Goal: Task Accomplishment & Management: Complete application form

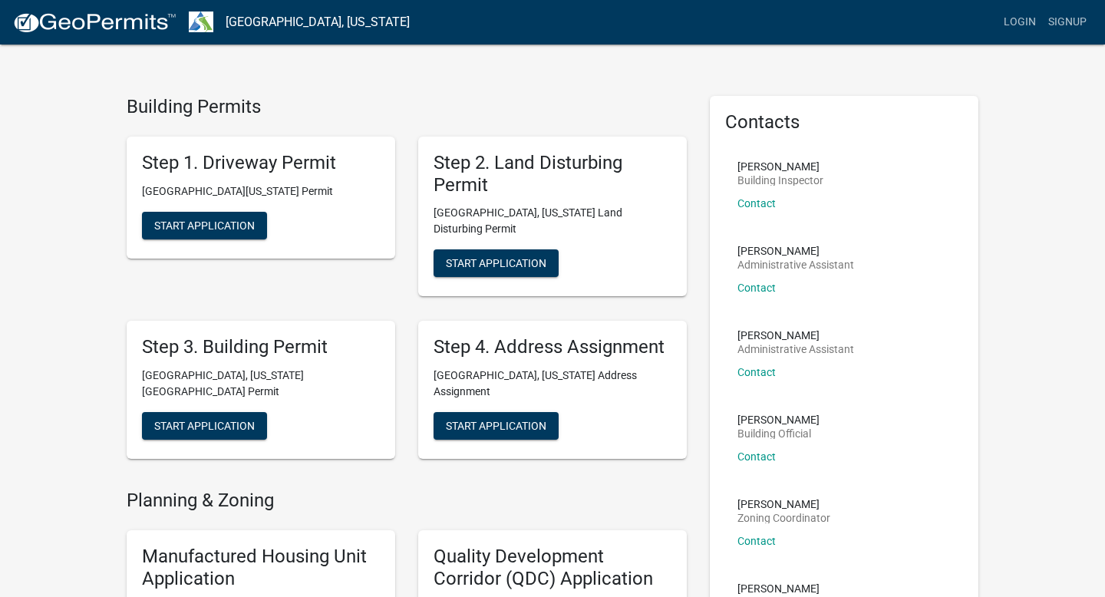
scroll to position [11, 0]
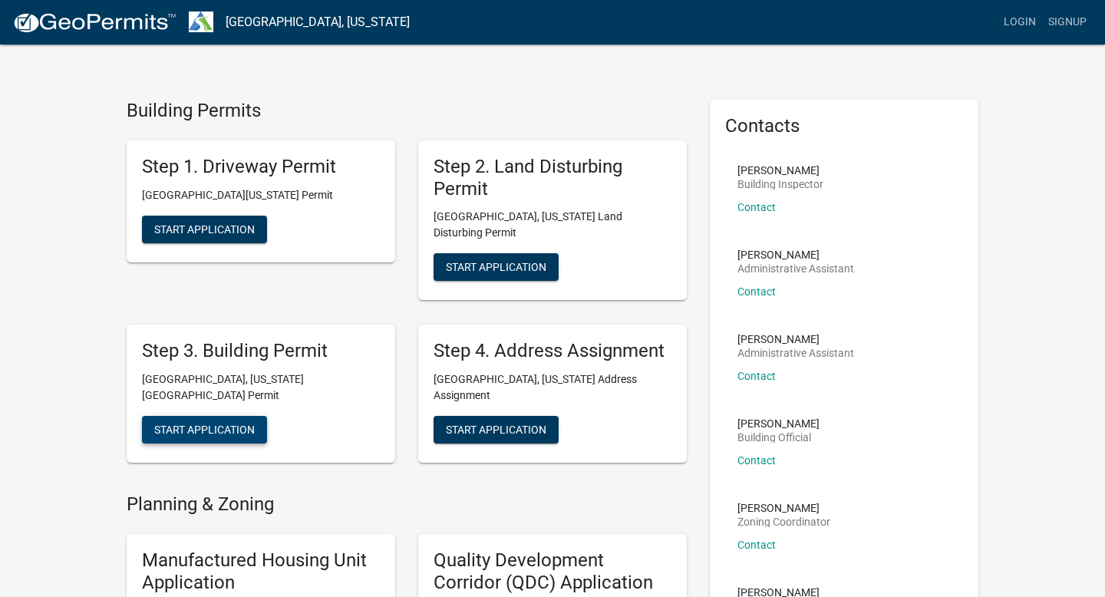
click at [240, 424] on span "Start Application" at bounding box center [204, 430] width 101 height 12
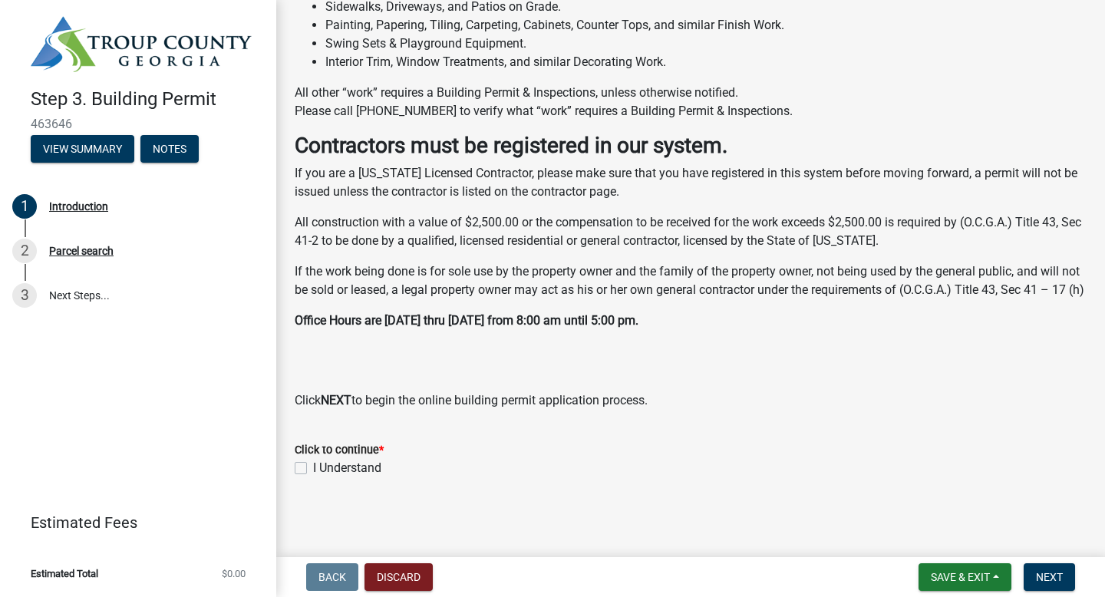
scroll to position [424, 0]
click at [313, 465] on label "I Understand" at bounding box center [347, 468] width 68 height 18
click at [313, 465] on input "I Understand" at bounding box center [318, 464] width 10 height 10
checkbox input "true"
click at [1060, 576] on span "Next" at bounding box center [1049, 577] width 27 height 12
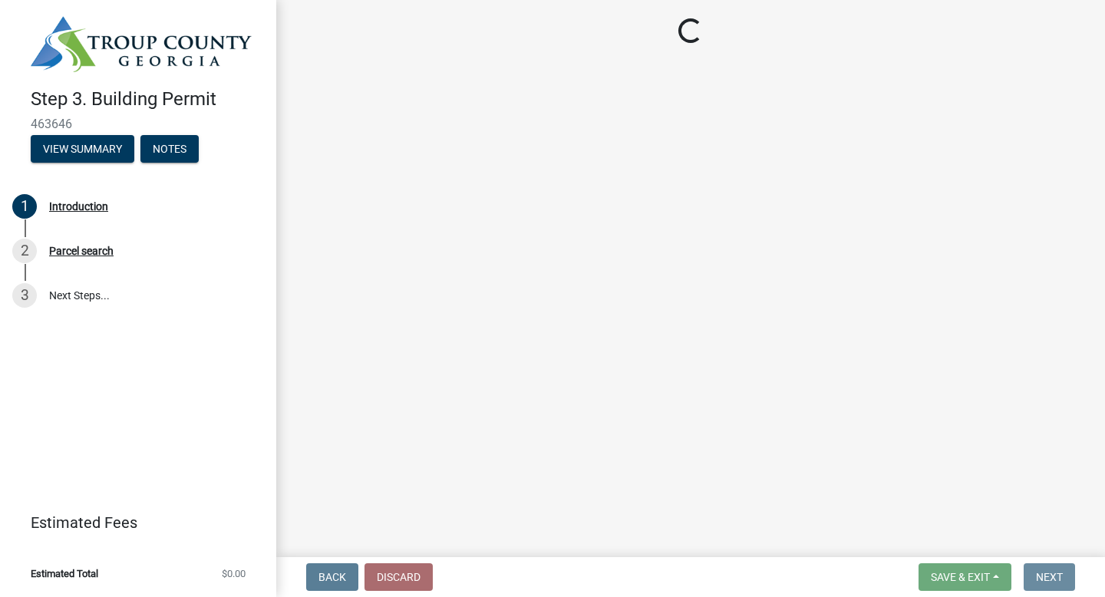
scroll to position [0, 0]
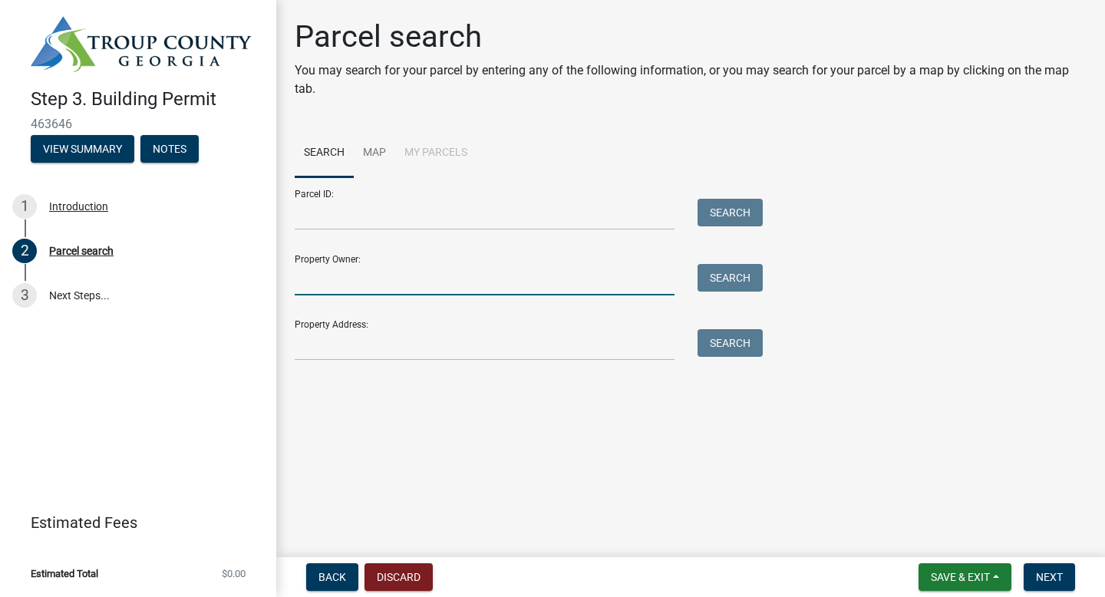
click at [322, 285] on input "Property Owner:" at bounding box center [485, 279] width 380 height 31
type input "GE Lagrange 3 LLC"
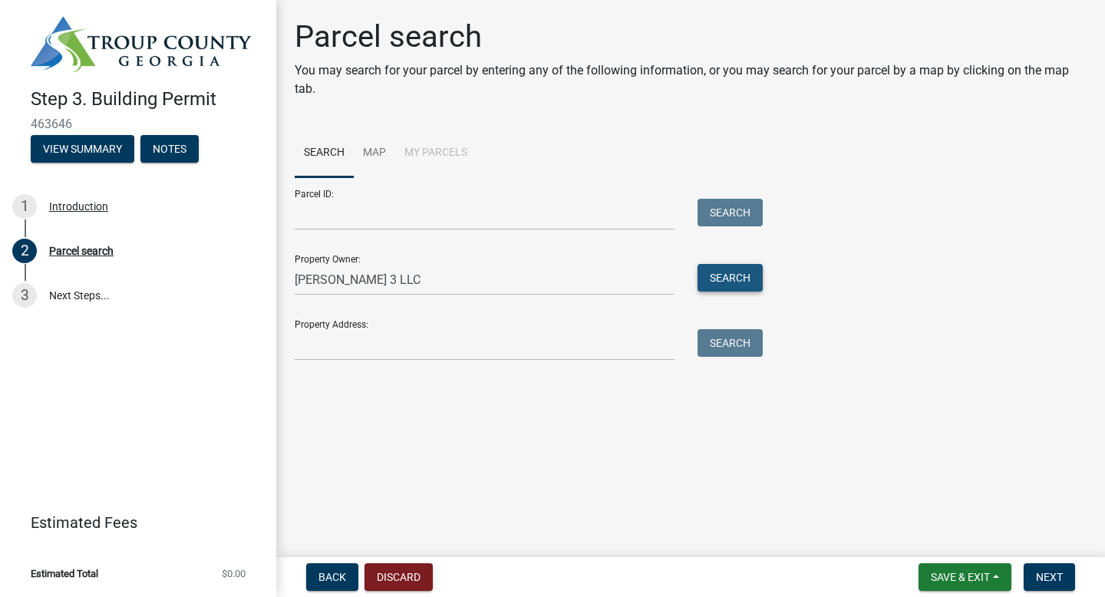
click at [741, 282] on button "Search" at bounding box center [730, 278] width 65 height 28
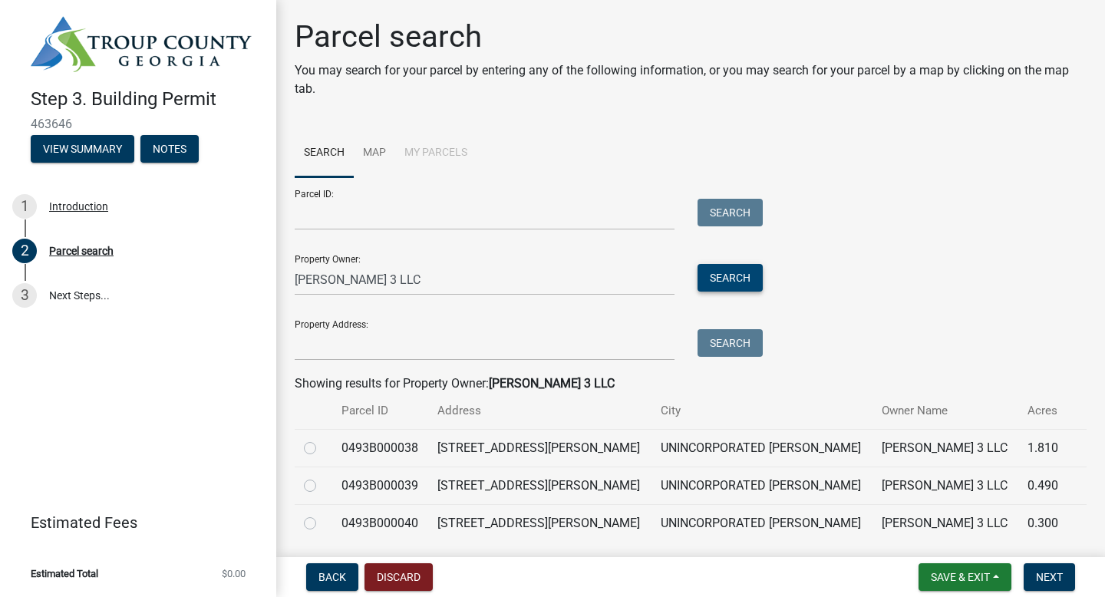
scroll to position [51, 0]
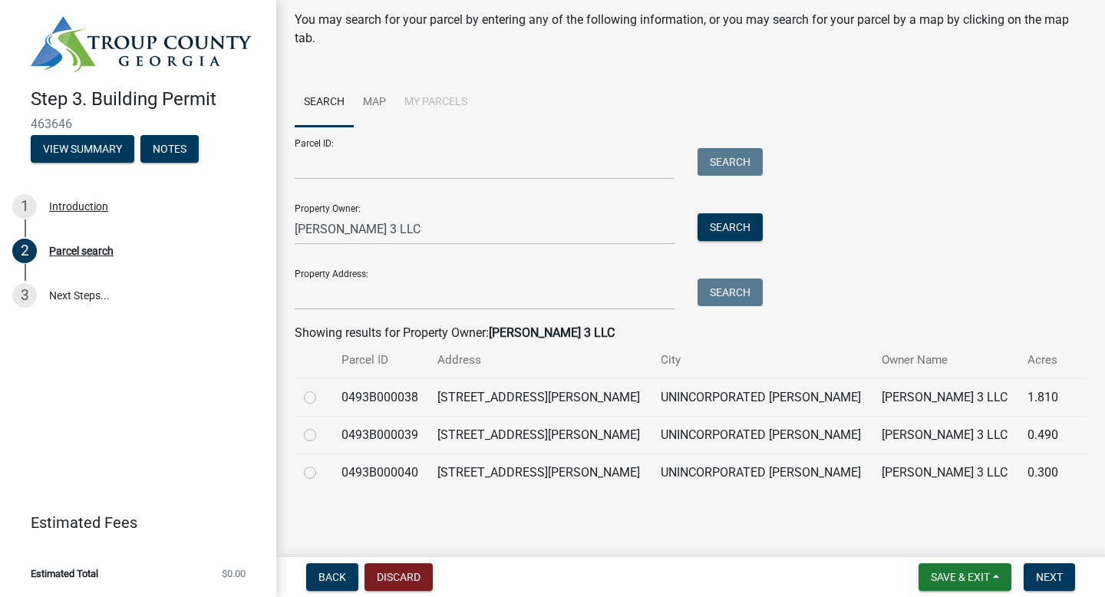
click at [322, 388] on label at bounding box center [322, 388] width 0 height 0
click at [322, 393] on input "radio" at bounding box center [327, 393] width 10 height 10
radio input "true"
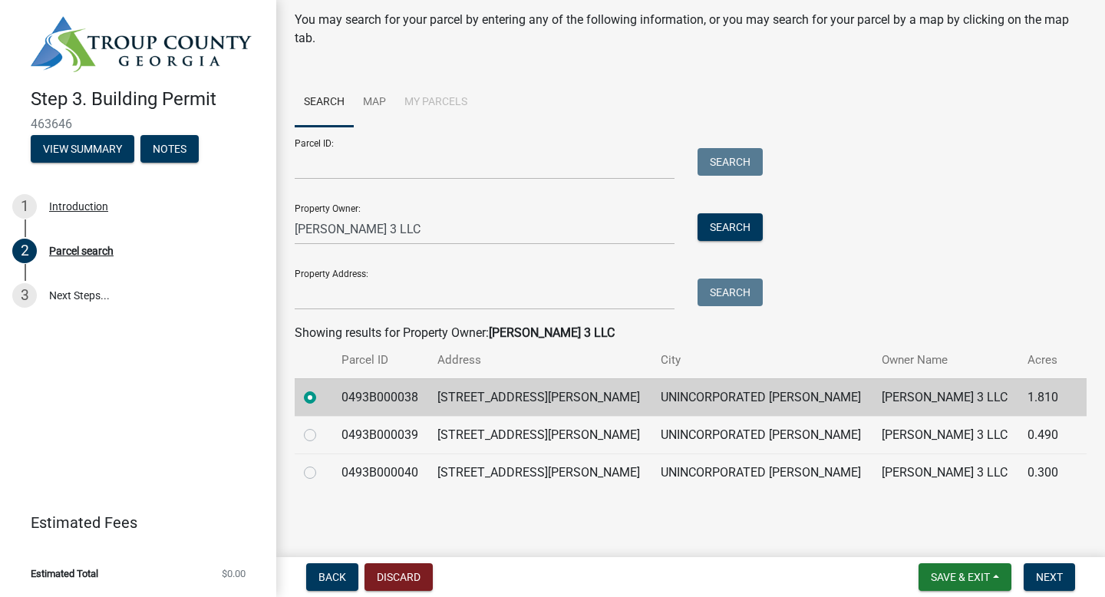
click at [312, 427] on div at bounding box center [313, 435] width 19 height 18
click at [322, 426] on label at bounding box center [322, 426] width 0 height 0
click at [322, 434] on input "radio" at bounding box center [327, 431] width 10 height 10
radio input "true"
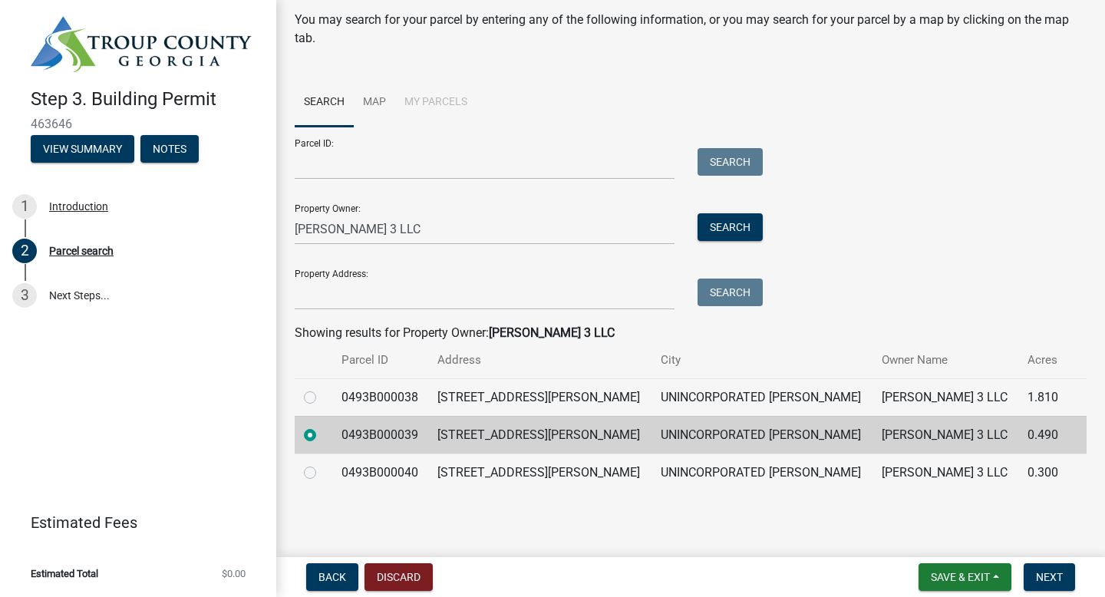
click at [322, 388] on label at bounding box center [322, 388] width 0 height 0
click at [322, 395] on input "radio" at bounding box center [327, 393] width 10 height 10
radio input "true"
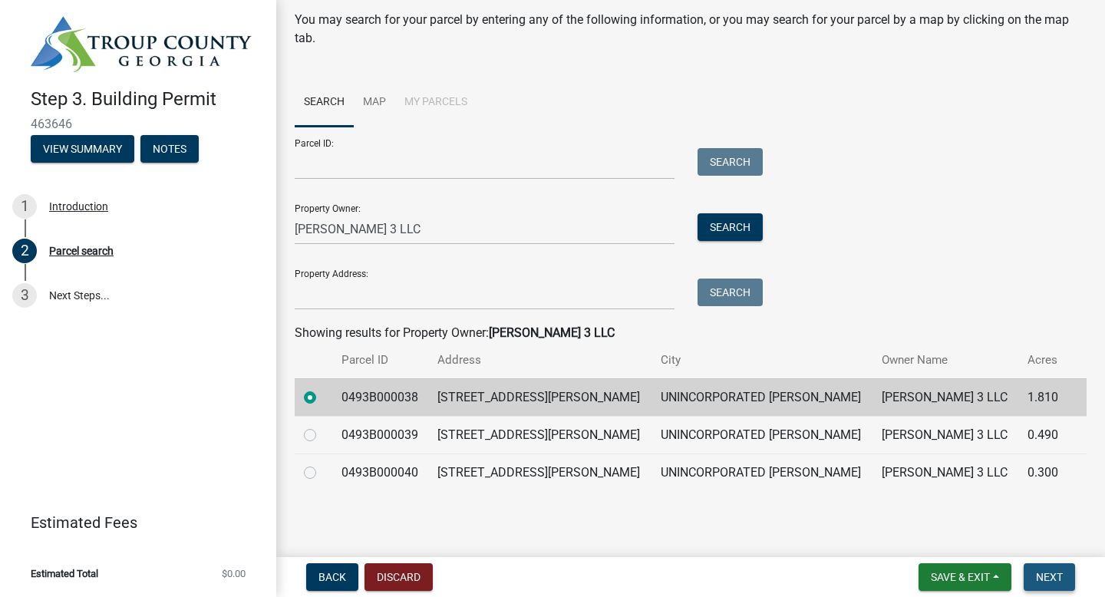
click at [1045, 572] on span "Next" at bounding box center [1049, 577] width 27 height 12
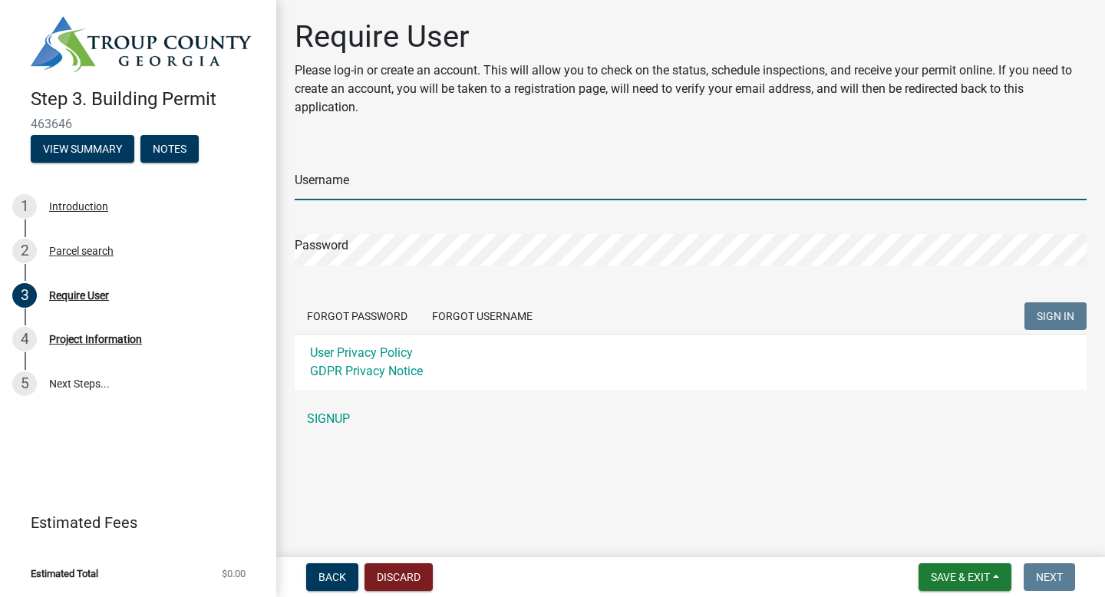
click at [335, 179] on input "Username" at bounding box center [691, 184] width 792 height 31
type input "k"
type input "[EMAIL_ADDRESS][DOMAIN_NAME]"
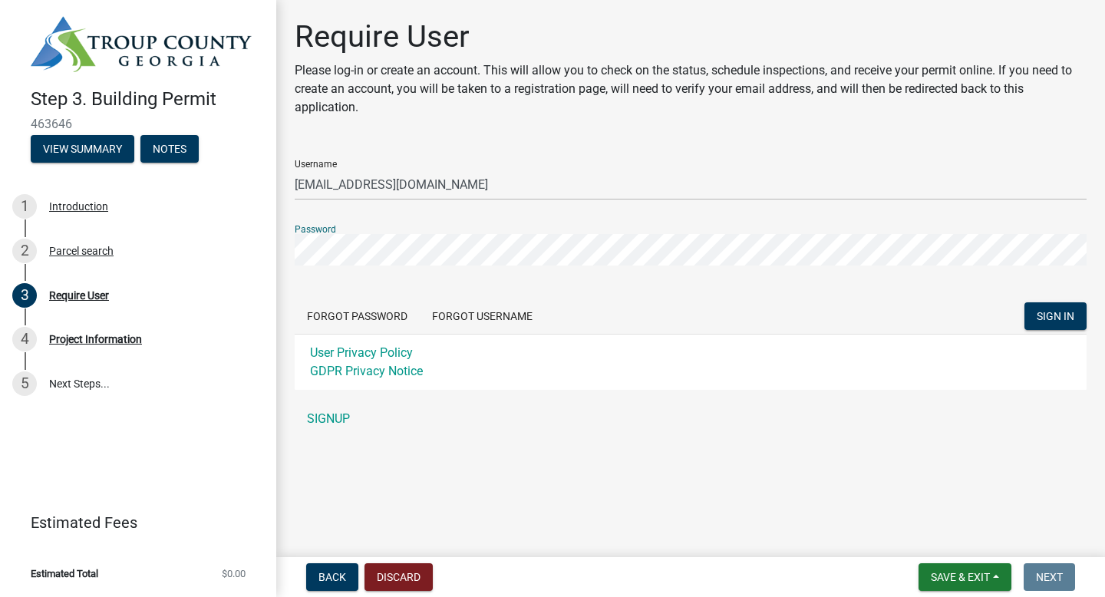
click at [1024, 302] on button "SIGN IN" at bounding box center [1055, 316] width 62 height 28
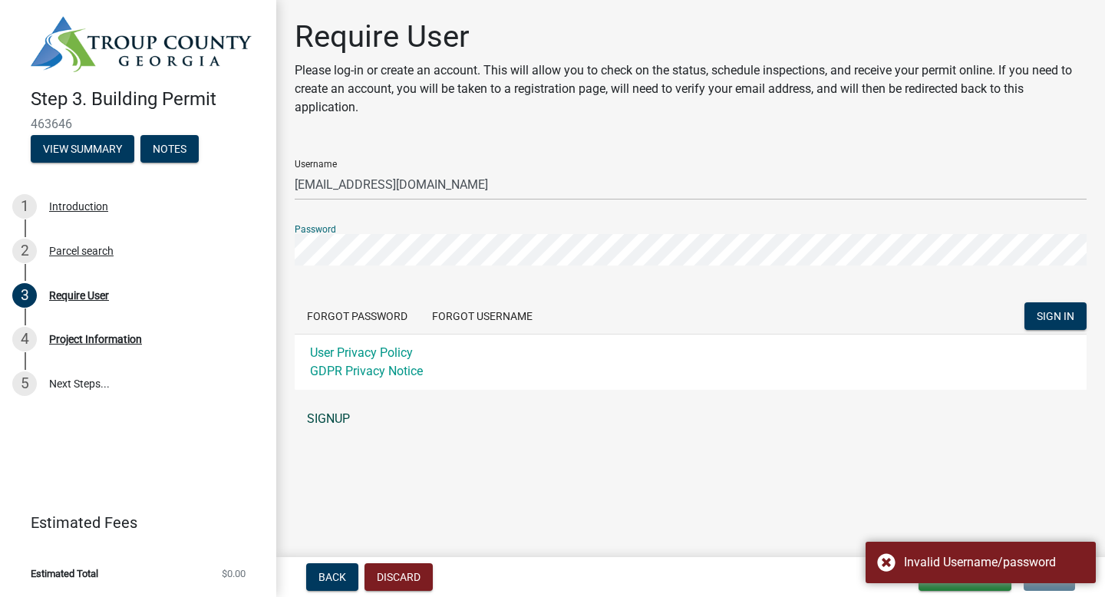
click at [332, 418] on link "SIGNUP" at bounding box center [691, 419] width 792 height 31
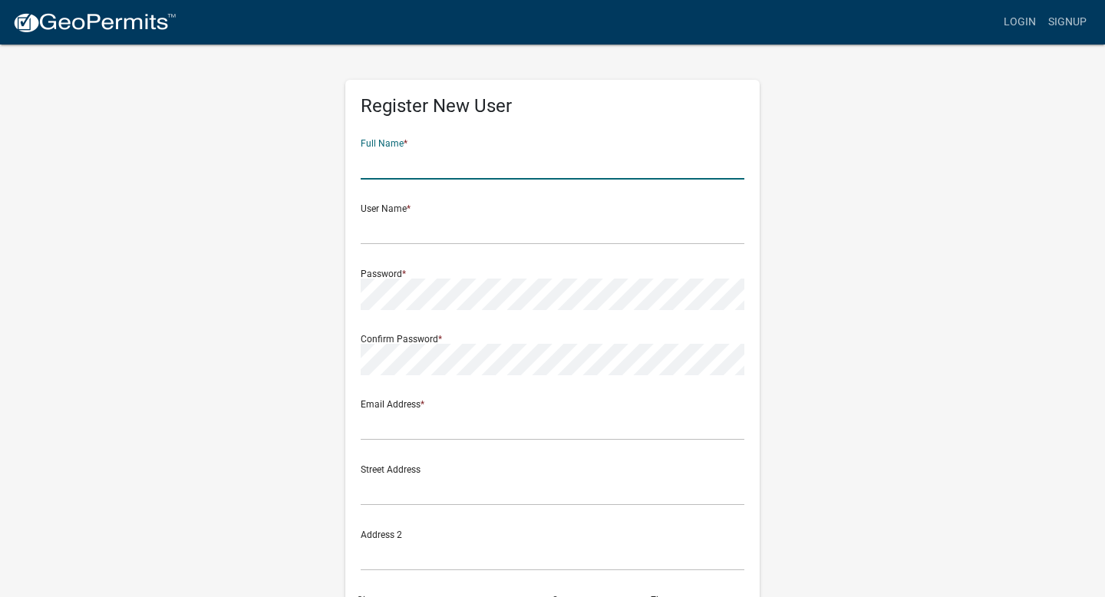
click at [407, 164] on input "text" at bounding box center [553, 163] width 384 height 31
type input "[PERSON_NAME]"
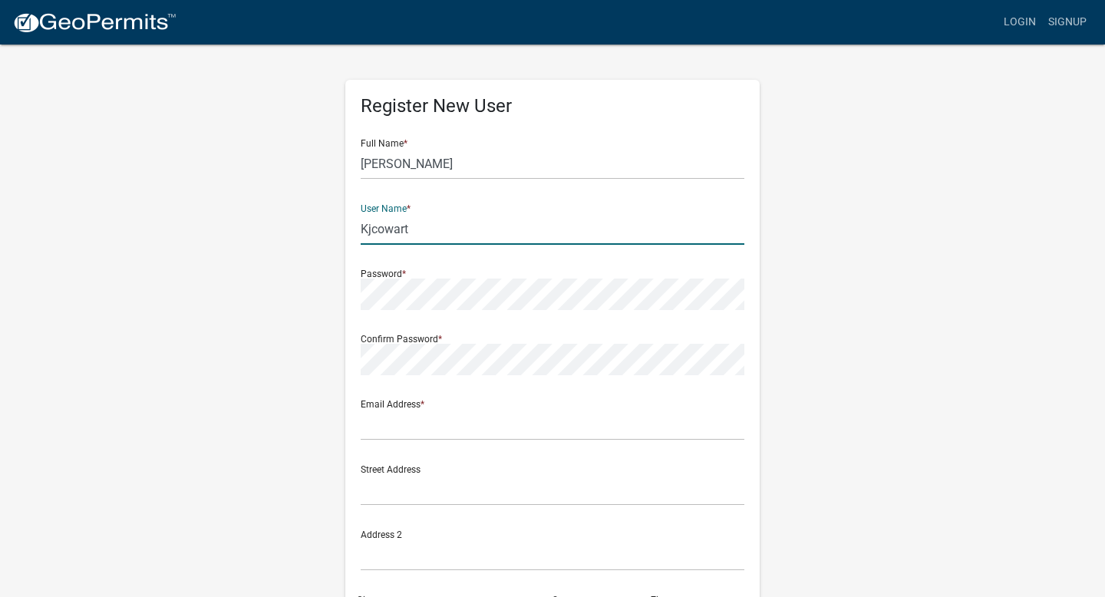
type input "Kjcowart"
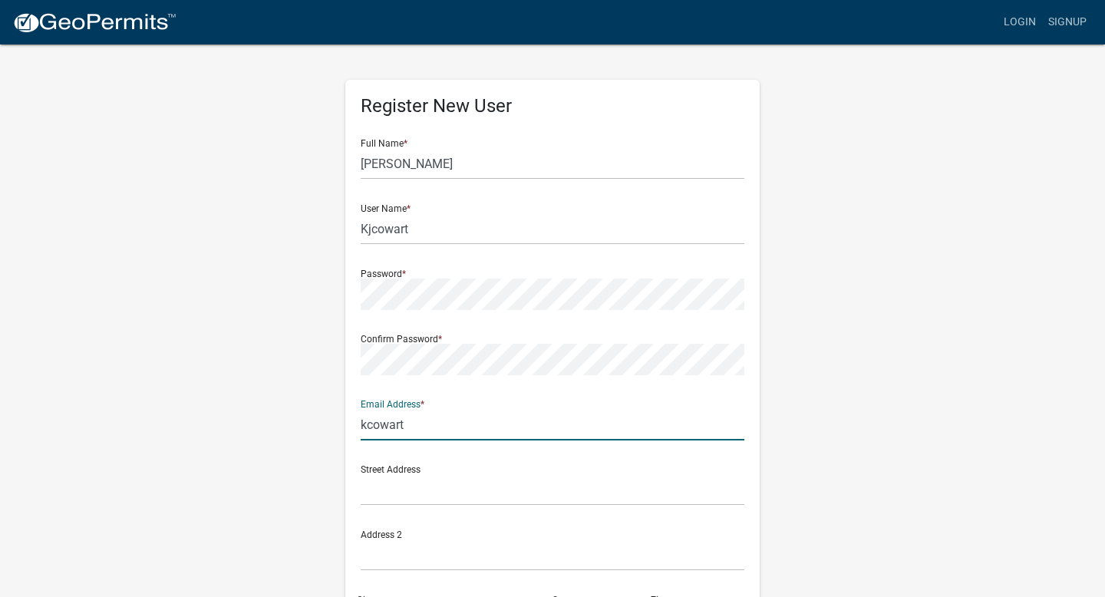
type input "[EMAIL_ADDRESS][DOMAIN_NAME]"
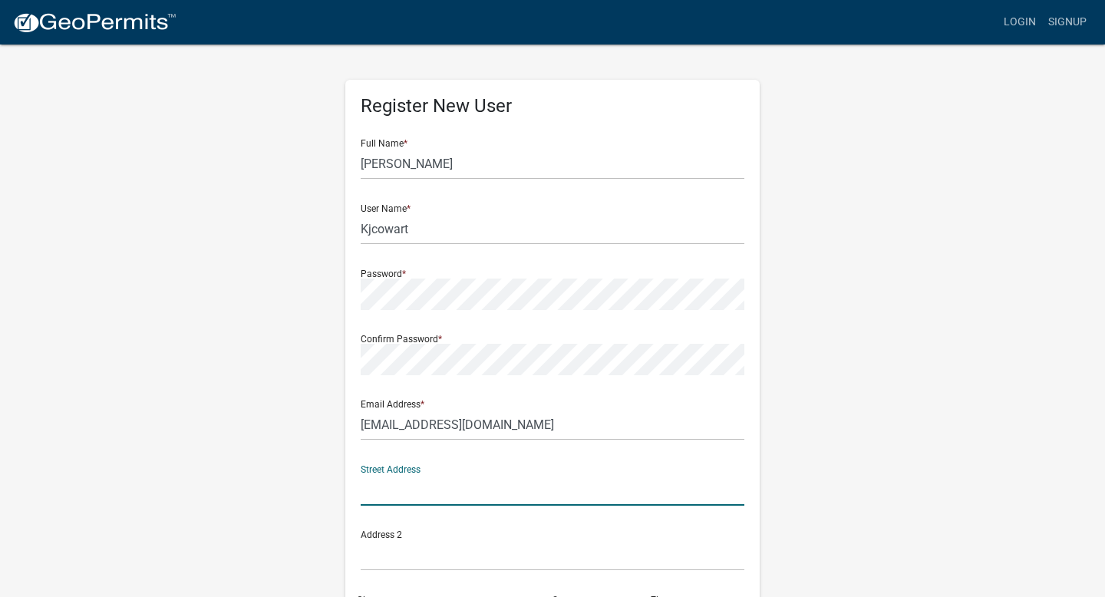
click at [440, 493] on input "text" at bounding box center [553, 489] width 384 height 31
type input "[STREET_ADDRESS][PERSON_NAME]"
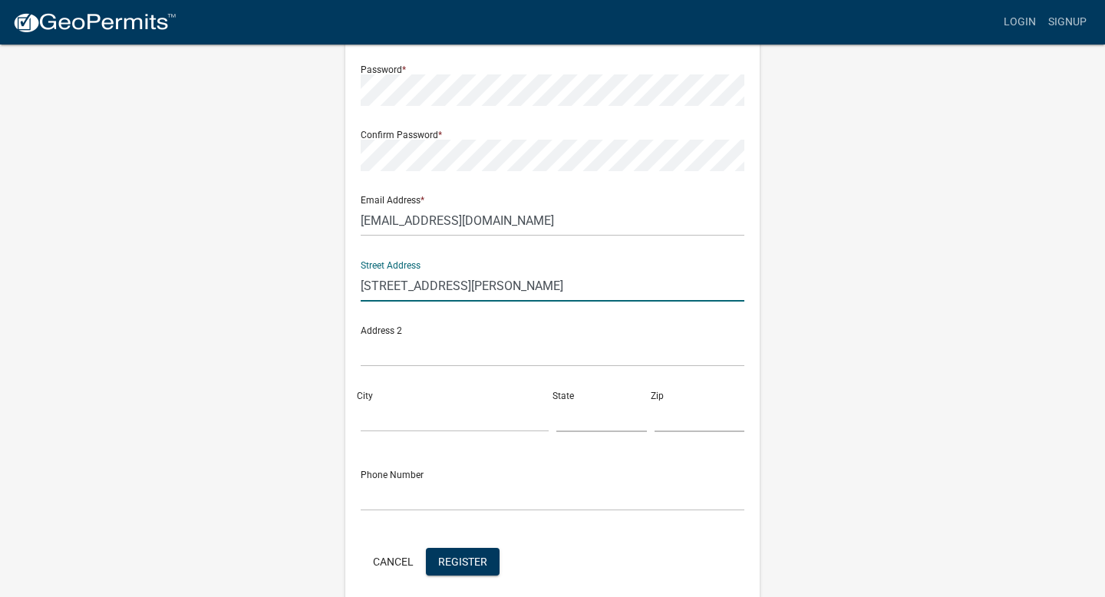
scroll to position [206, 0]
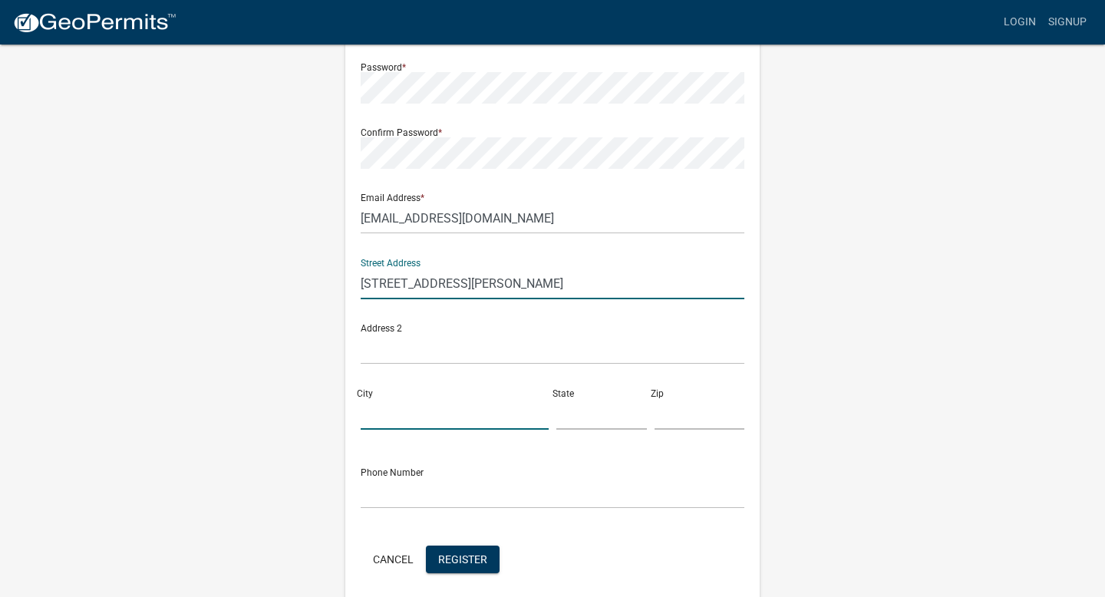
click at [401, 417] on input "City" at bounding box center [455, 413] width 188 height 31
type input "Douglasville"
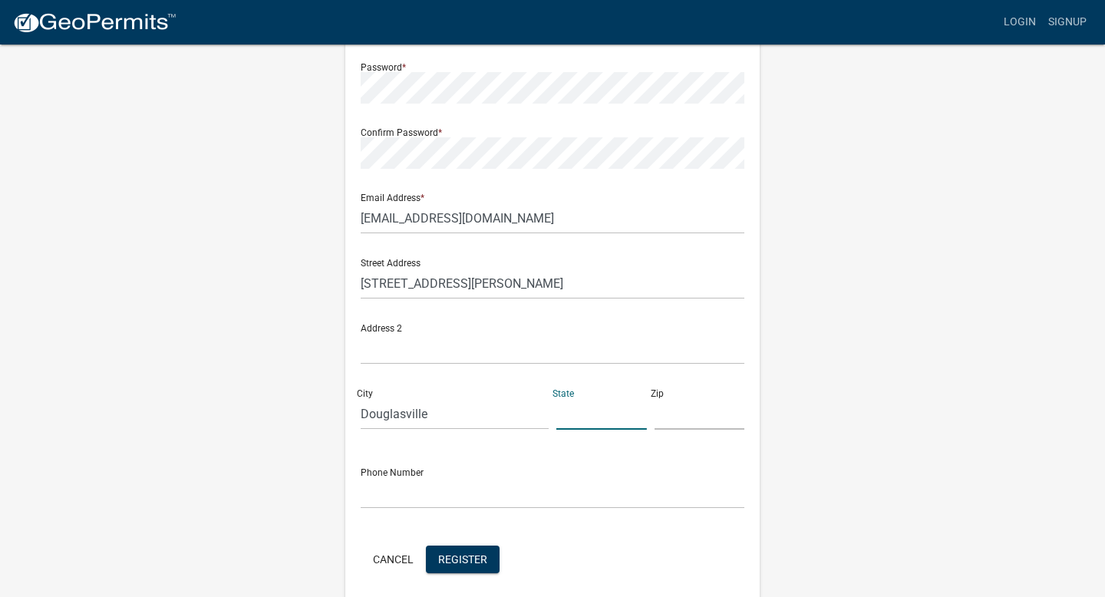
click at [578, 421] on input "text" at bounding box center [601, 413] width 91 height 31
type input "GA"
type input "30135"
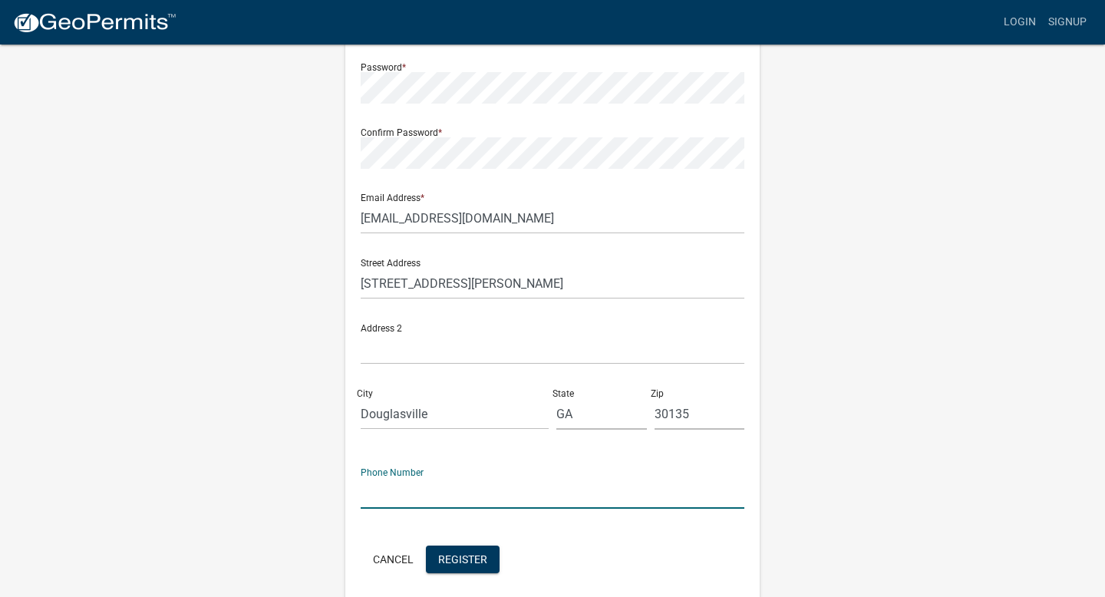
click at [448, 501] on input "text" at bounding box center [553, 492] width 384 height 31
type input "[PHONE_NUMBER]"
click at [460, 563] on span "Register" at bounding box center [462, 559] width 49 height 12
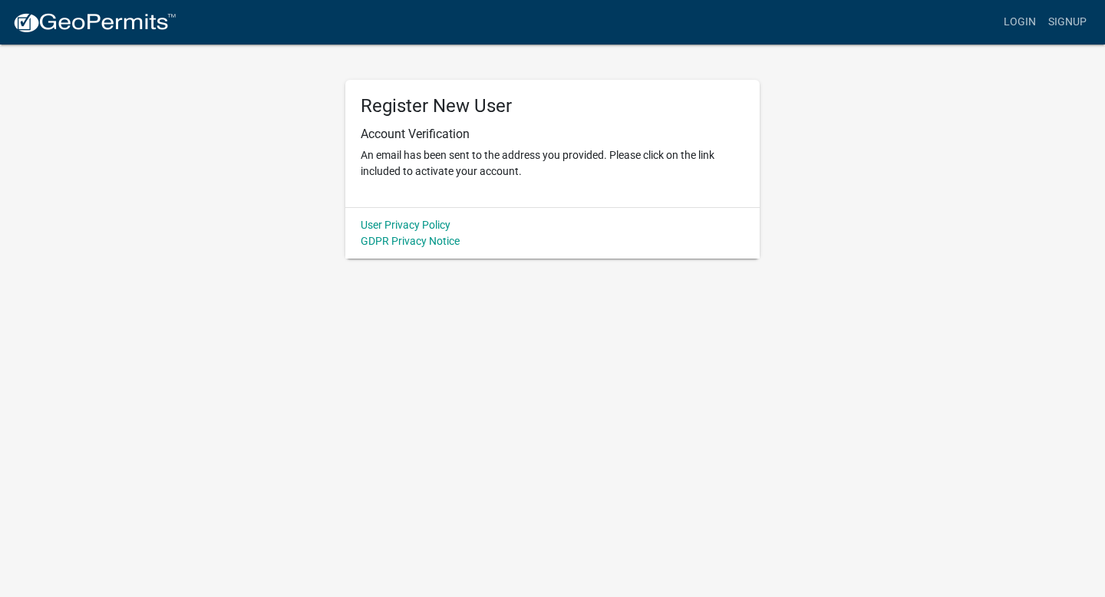
scroll to position [0, 0]
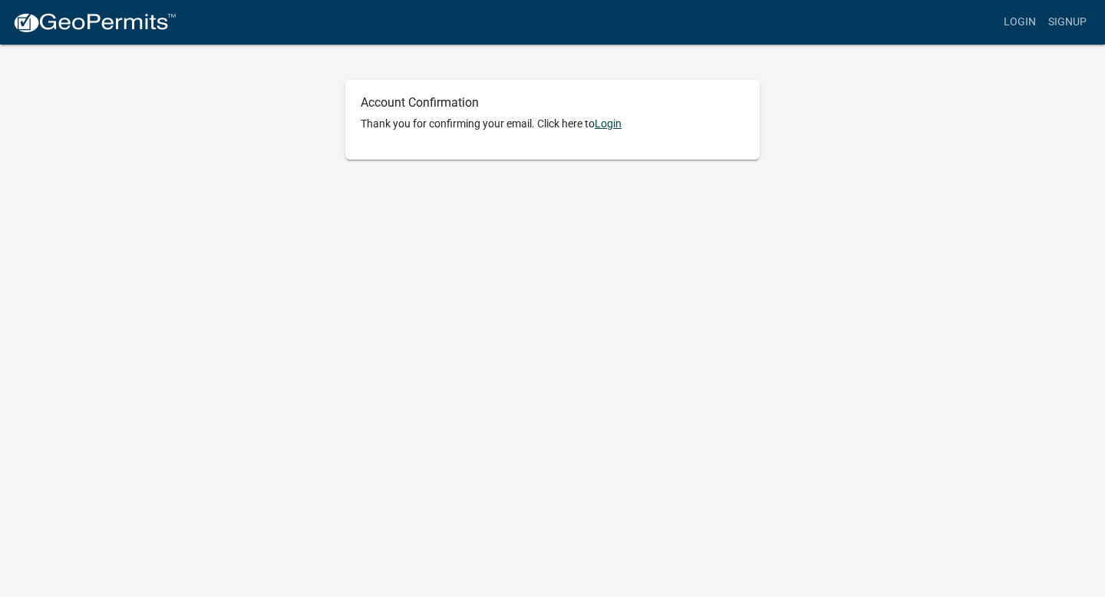
click at [611, 124] on link "Login" at bounding box center [608, 123] width 27 height 12
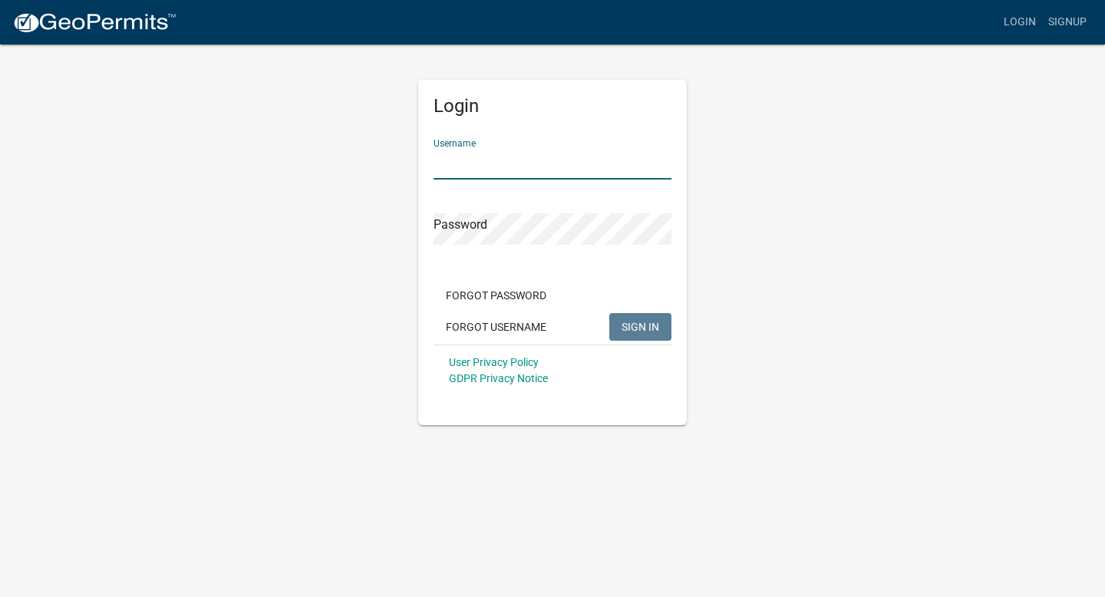
click at [482, 162] on input "Username" at bounding box center [553, 163] width 238 height 31
type input "Kjcowart"
click at [609, 313] on button "SIGN IN" at bounding box center [640, 327] width 62 height 28
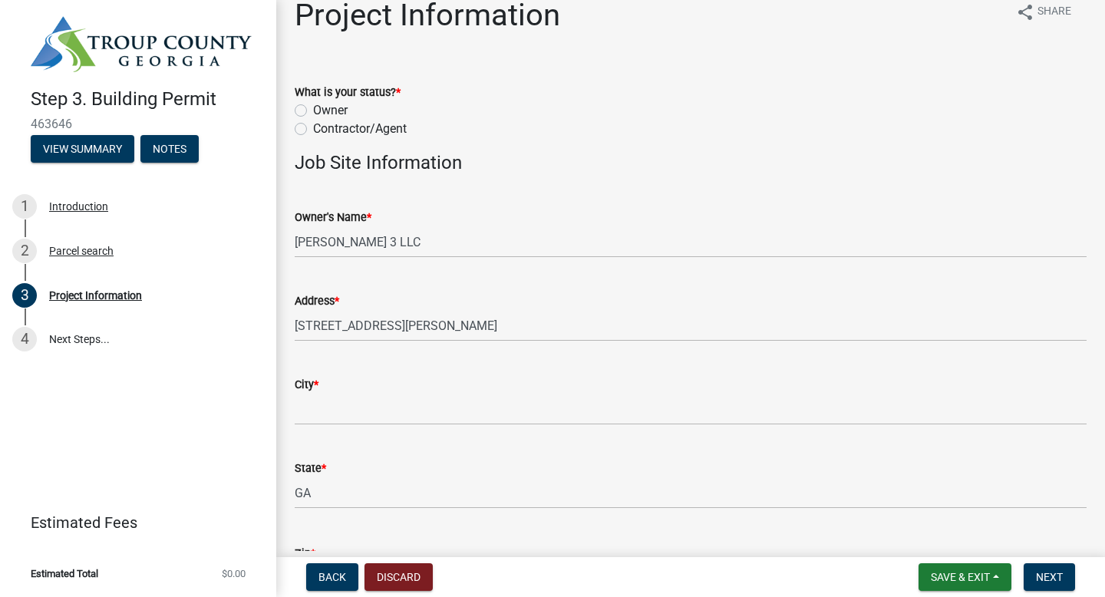
scroll to position [31, 0]
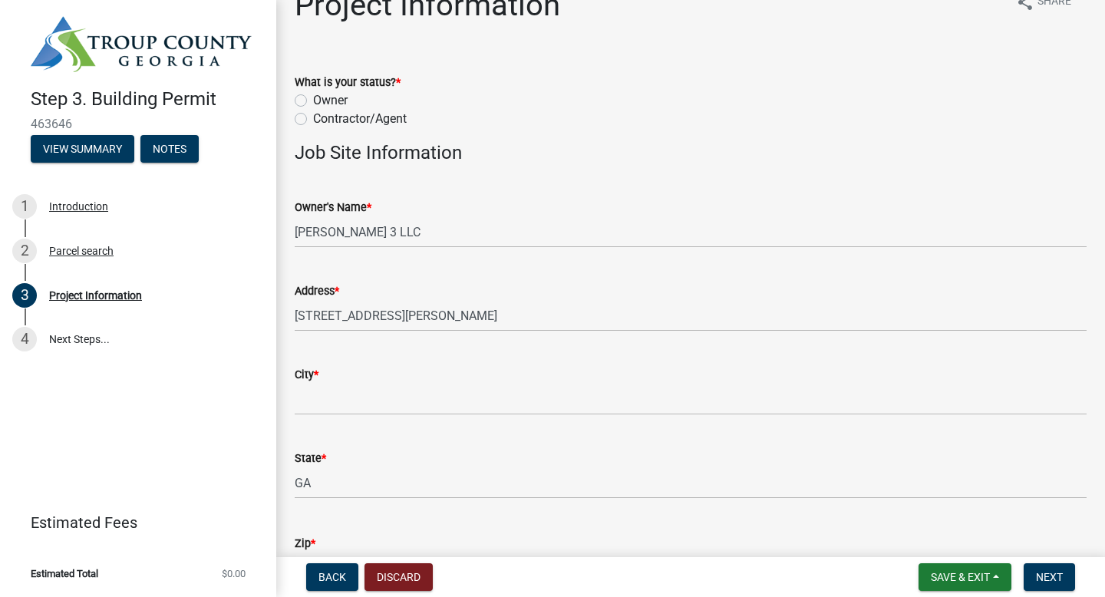
click at [313, 117] on label "Contractor/Agent" at bounding box center [360, 119] width 94 height 18
click at [313, 117] on input "Contractor/Agent" at bounding box center [318, 115] width 10 height 10
radio input "true"
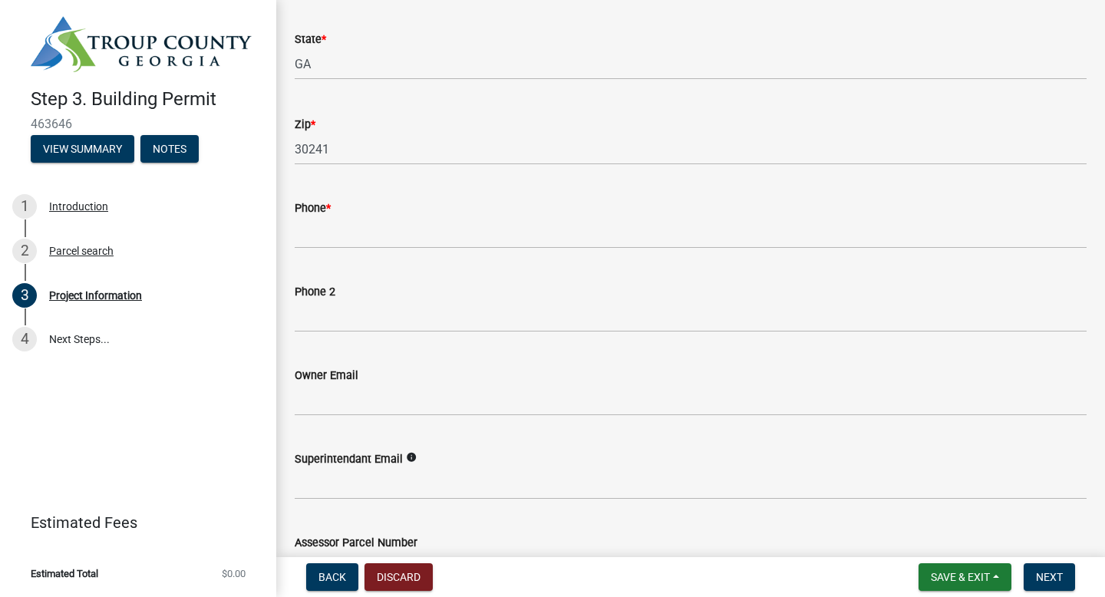
scroll to position [451, 0]
click at [359, 236] on input "Phone *" at bounding box center [691, 231] width 792 height 31
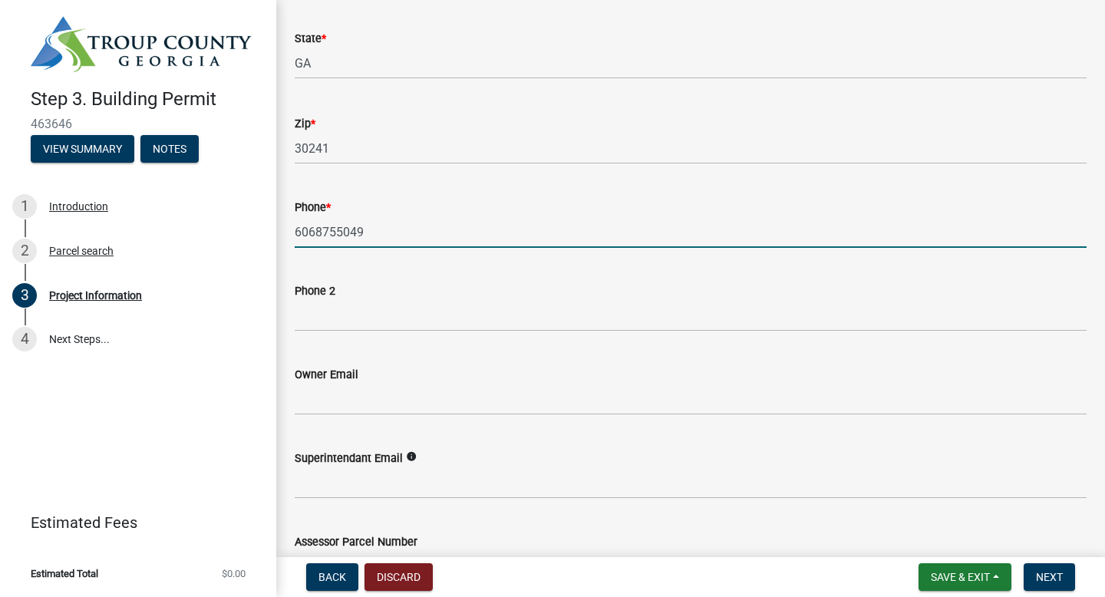
type input "6068755049"
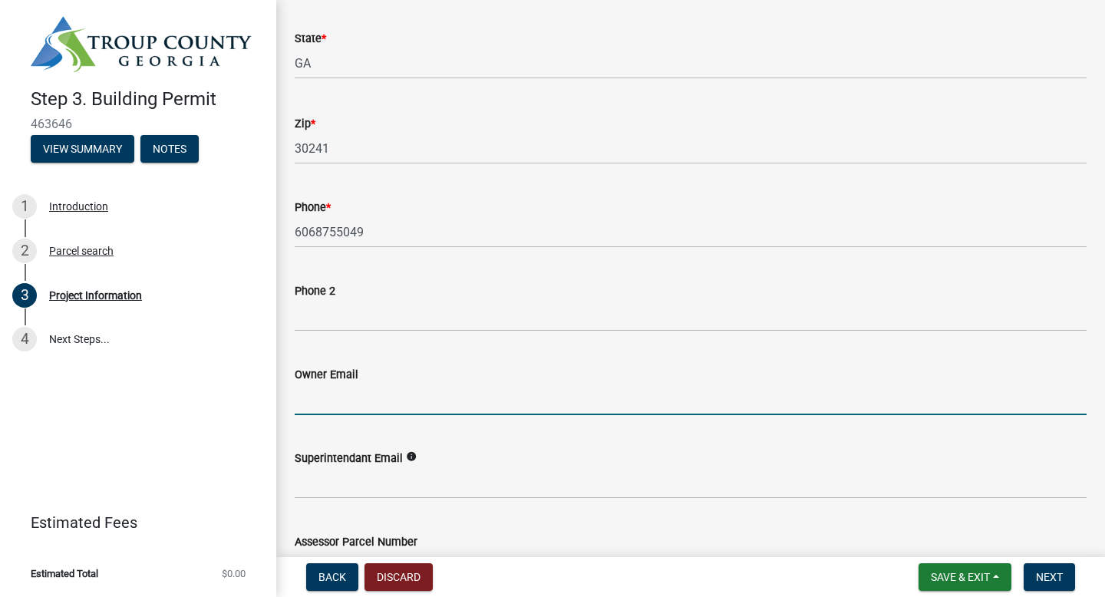
click at [321, 398] on input "Owner Email" at bounding box center [691, 399] width 792 height 31
click at [323, 479] on input "Superintendant Email" at bounding box center [691, 482] width 792 height 31
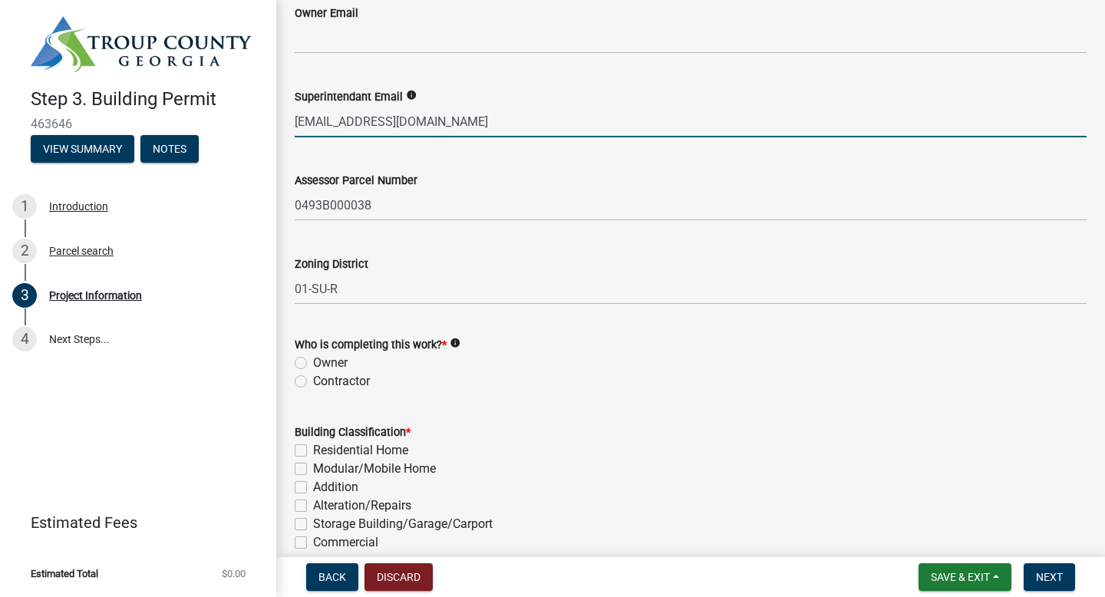
scroll to position [832, 0]
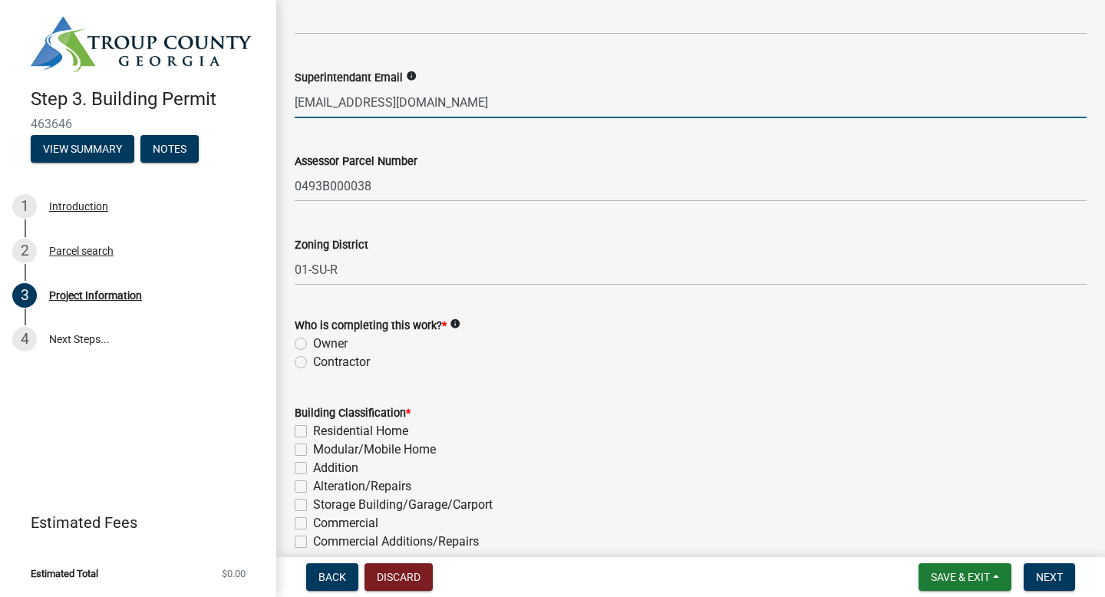
type input "kirbycordell@hotmail.com"
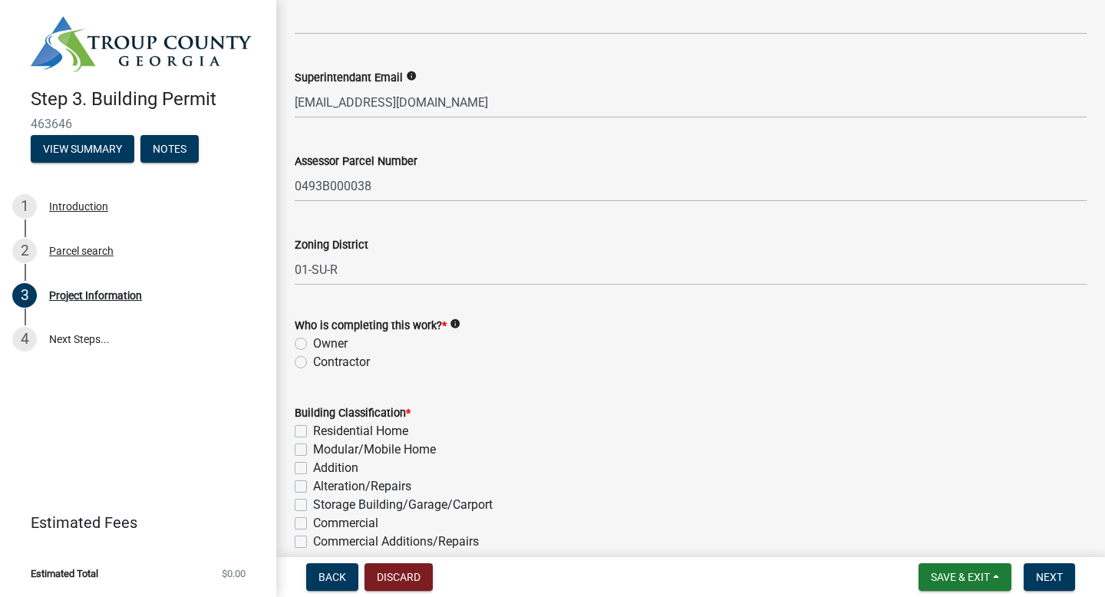
click at [313, 359] on label "Contractor" at bounding box center [341, 362] width 57 height 18
click at [313, 359] on input "Contractor" at bounding box center [318, 358] width 10 height 10
radio input "true"
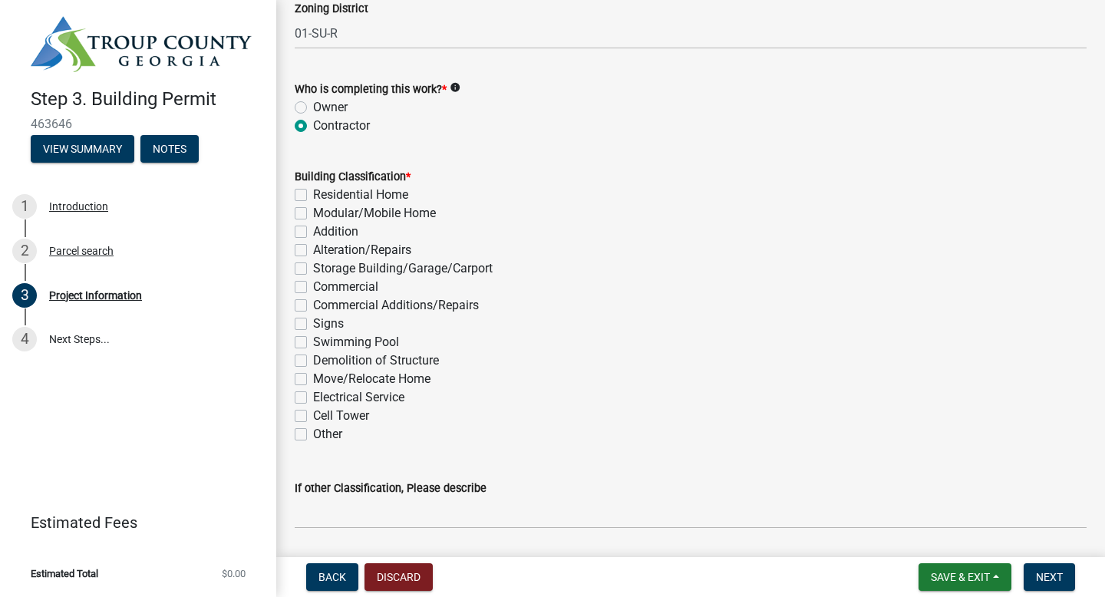
scroll to position [1069, 0]
click at [313, 281] on label "Commercial" at bounding box center [345, 286] width 65 height 18
click at [313, 281] on input "Commercial" at bounding box center [318, 282] width 10 height 10
checkbox input "true"
checkbox input "false"
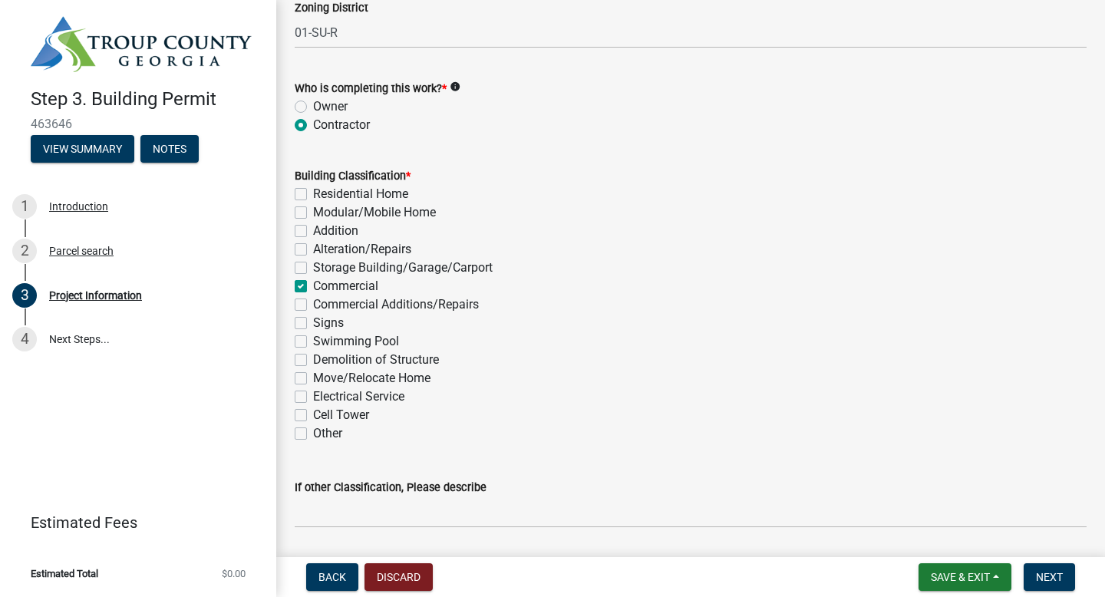
checkbox input "false"
checkbox input "true"
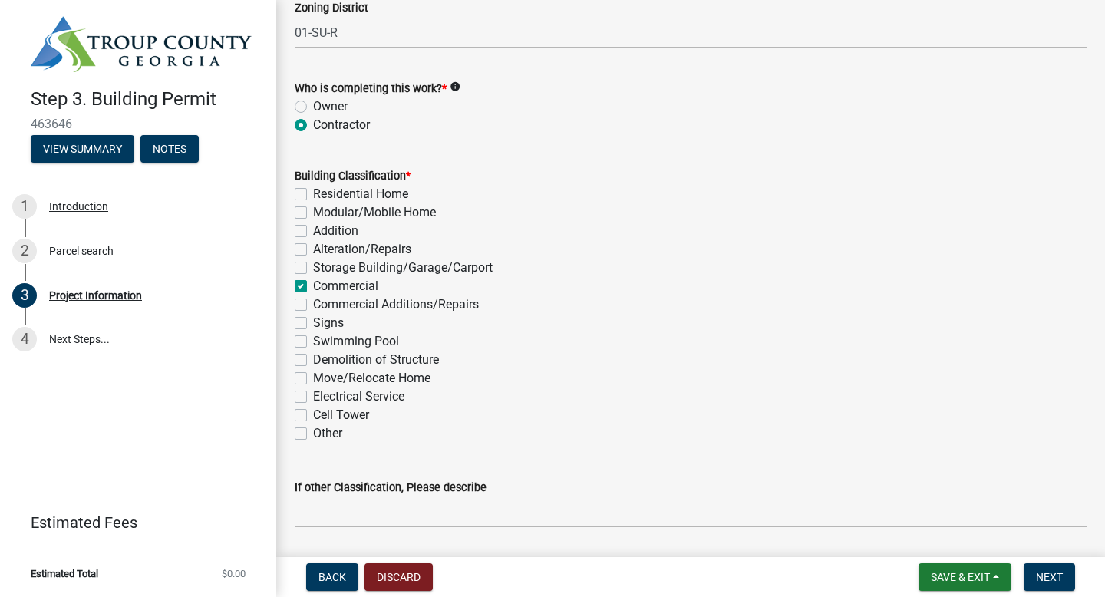
checkbox input "false"
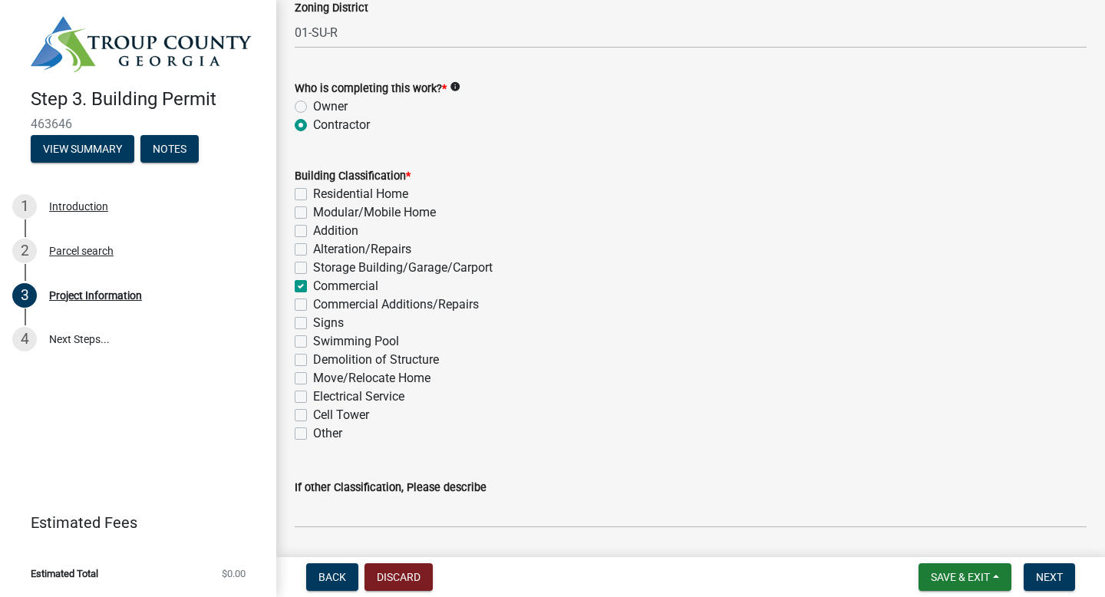
checkbox input "false"
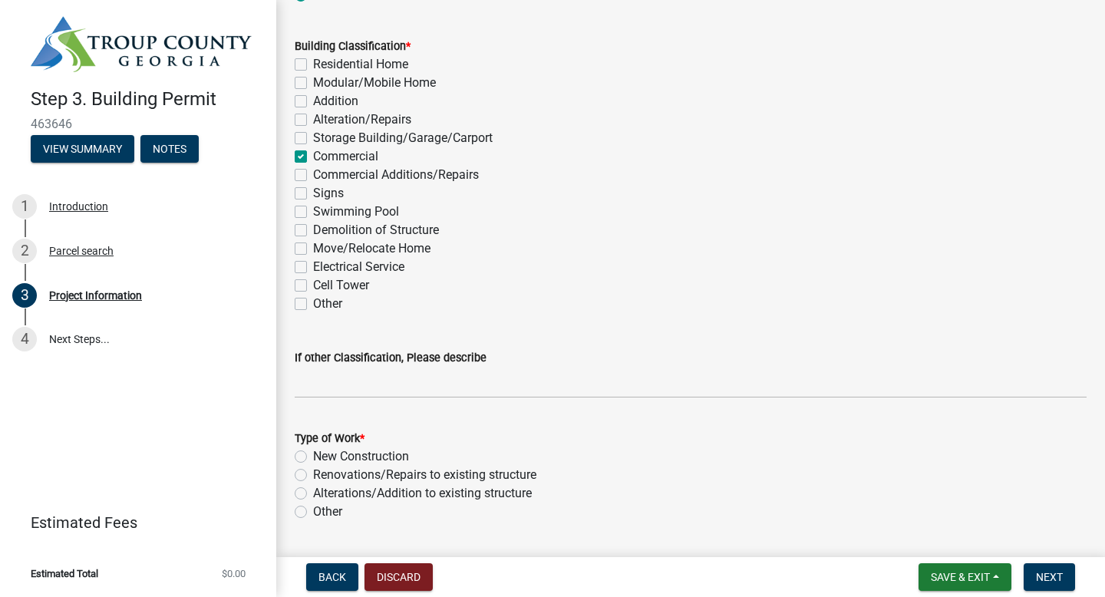
scroll to position [1272, 0]
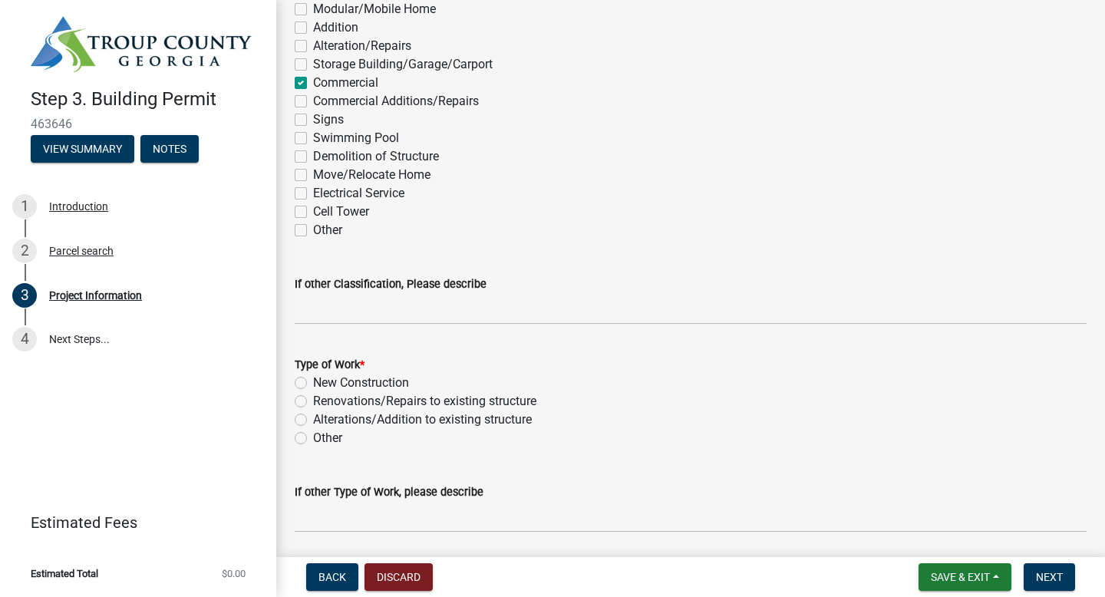
click at [305, 376] on div "New Construction" at bounding box center [691, 383] width 792 height 18
click at [313, 379] on label "New Construction" at bounding box center [361, 383] width 96 height 18
click at [313, 379] on input "New Construction" at bounding box center [318, 379] width 10 height 10
radio input "true"
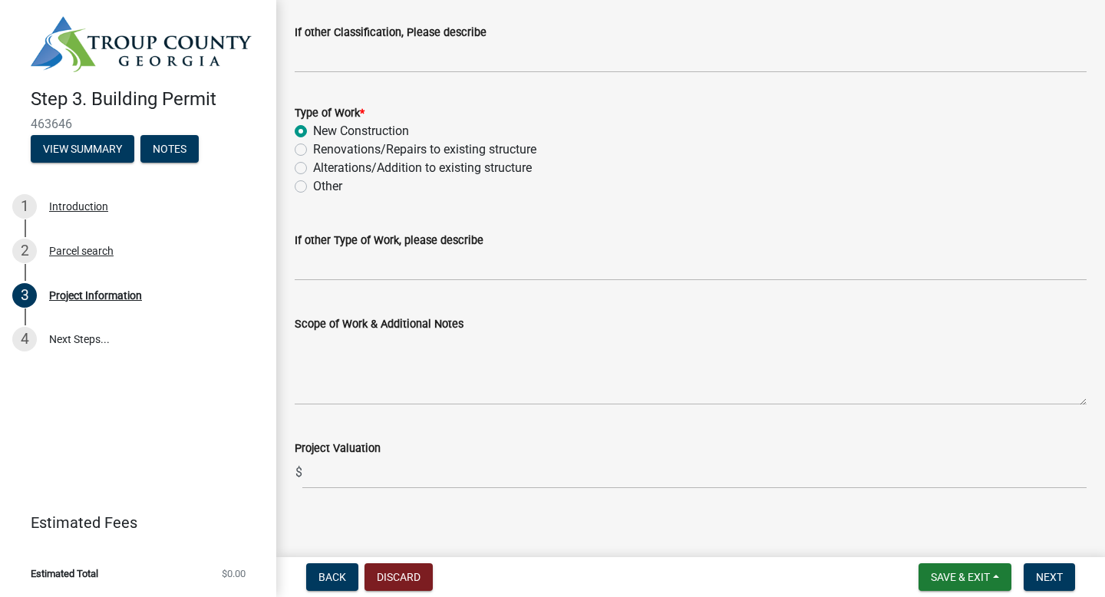
scroll to position [1531, 0]
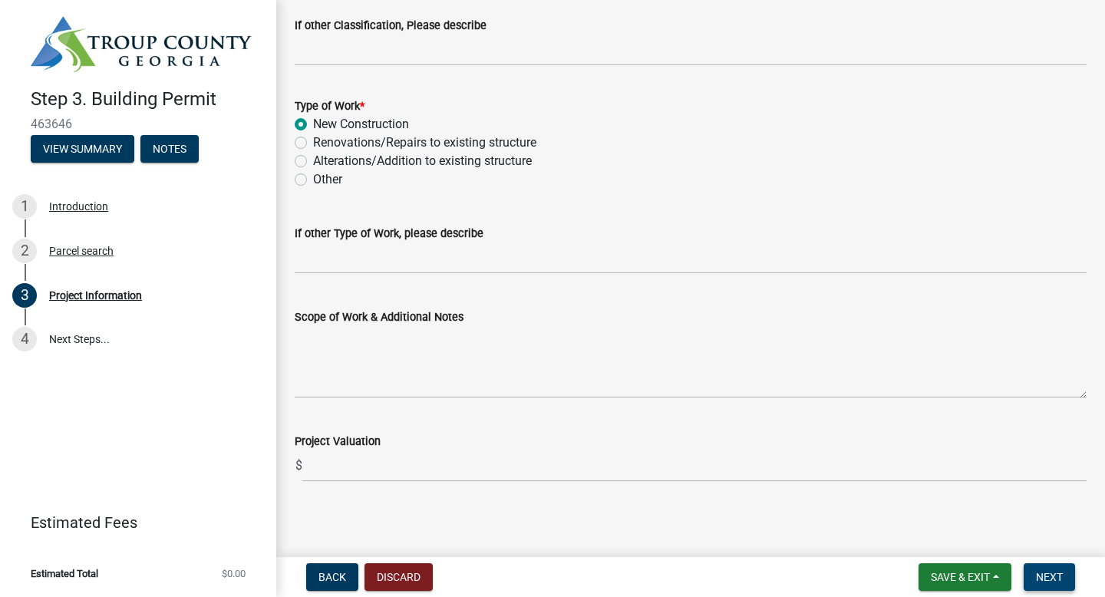
click at [1044, 578] on span "Next" at bounding box center [1049, 577] width 27 height 12
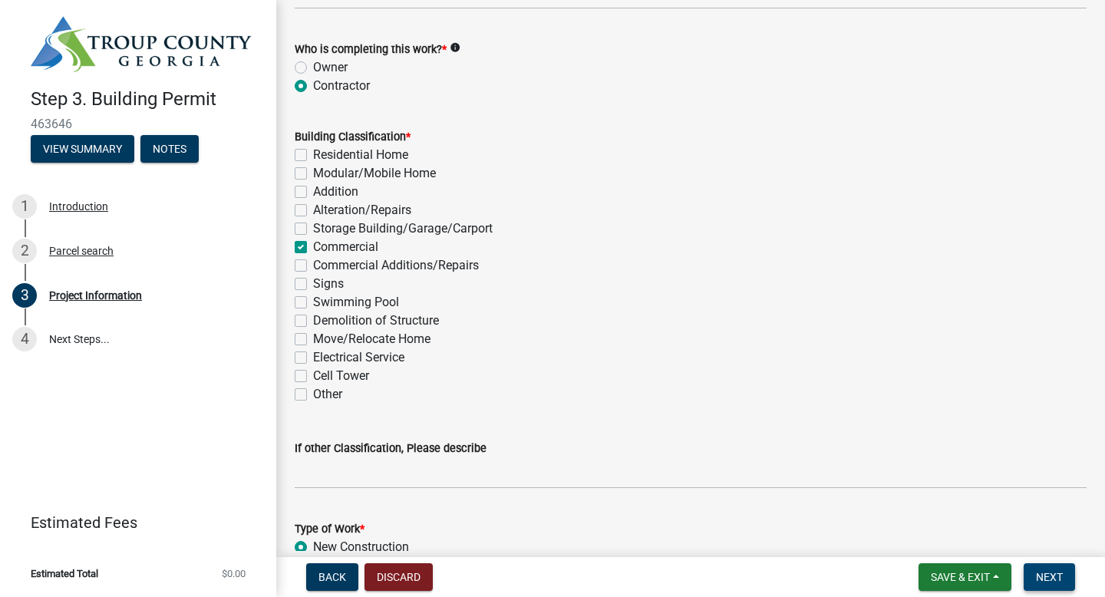
scroll to position [1129, 0]
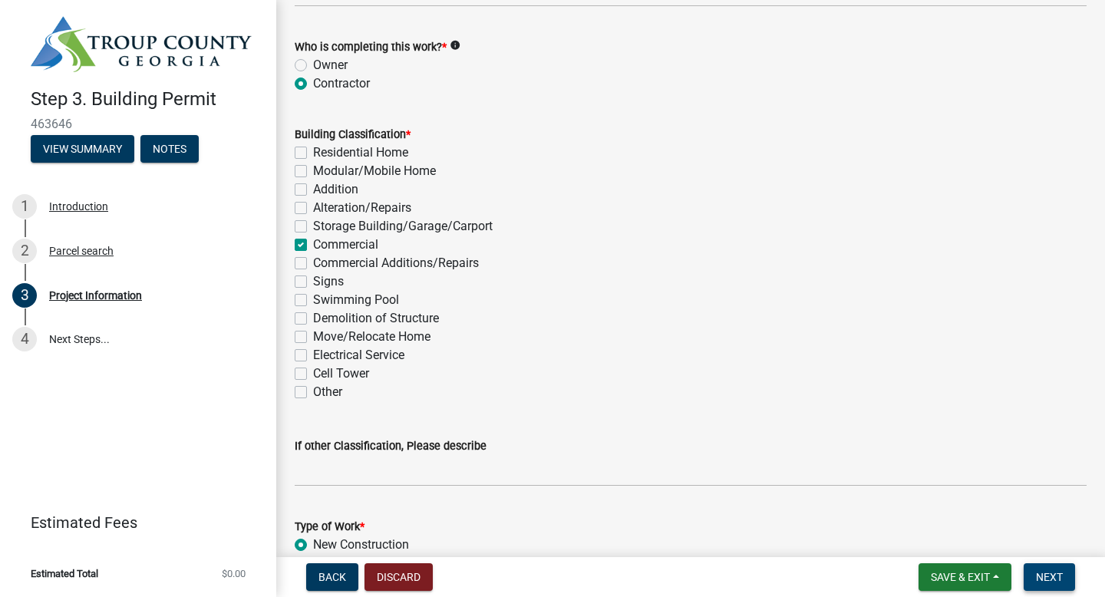
click at [1042, 586] on button "Next" at bounding box center [1049, 577] width 51 height 28
click at [1042, 585] on button "Next" at bounding box center [1049, 577] width 51 height 28
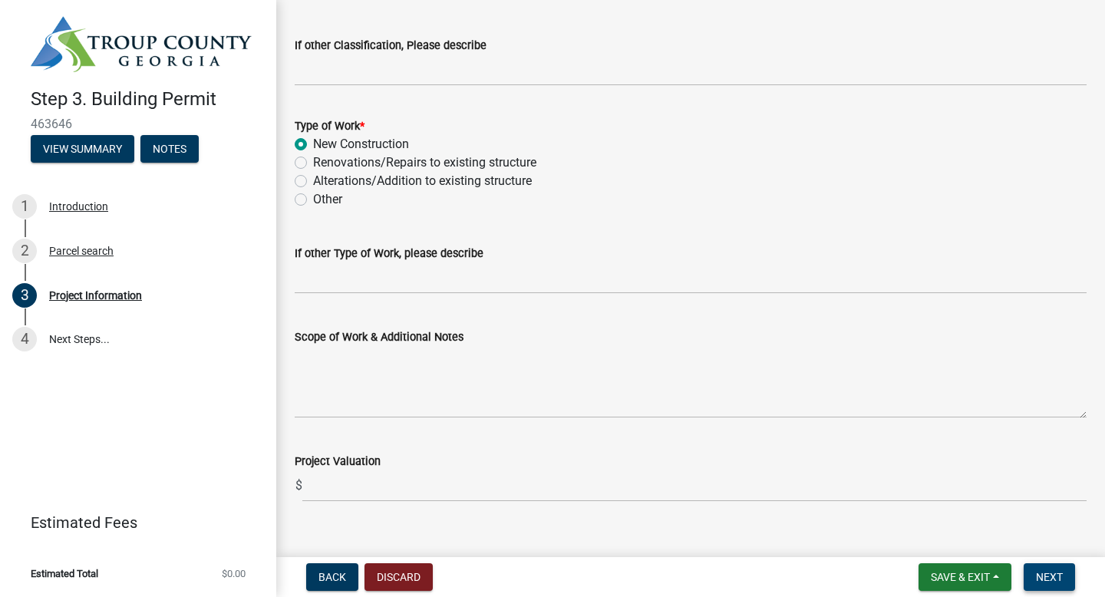
scroll to position [1554, 0]
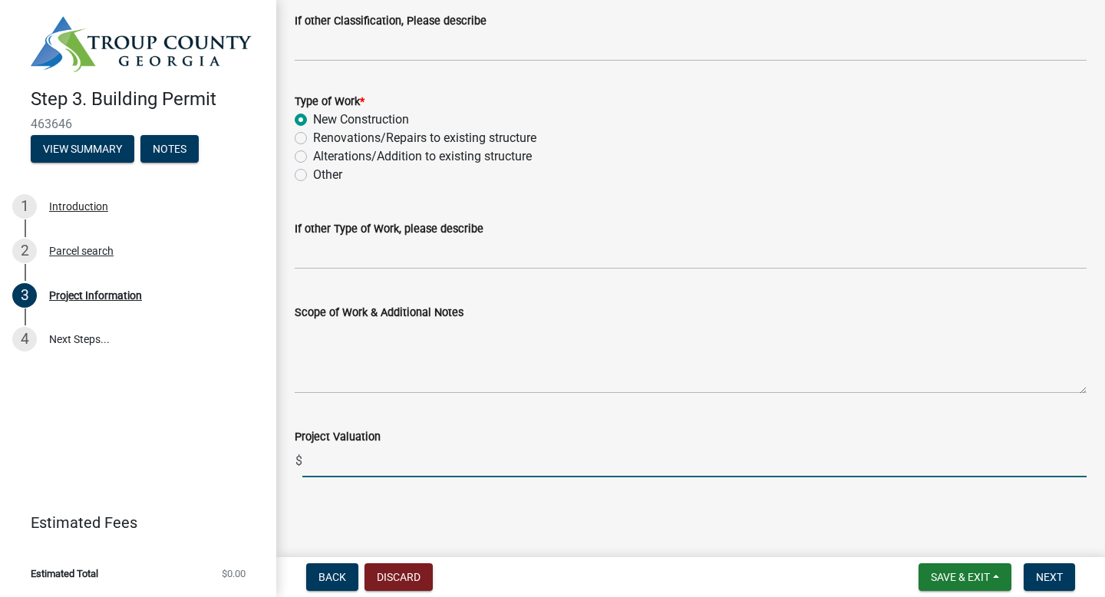
click at [351, 460] on input "text" at bounding box center [694, 461] width 784 height 31
type input "0"
click at [368, 380] on textarea "Scope of Work & Additional Notes" at bounding box center [691, 358] width 792 height 72
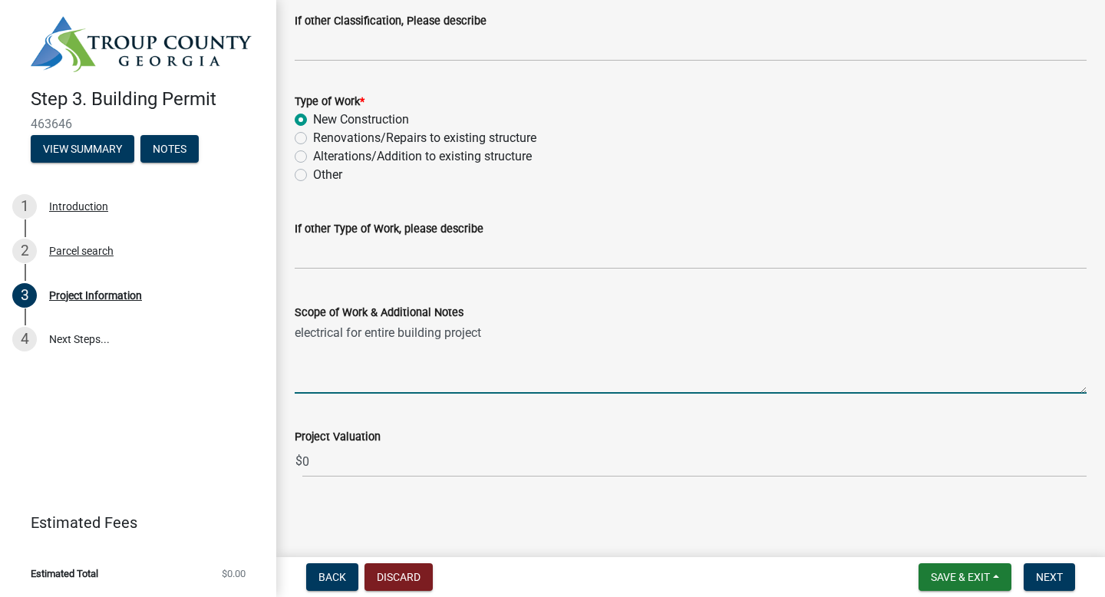
type textarea "electrical for entire building project"
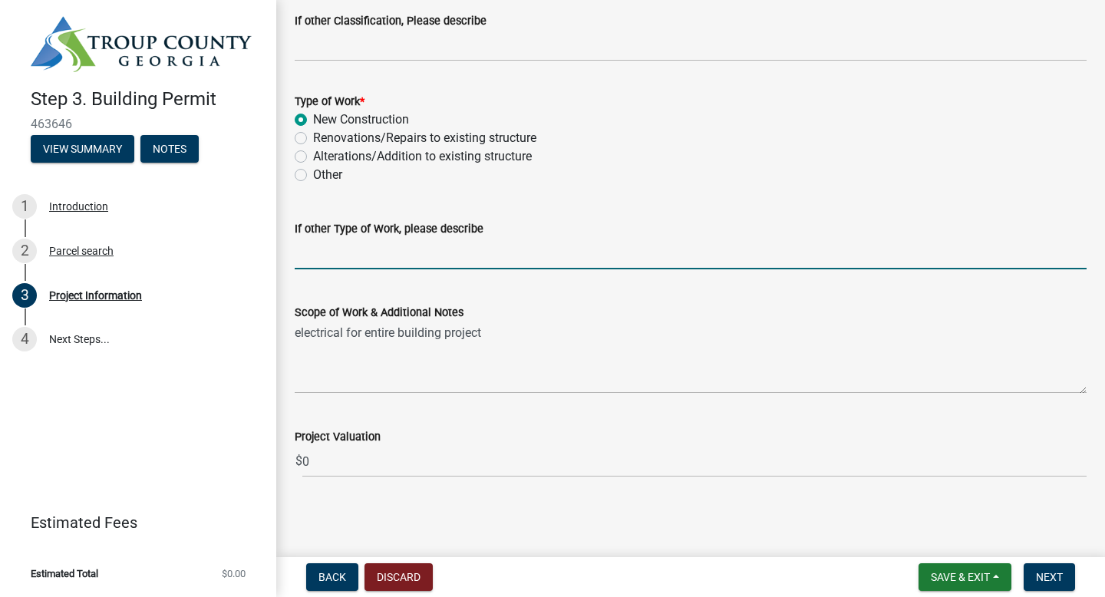
click at [347, 259] on input "If other Type of Work, please describe" at bounding box center [691, 253] width 792 height 31
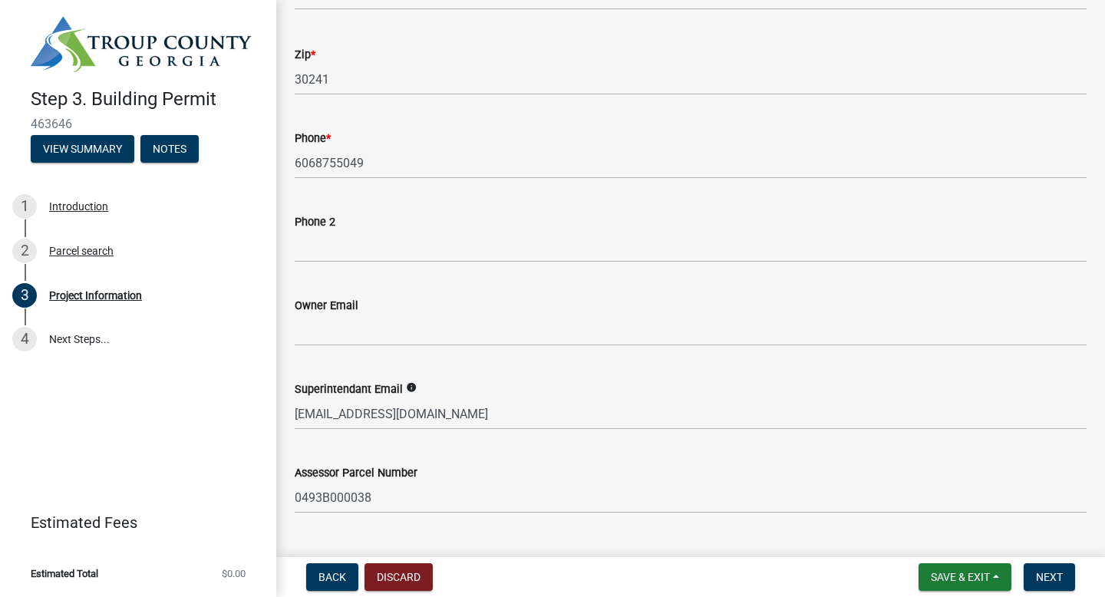
scroll to position [536, 0]
click at [1058, 587] on button "Next" at bounding box center [1049, 577] width 51 height 28
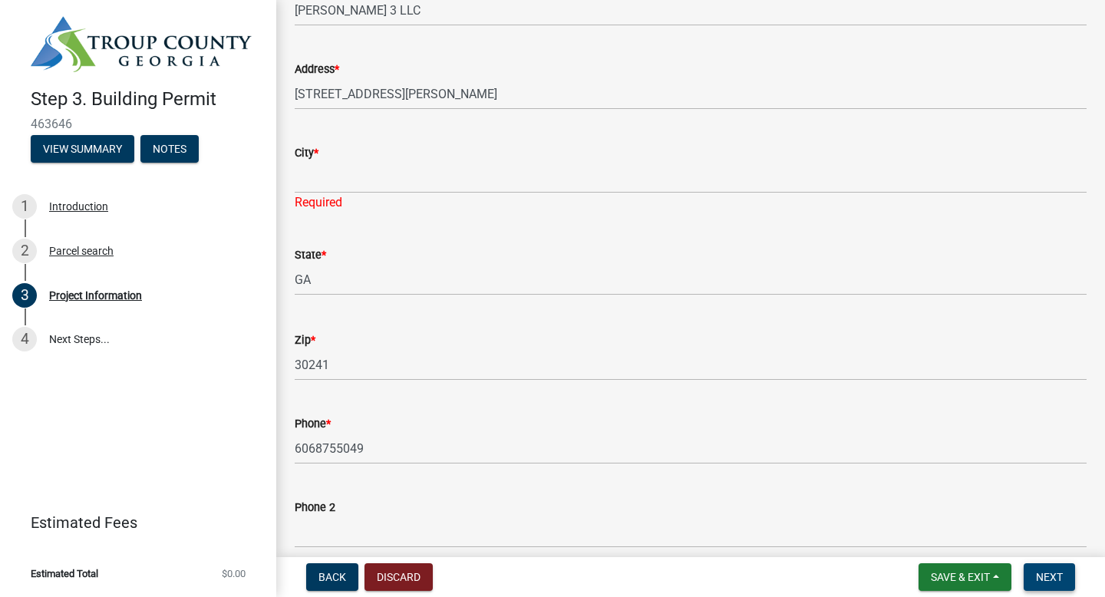
scroll to position [0, 0]
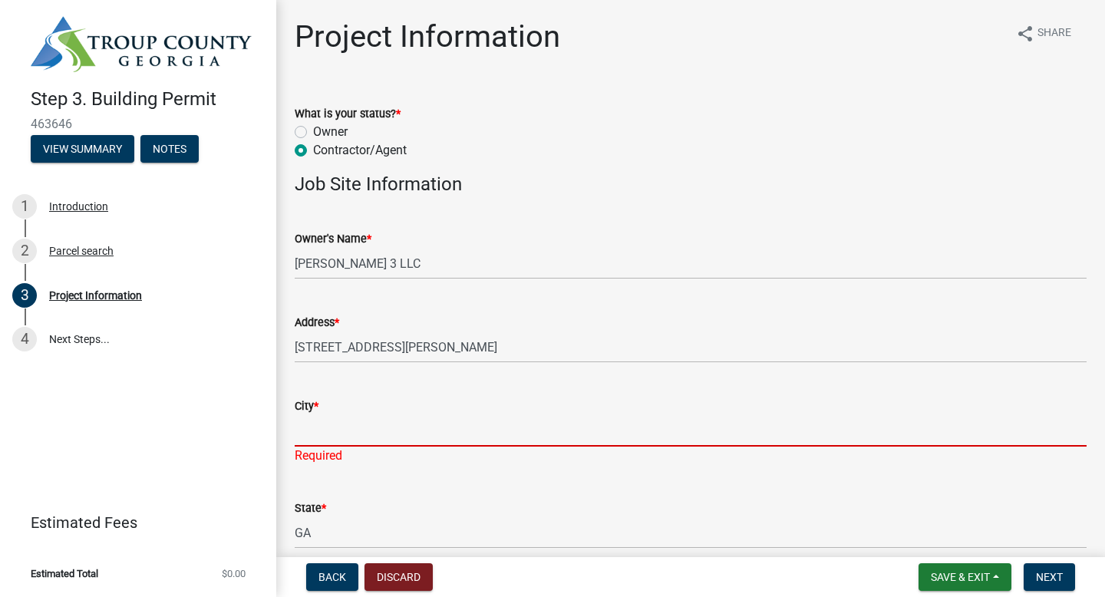
click at [332, 437] on input "City *" at bounding box center [691, 430] width 792 height 31
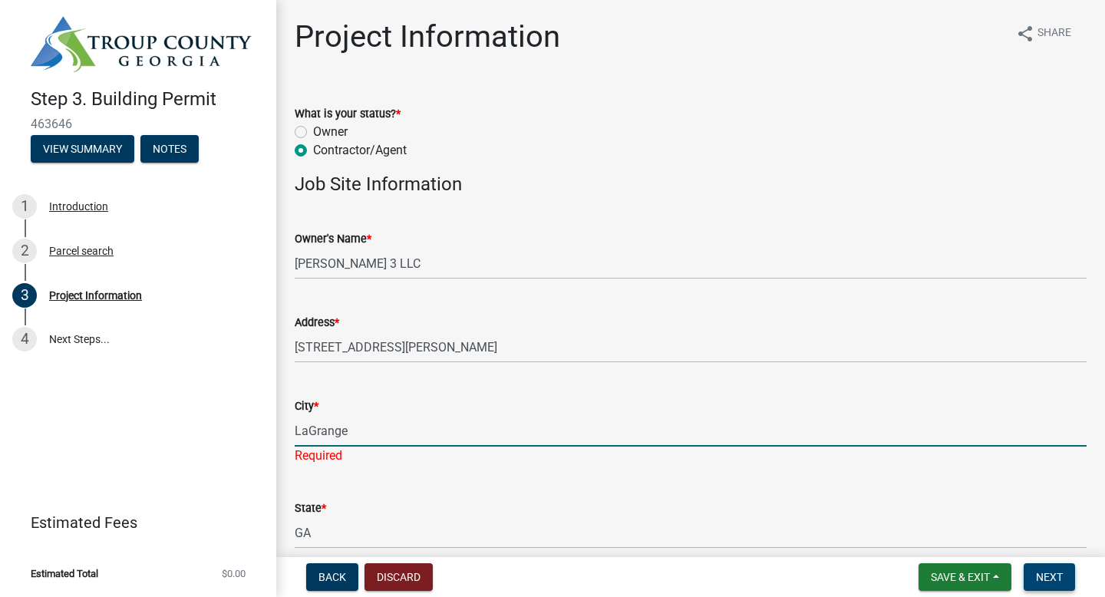
type input "LaGrange"
click at [1054, 588] on button "Next" at bounding box center [1049, 577] width 51 height 28
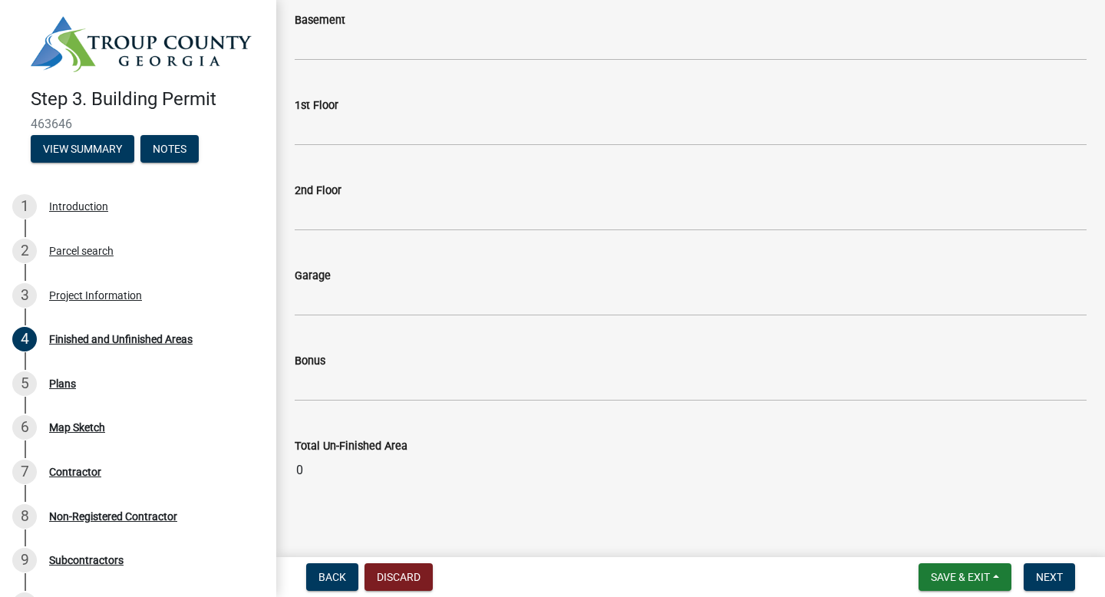
scroll to position [733, 0]
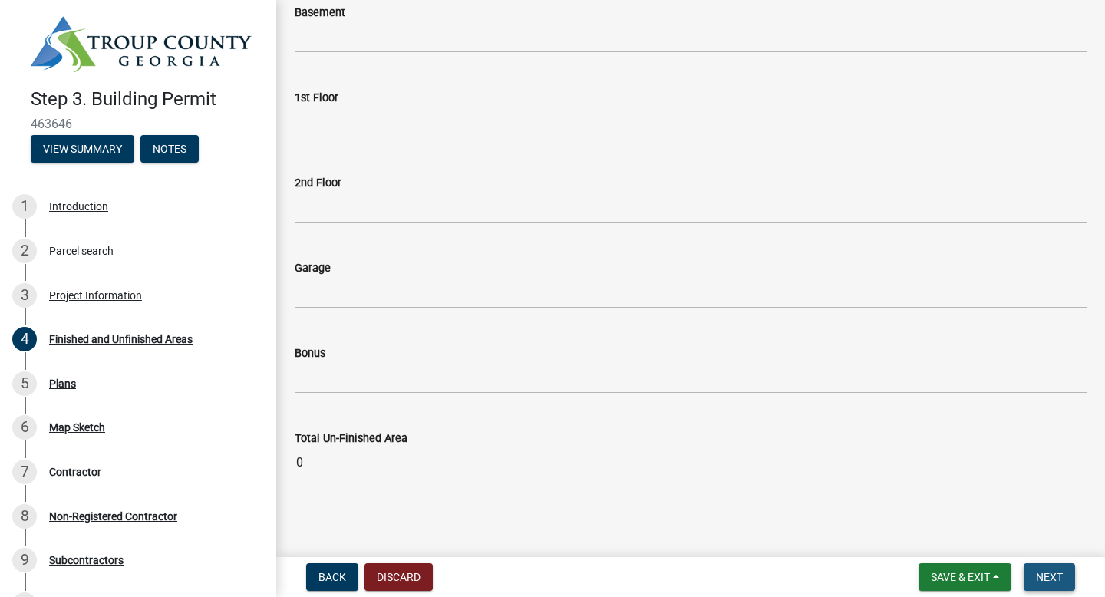
click at [1044, 571] on span "Next" at bounding box center [1049, 577] width 27 height 12
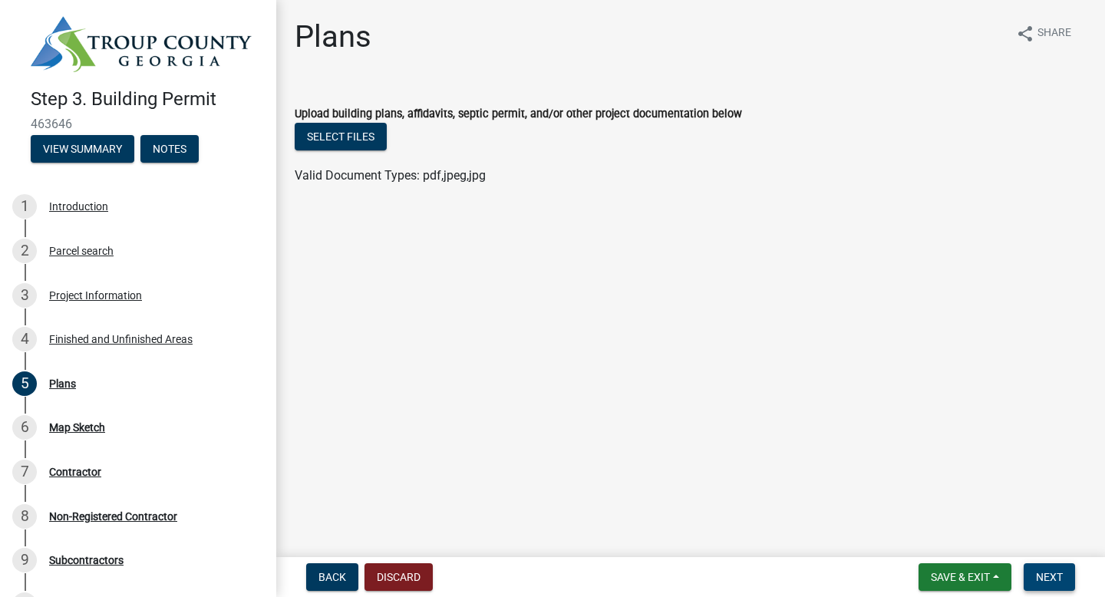
click at [1052, 580] on span "Next" at bounding box center [1049, 577] width 27 height 12
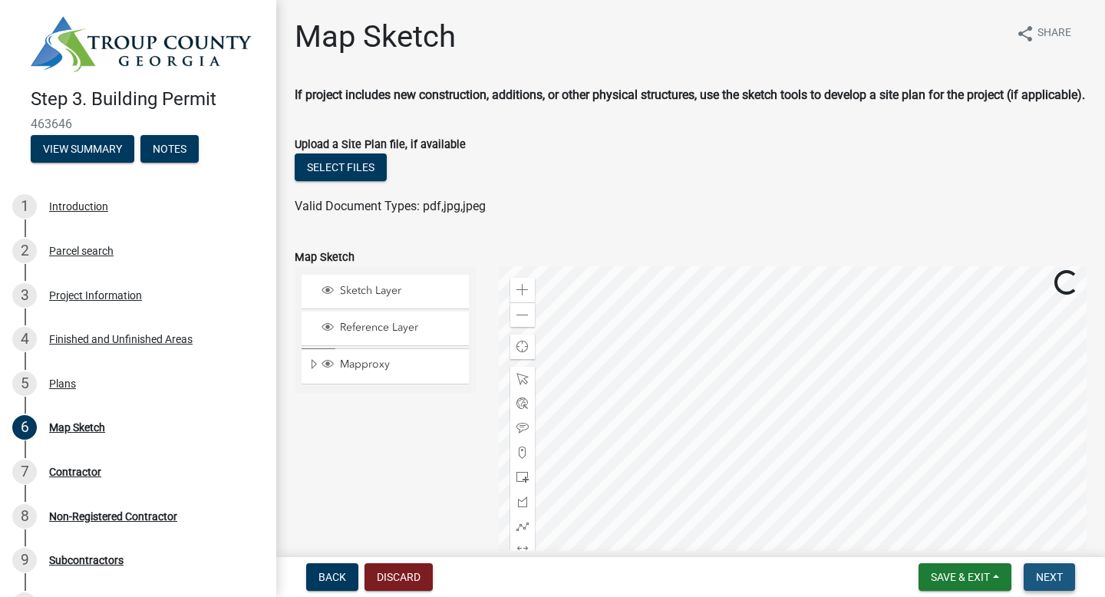
click at [1052, 580] on span "Next" at bounding box center [1049, 577] width 27 height 12
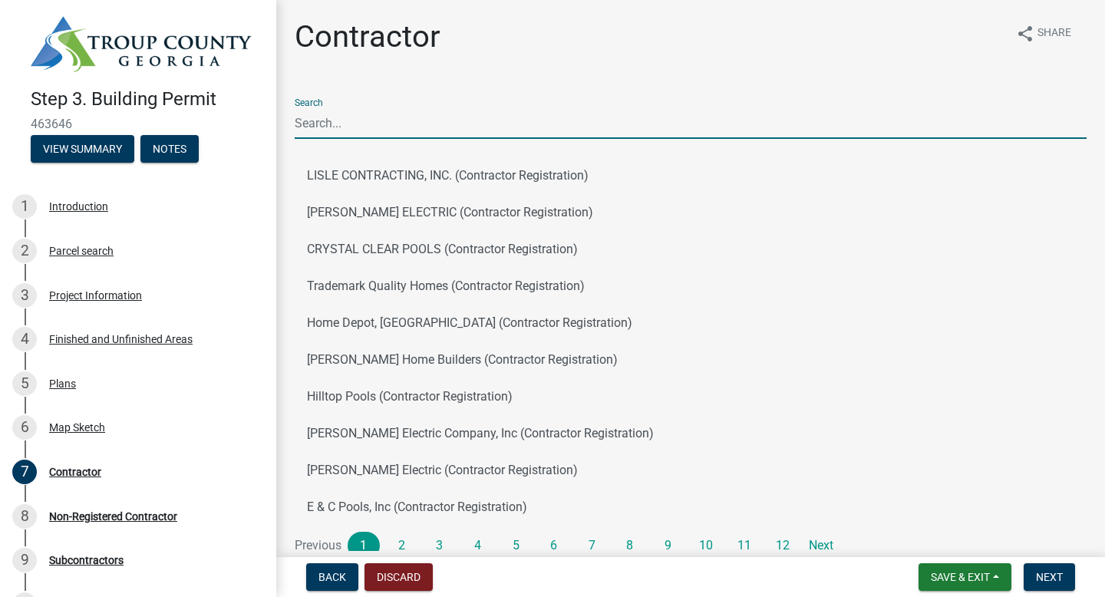
click at [398, 117] on input "Search" at bounding box center [691, 122] width 792 height 31
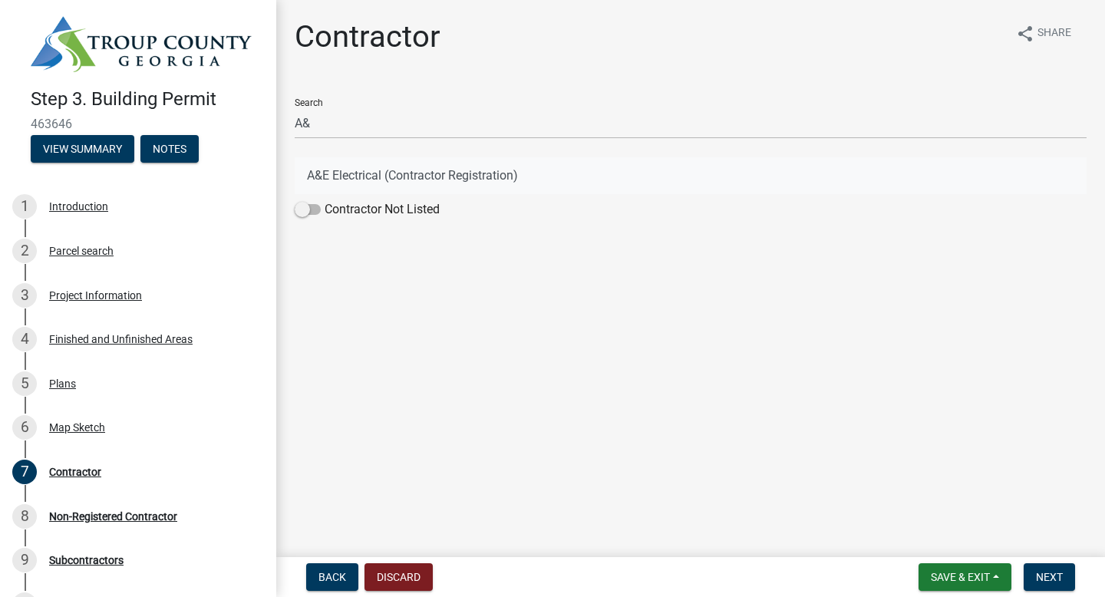
click at [330, 170] on button "A&E Electrical (Contractor Registration)" at bounding box center [691, 175] width 792 height 37
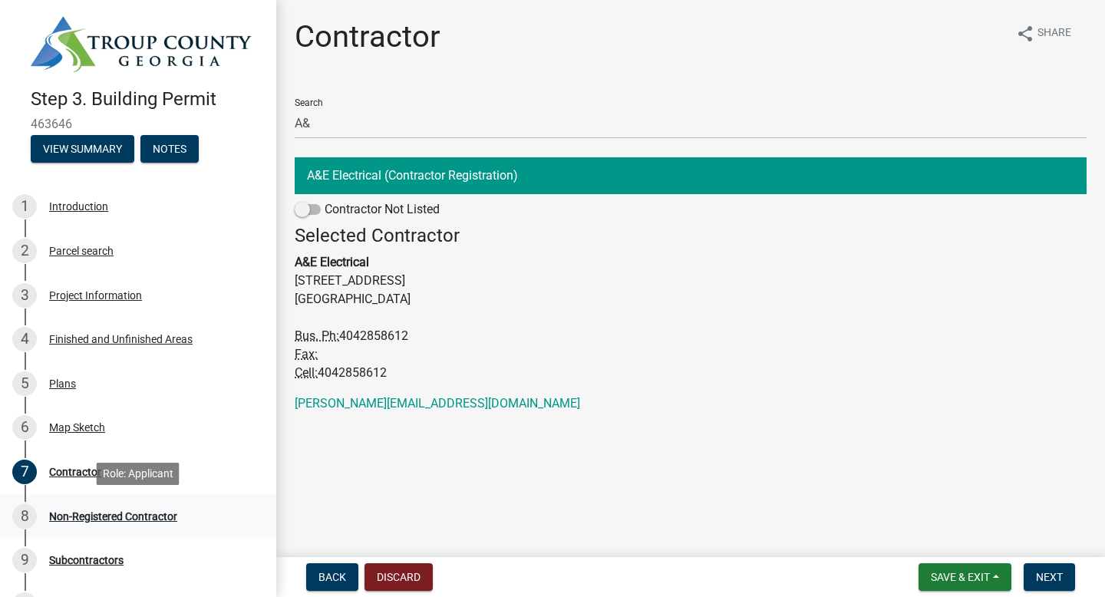
click at [137, 518] on div "Non-Registered Contractor" at bounding box center [113, 516] width 128 height 11
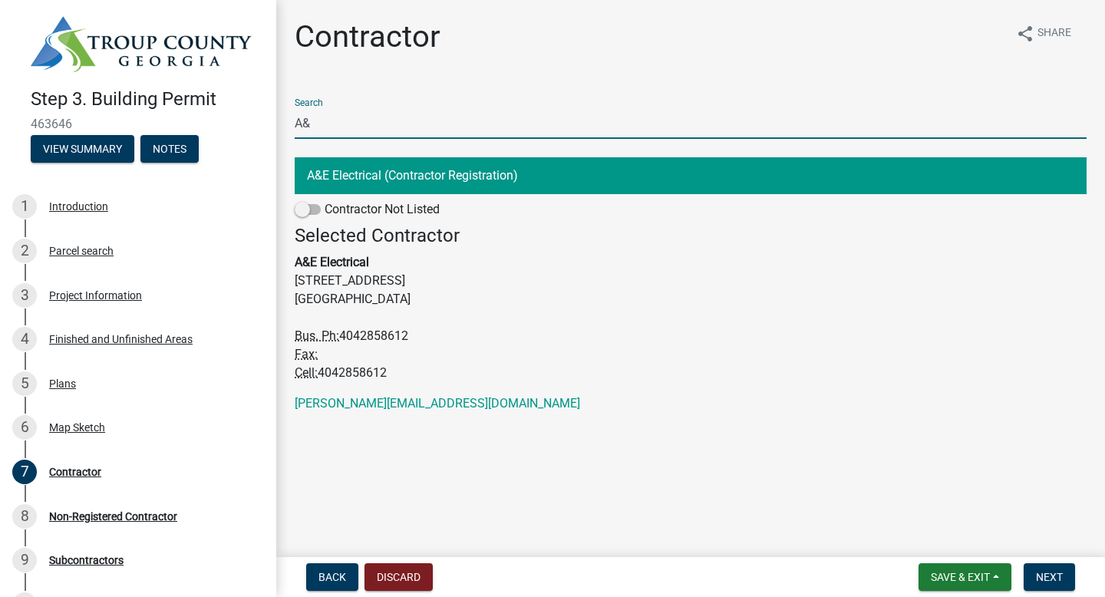
click at [336, 124] on input "A&" at bounding box center [691, 122] width 792 height 31
type input "A"
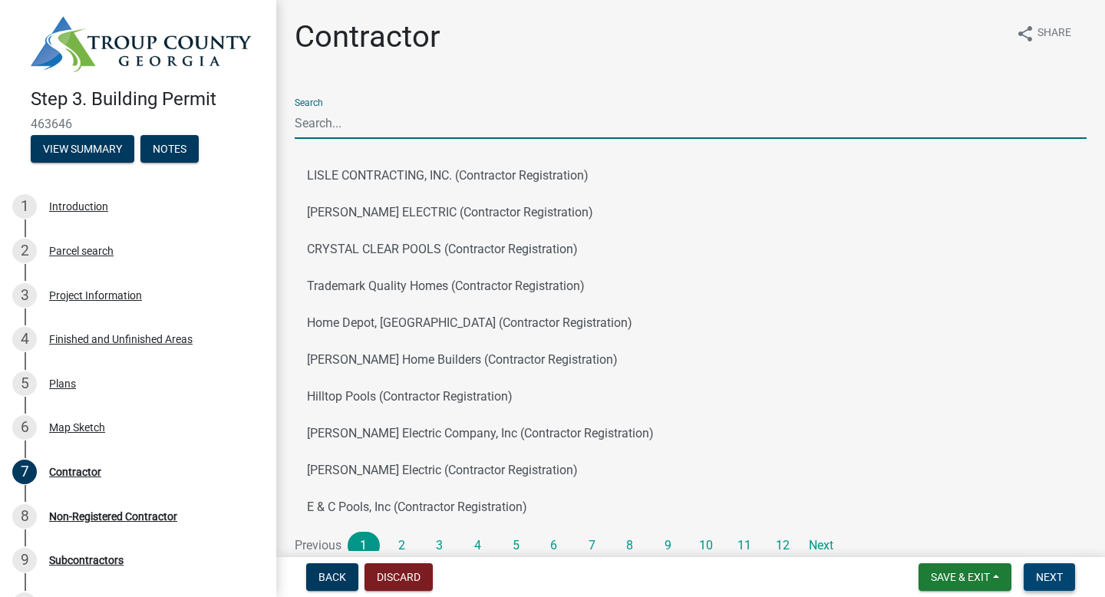
click at [1039, 575] on span "Next" at bounding box center [1049, 577] width 27 height 12
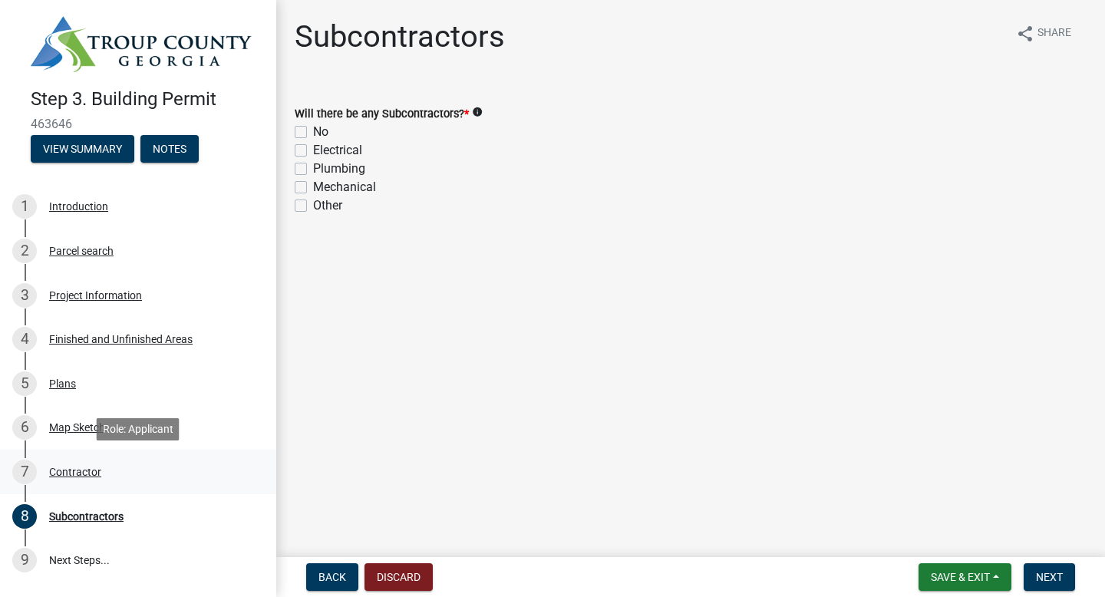
click at [84, 469] on div "Contractor" at bounding box center [75, 472] width 52 height 11
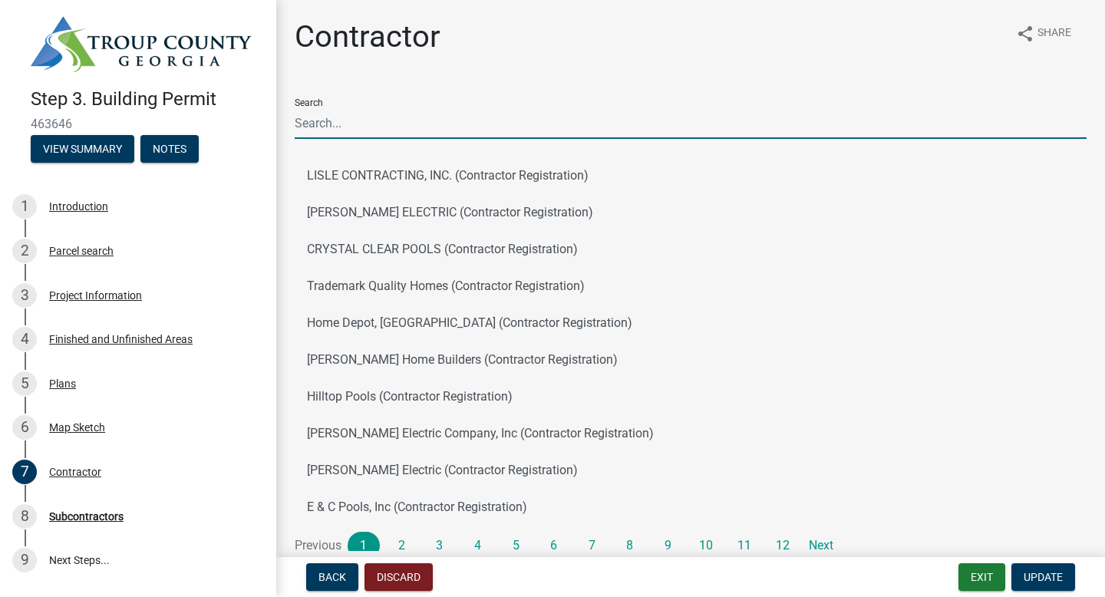
click at [396, 130] on input "Search" at bounding box center [691, 122] width 792 height 31
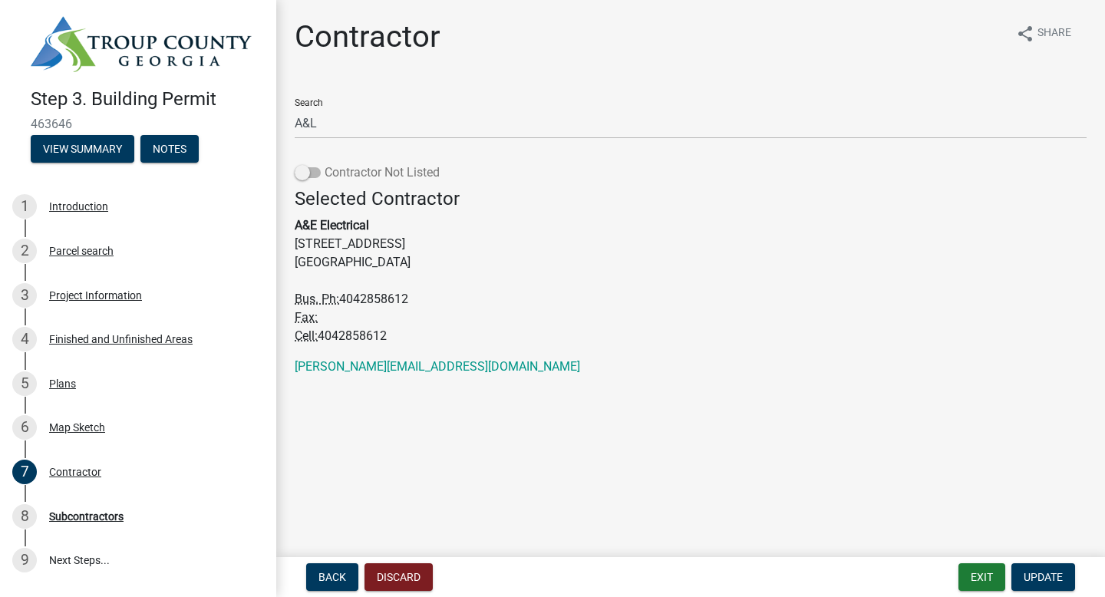
click at [318, 163] on label "Contractor Not Listed" at bounding box center [367, 172] width 145 height 18
click at [325, 163] on input "Contractor Not Listed" at bounding box center [325, 163] width 0 height 0
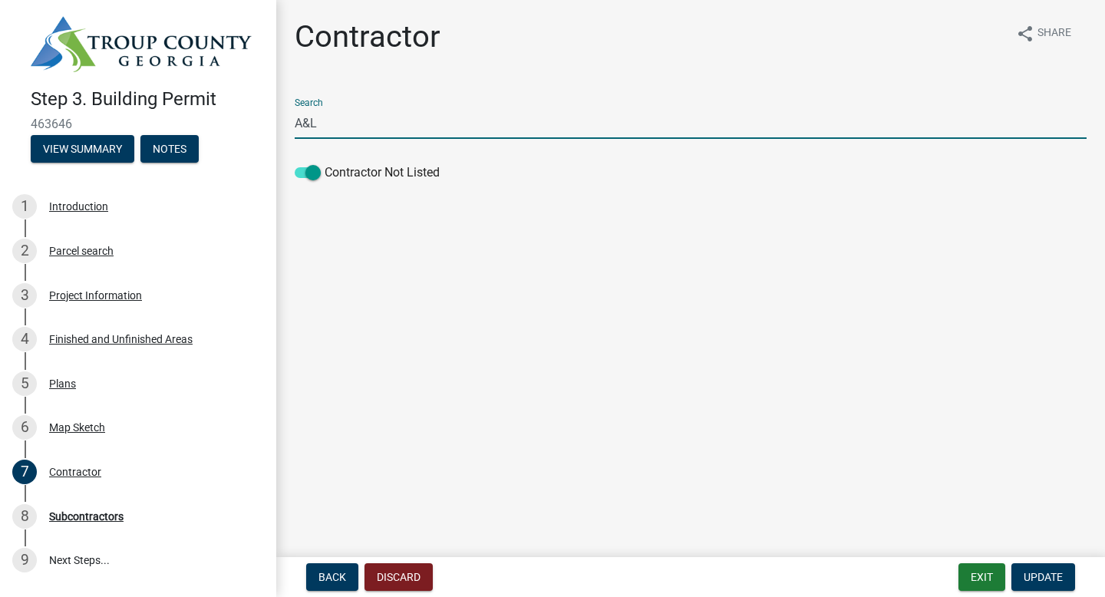
click at [378, 123] on input "A&L" at bounding box center [691, 122] width 792 height 31
type input "A&L Electric Services, LLC"
click at [1047, 577] on span "Update" at bounding box center [1043, 577] width 39 height 12
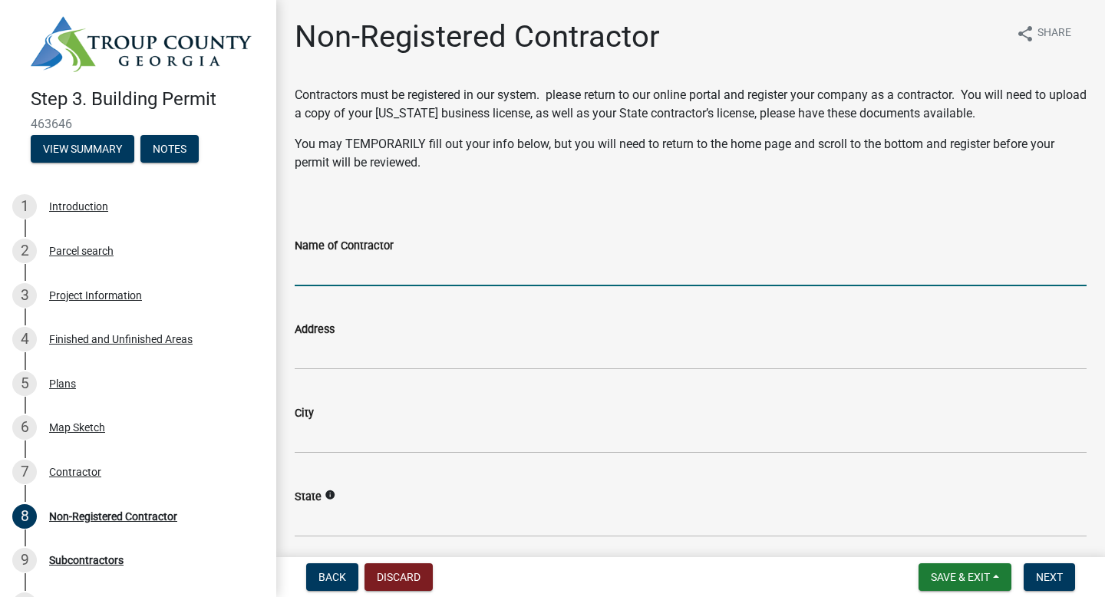
click at [393, 269] on input "Name of Contractor" at bounding box center [691, 270] width 792 height 31
type input "A&L Electric Services, LLC"
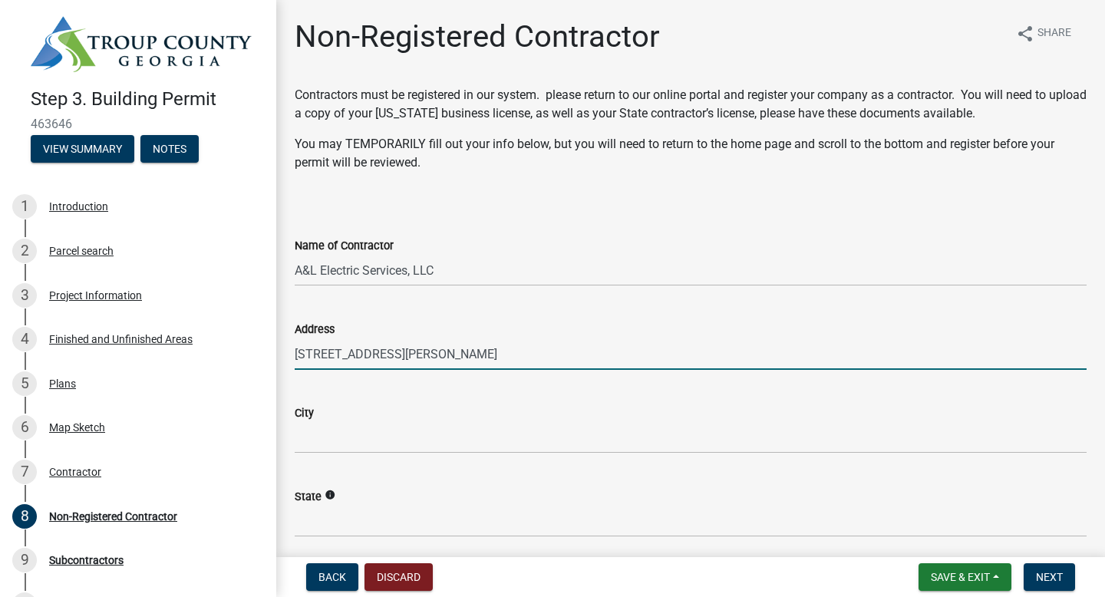
type input "[STREET_ADDRESS][PERSON_NAME]"
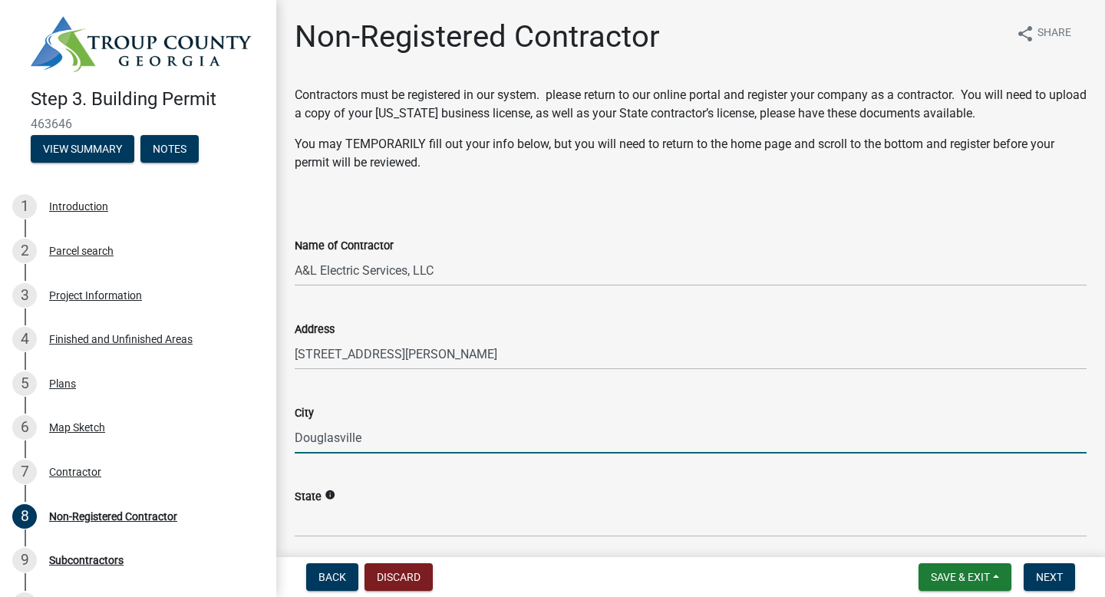
type input "Douglasville"
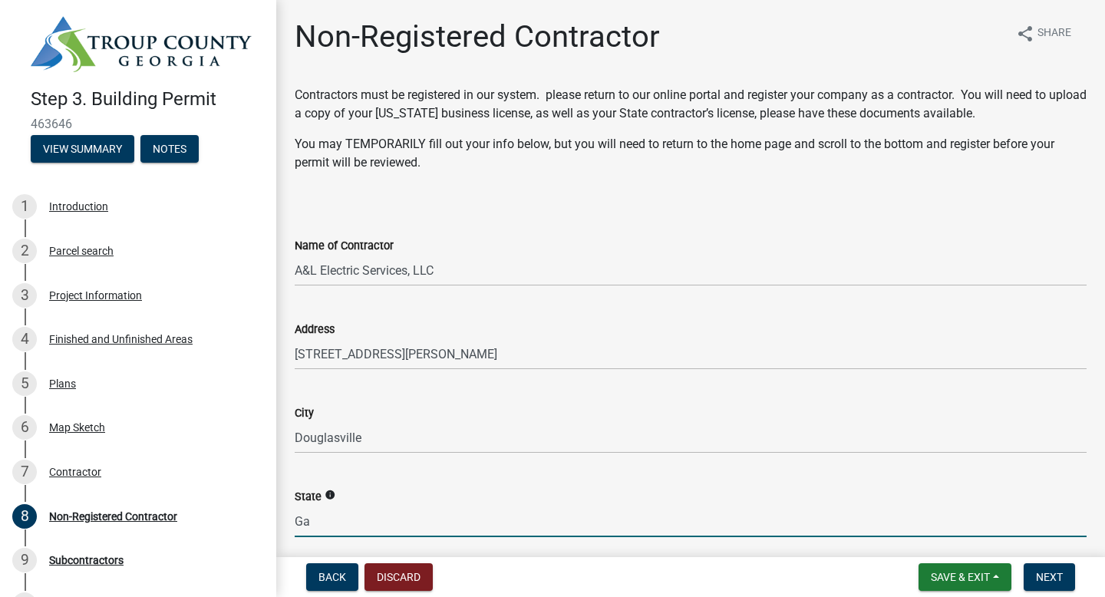
type input "Ga"
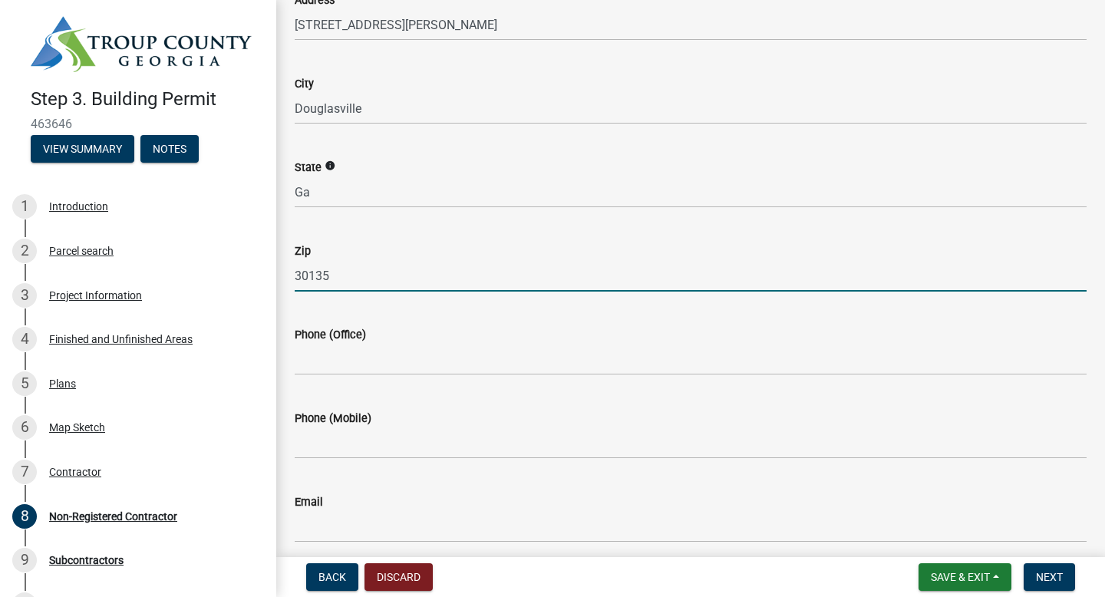
type input "30135"
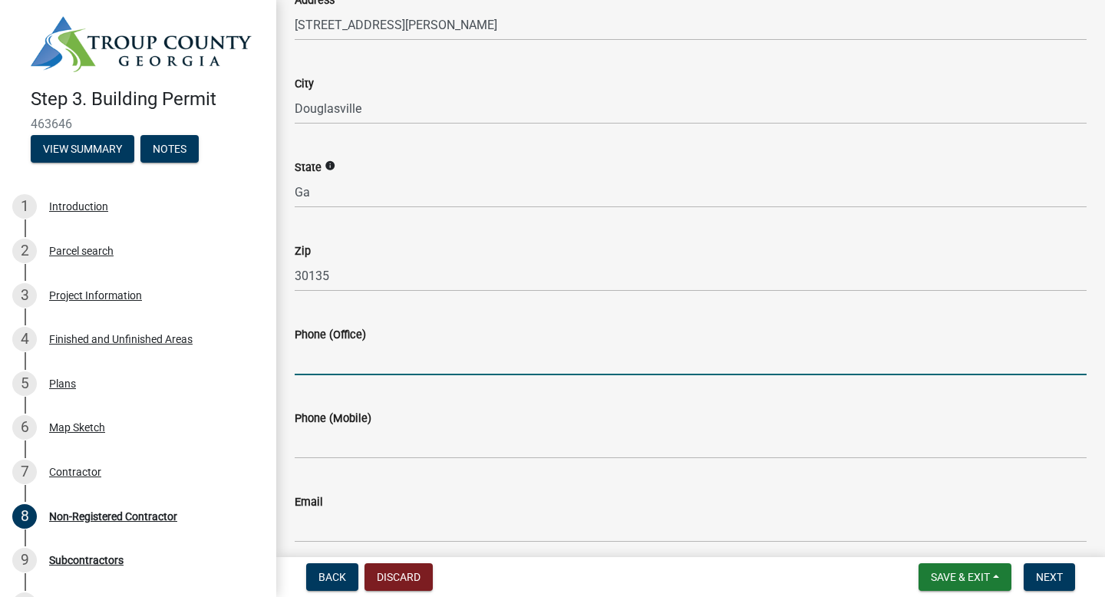
type input "6"
type input "7703046213"
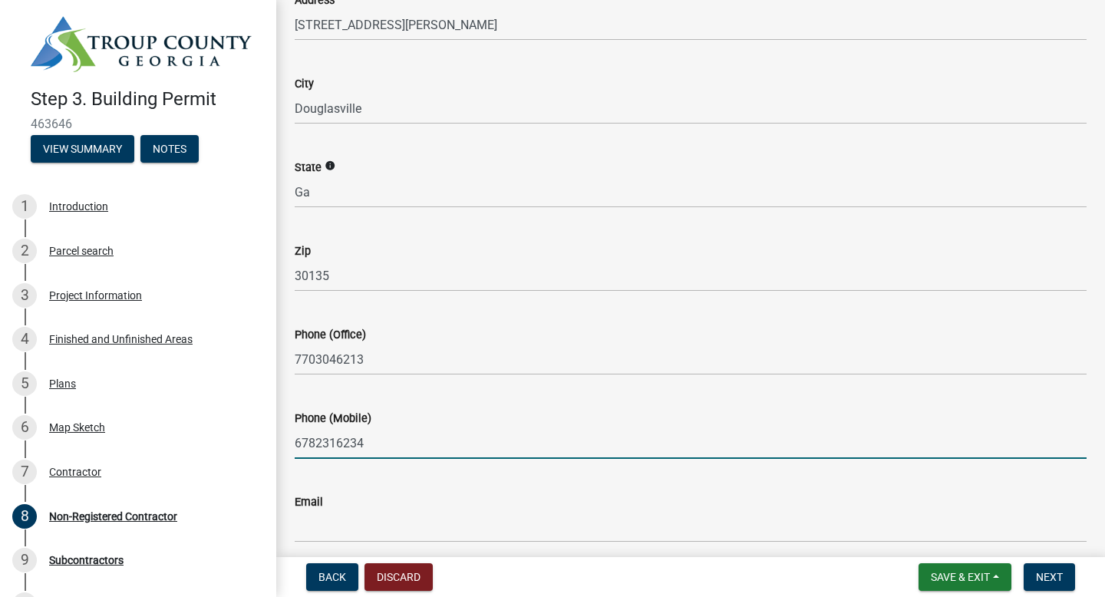
type input "6782316234"
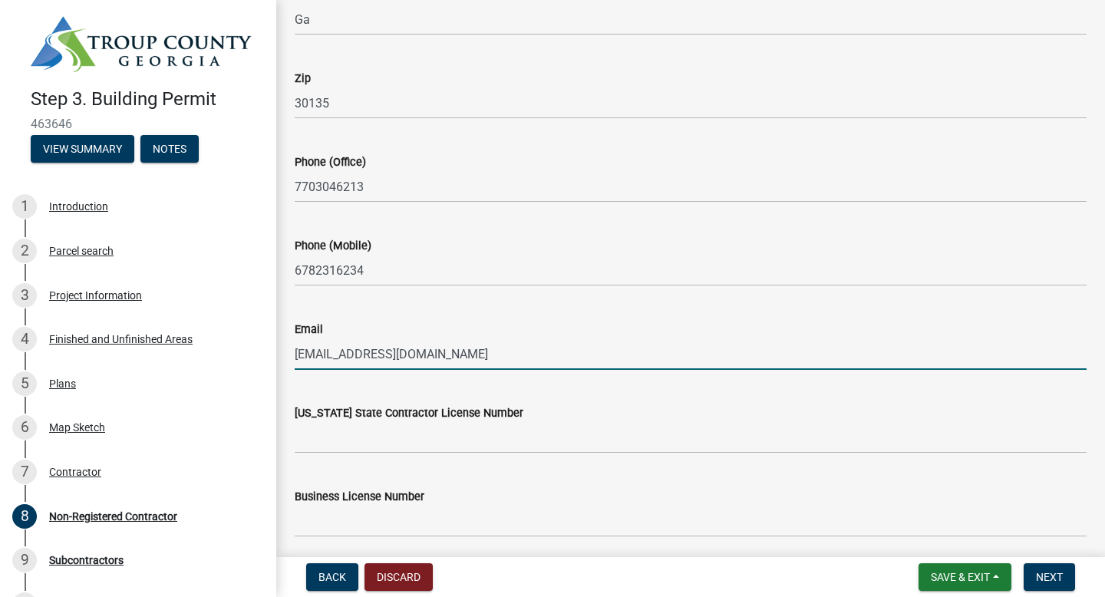
scroll to position [560, 0]
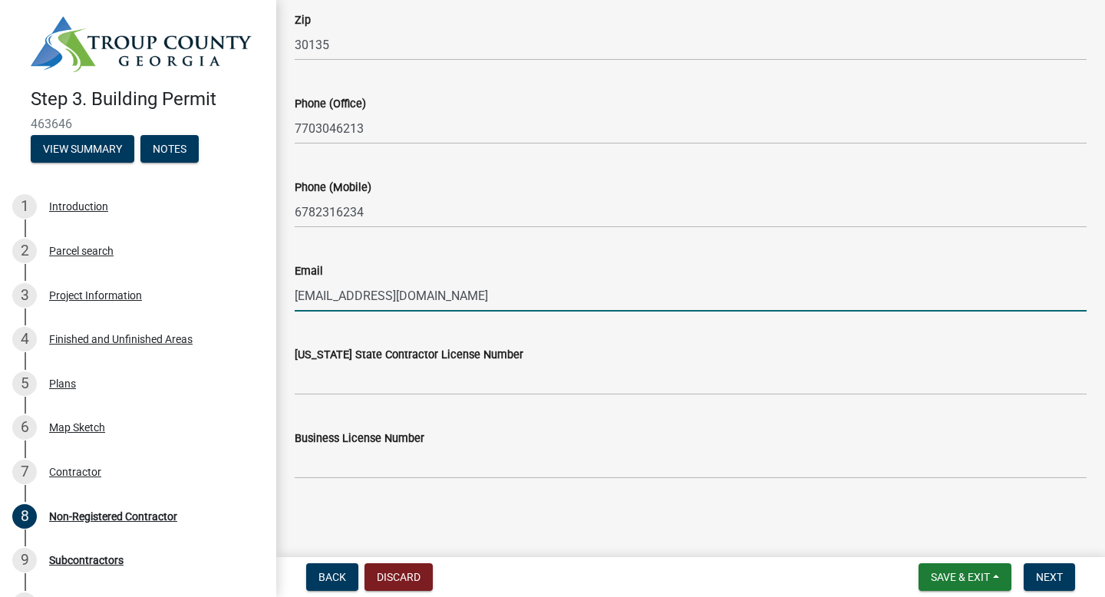
type input "[EMAIL_ADDRESS][DOMAIN_NAME]"
click at [359, 374] on input "Georgia State Contractor License Number" at bounding box center [691, 379] width 792 height 31
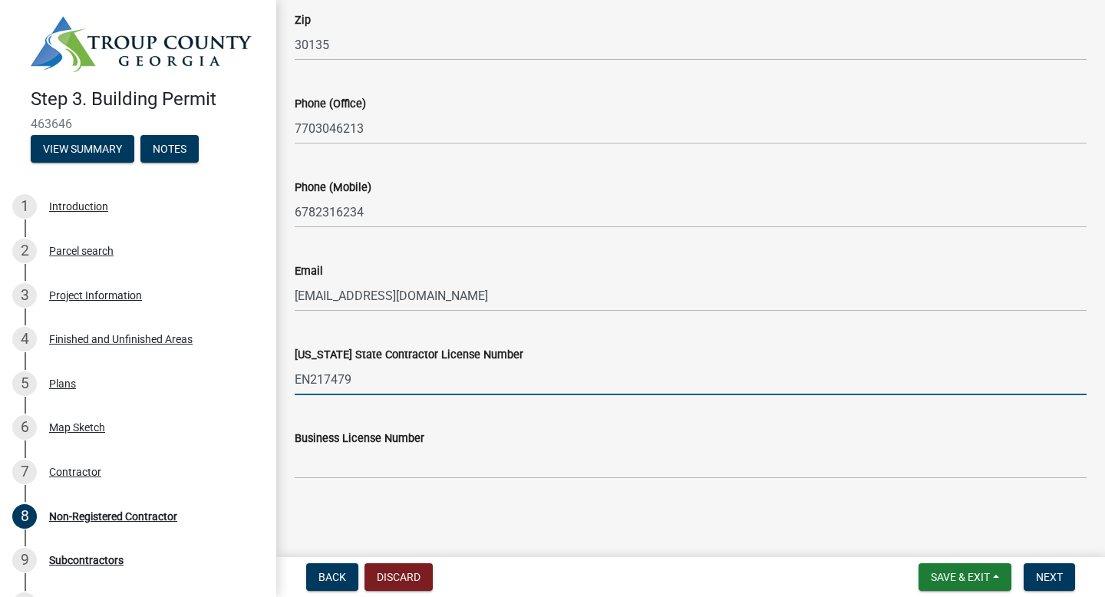
type input "EN217479"
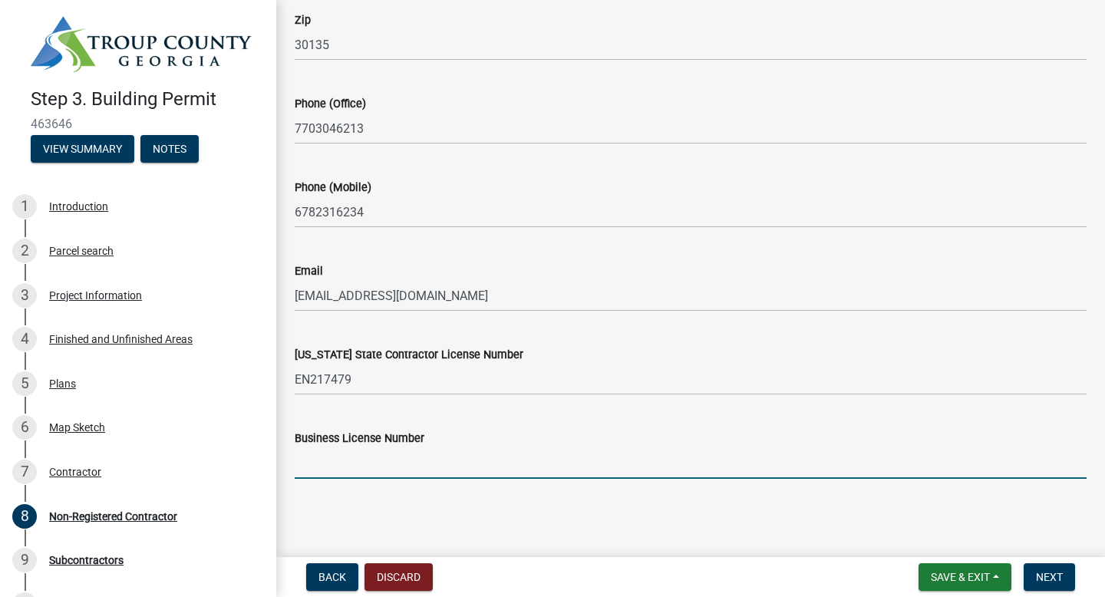
type input "6"
click at [322, 461] on input "6" at bounding box center [691, 462] width 792 height 31
type input "200694-Georgia"
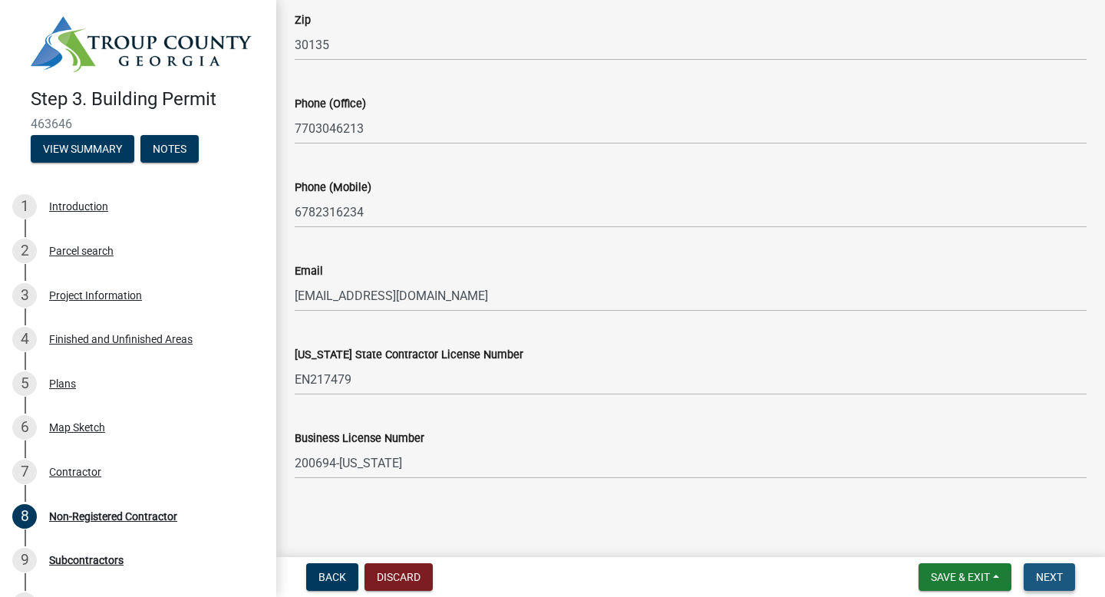
click at [1038, 573] on span "Next" at bounding box center [1049, 577] width 27 height 12
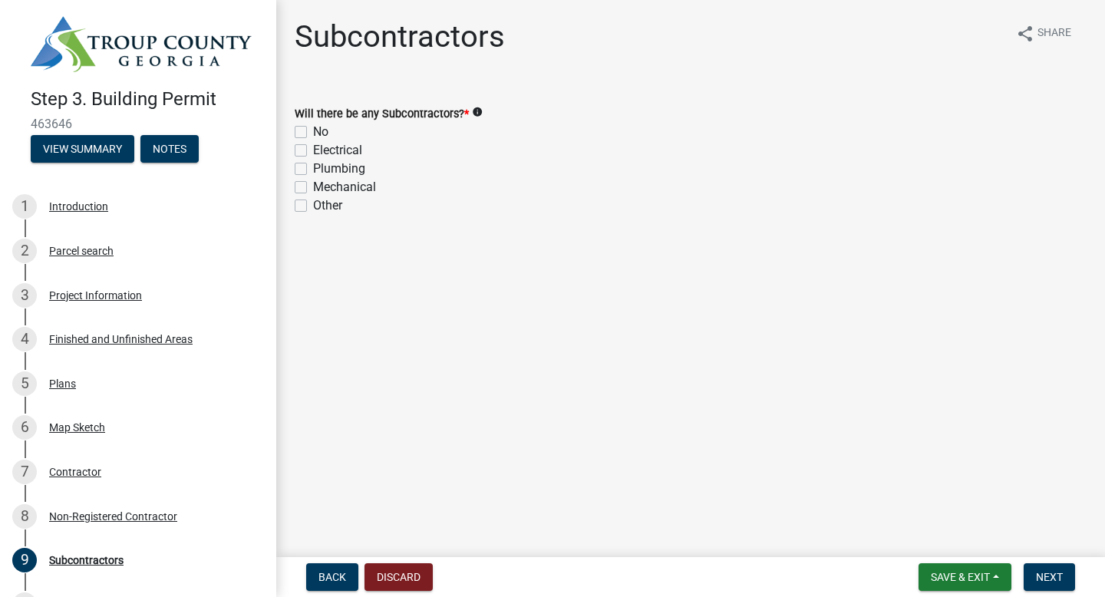
click at [313, 152] on label "Electrical" at bounding box center [337, 150] width 49 height 18
click at [313, 151] on input "Electrical" at bounding box center [318, 146] width 10 height 10
checkbox input "true"
checkbox input "false"
checkbox input "true"
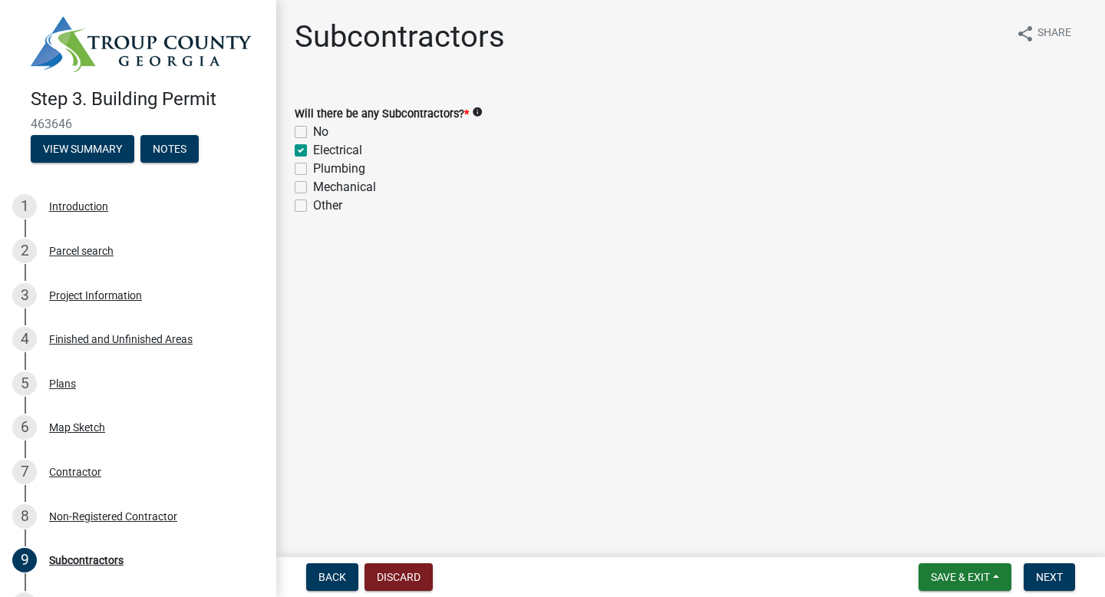
checkbox input "false"
click at [1060, 582] on span "Next" at bounding box center [1049, 577] width 27 height 12
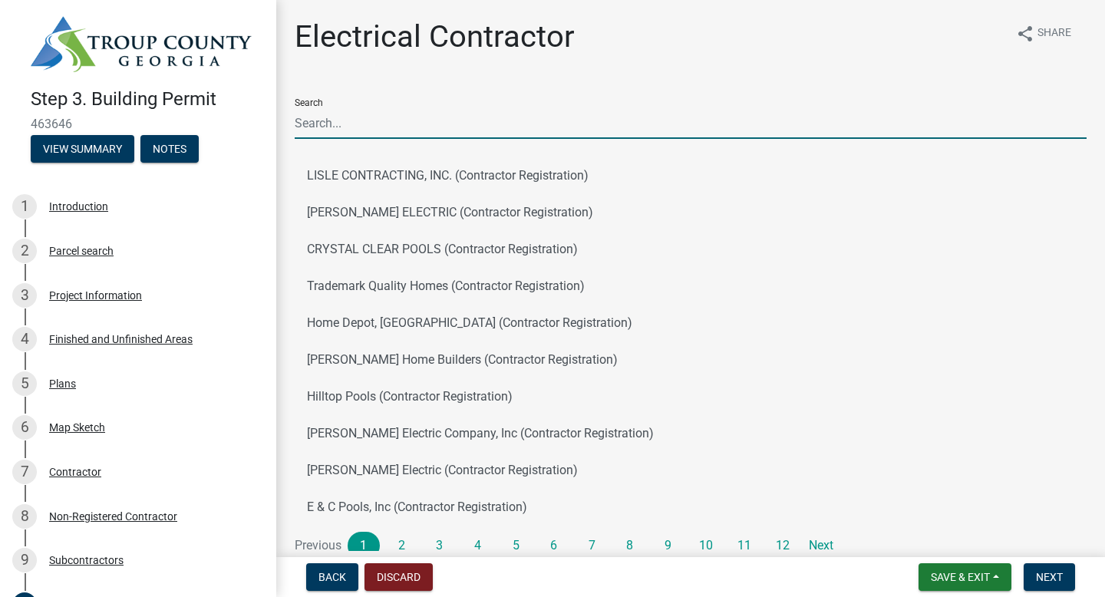
click at [422, 131] on input "Search" at bounding box center [691, 122] width 792 height 31
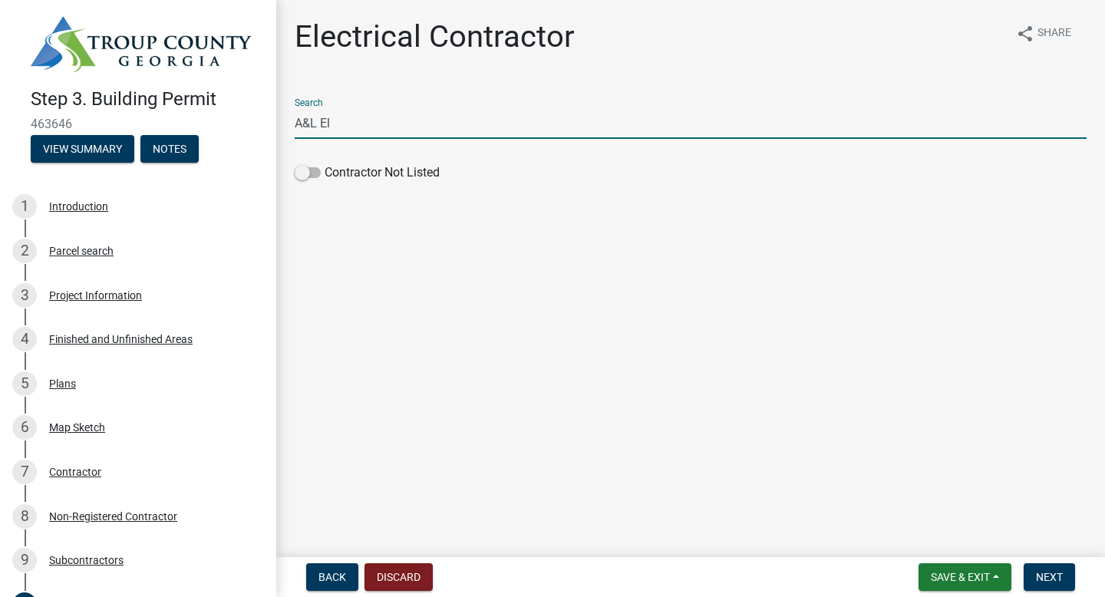
type input "A&L Electric Services, LLC"
click at [311, 169] on span at bounding box center [308, 172] width 26 height 11
click at [325, 163] on input "Contractor Not Listed" at bounding box center [325, 163] width 0 height 0
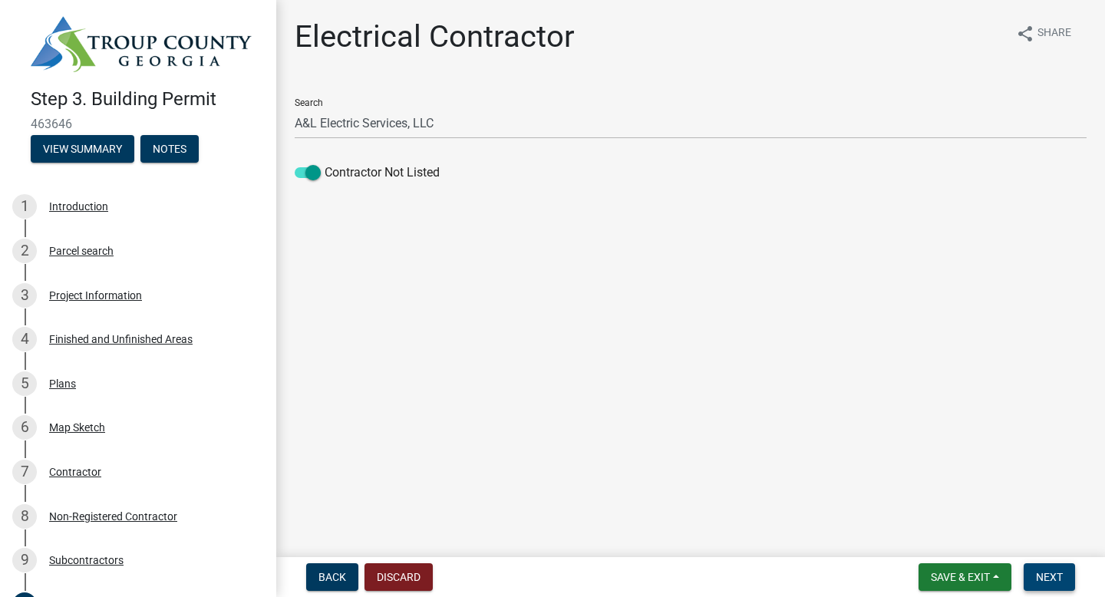
click at [1054, 579] on span "Next" at bounding box center [1049, 577] width 27 height 12
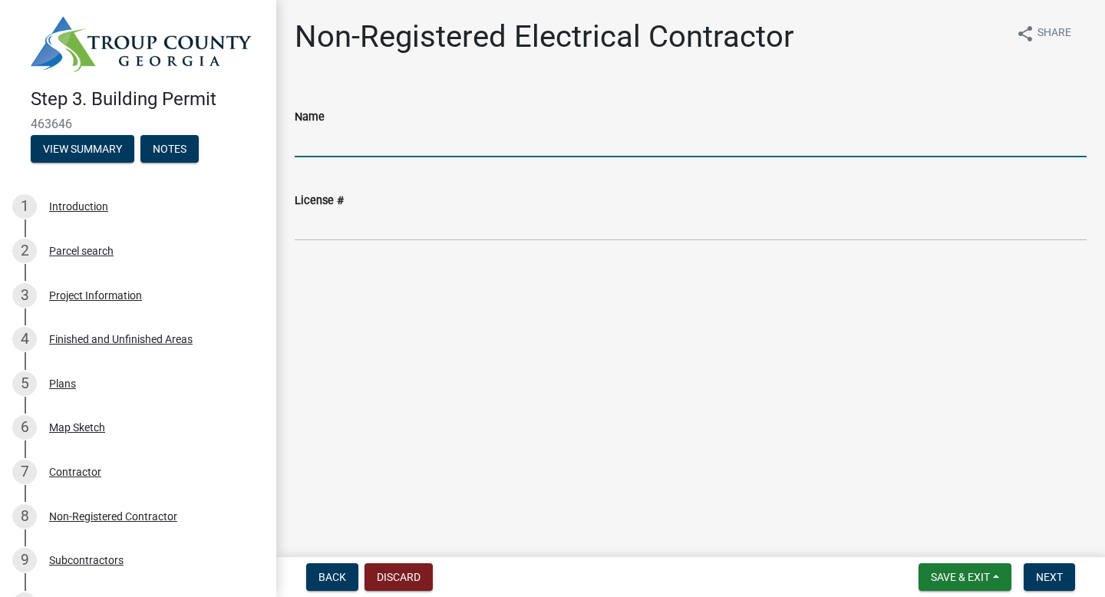
click at [380, 145] on input "Name" at bounding box center [691, 141] width 792 height 31
type input "A&L Electric Services, LLC"
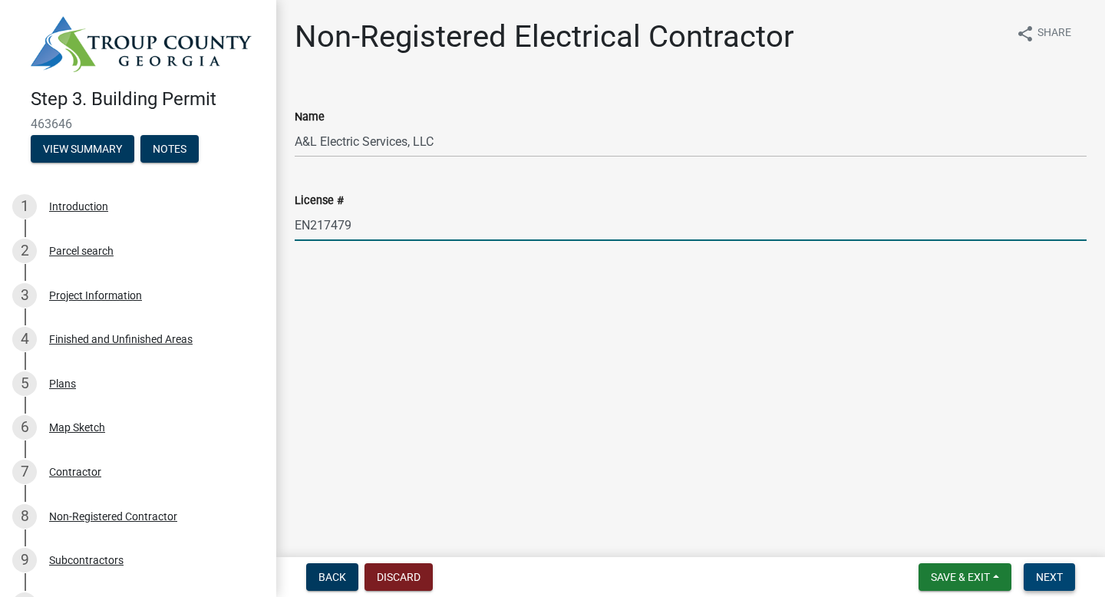
type input "EN217479"
click at [1037, 576] on span "Next" at bounding box center [1049, 577] width 27 height 12
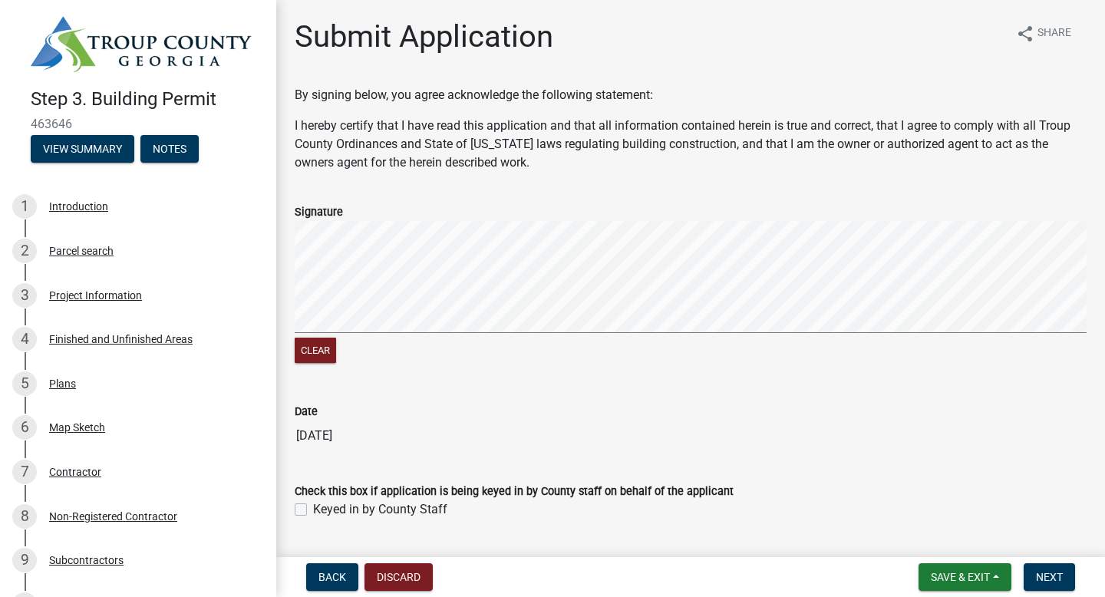
click at [427, 337] on signature-pad at bounding box center [691, 279] width 792 height 117
click at [527, 333] on signature-pad at bounding box center [691, 279] width 792 height 117
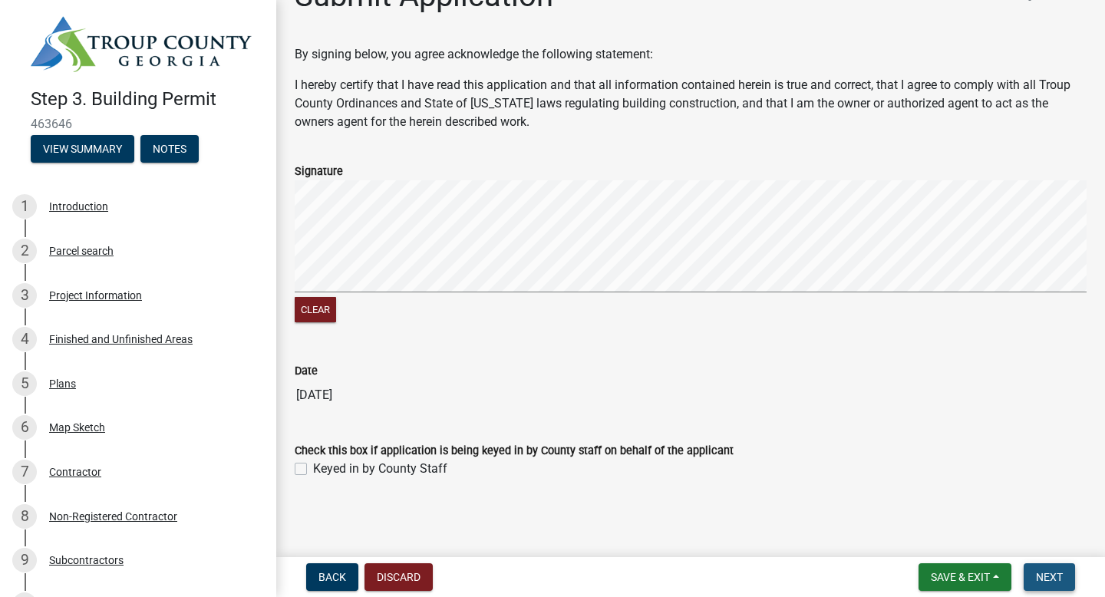
click at [1044, 575] on span "Next" at bounding box center [1049, 577] width 27 height 12
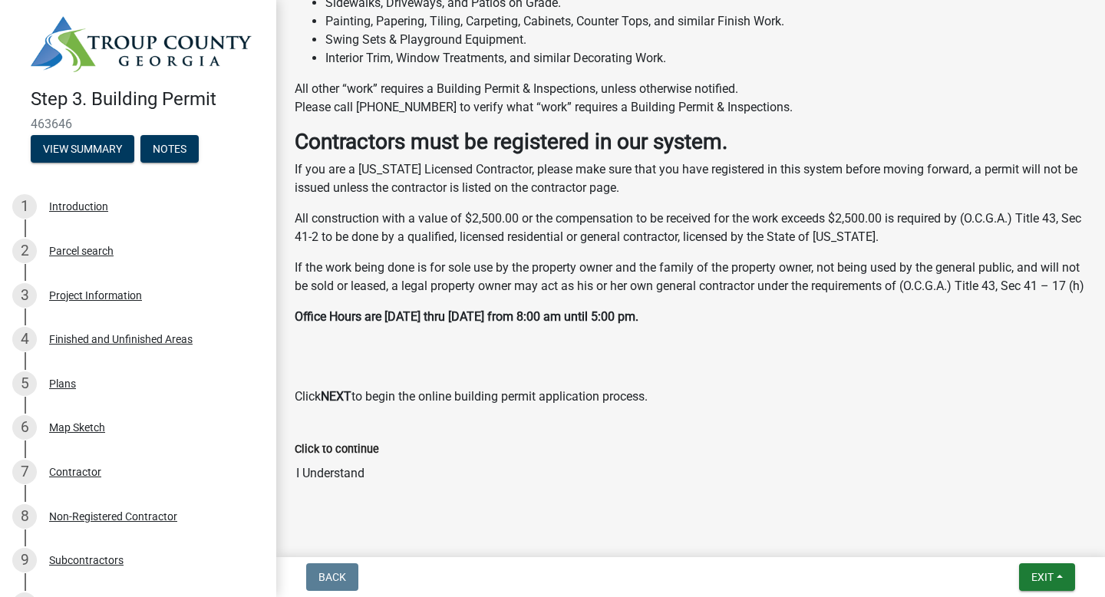
scroll to position [650, 0]
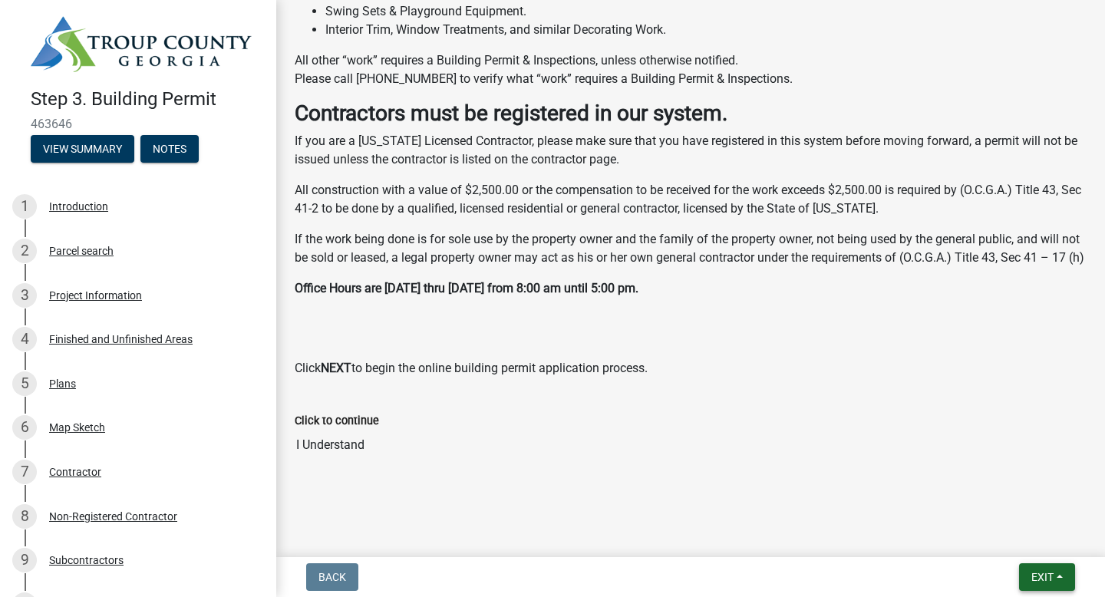
click at [1036, 585] on button "Exit" at bounding box center [1047, 577] width 56 height 28
click at [995, 535] on button "Save & Exit" at bounding box center [1014, 537] width 123 height 37
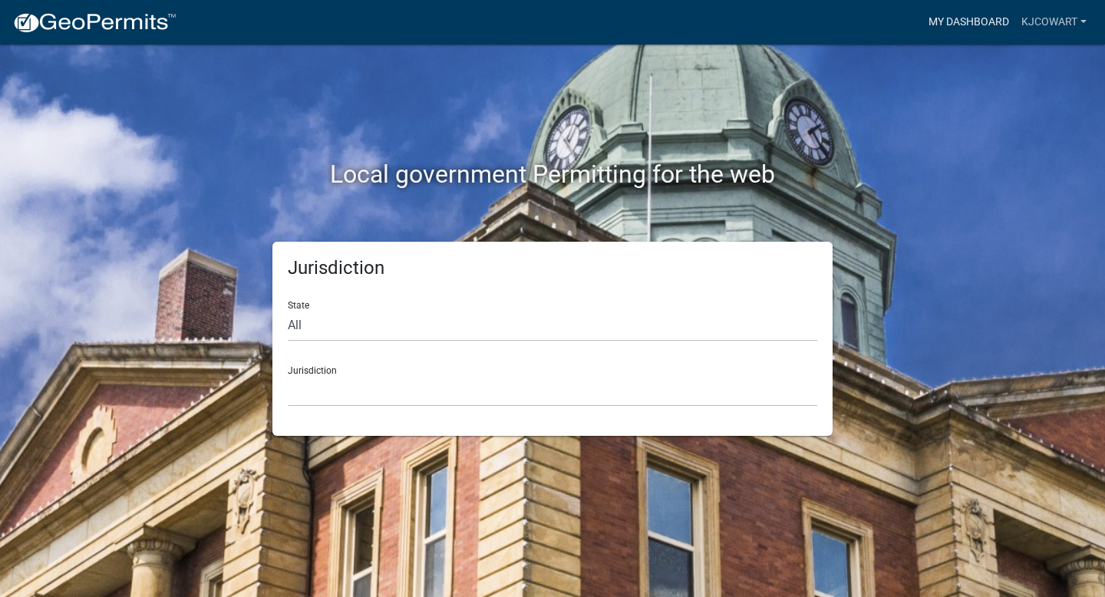
click at [956, 30] on link "My Dashboard" at bounding box center [968, 22] width 93 height 29
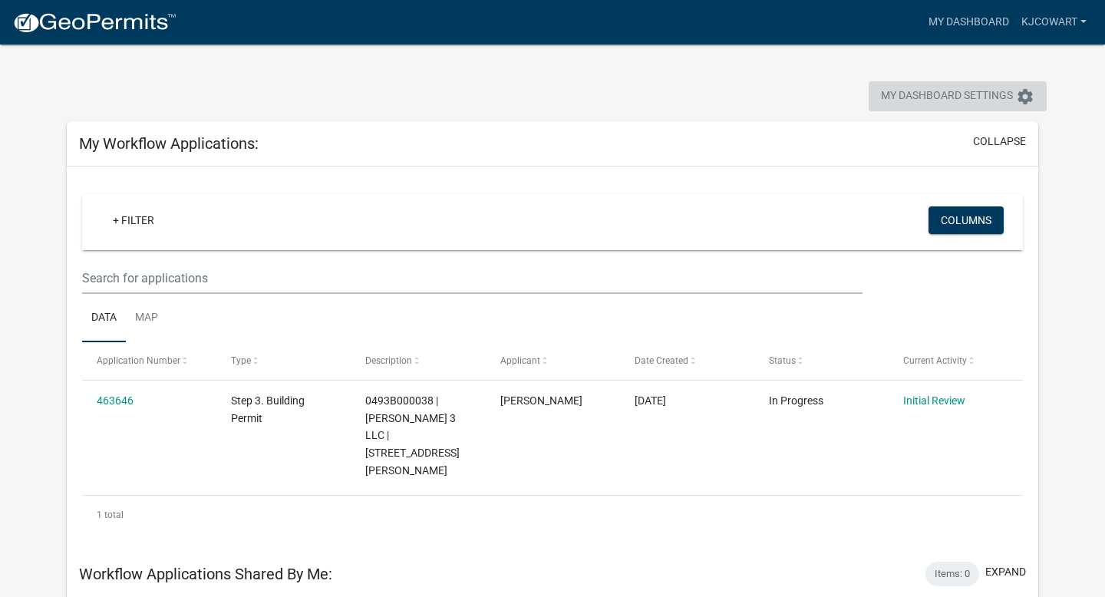
click at [942, 89] on span "My Dashboard Settings" at bounding box center [947, 96] width 132 height 18
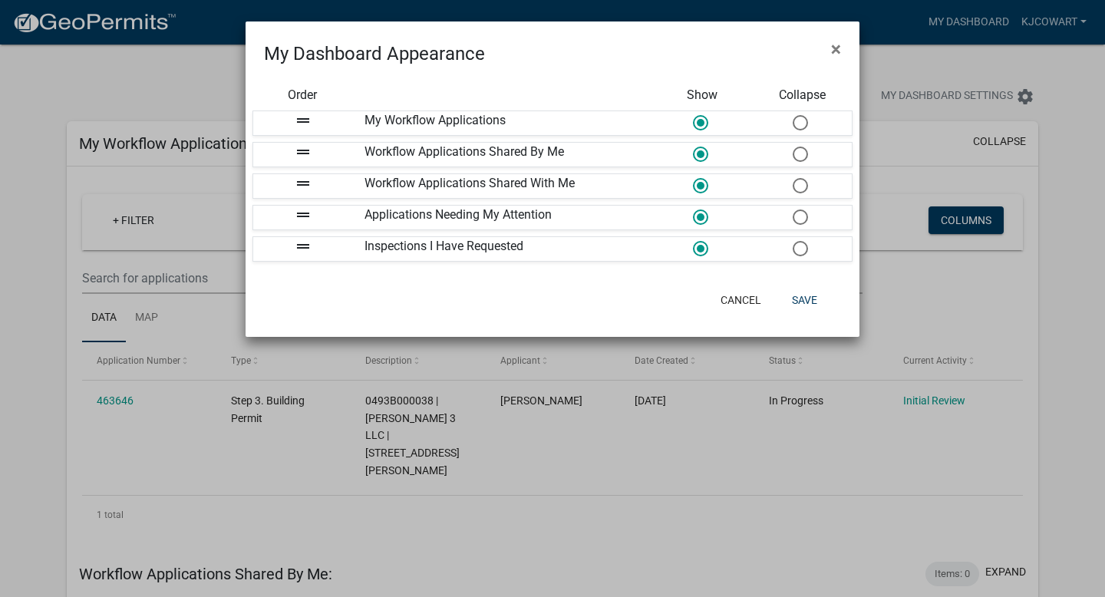
click at [307, 210] on icon "drag_handle" at bounding box center [303, 215] width 18 height 18
click at [803, 300] on button "Save" at bounding box center [805, 300] width 50 height 28
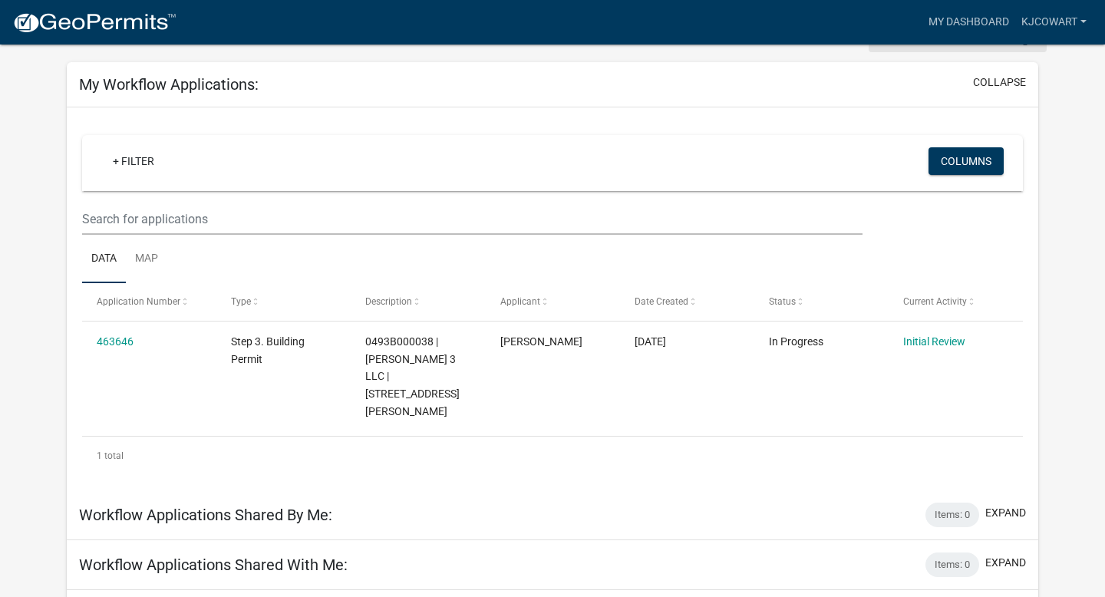
scroll to position [134, 0]
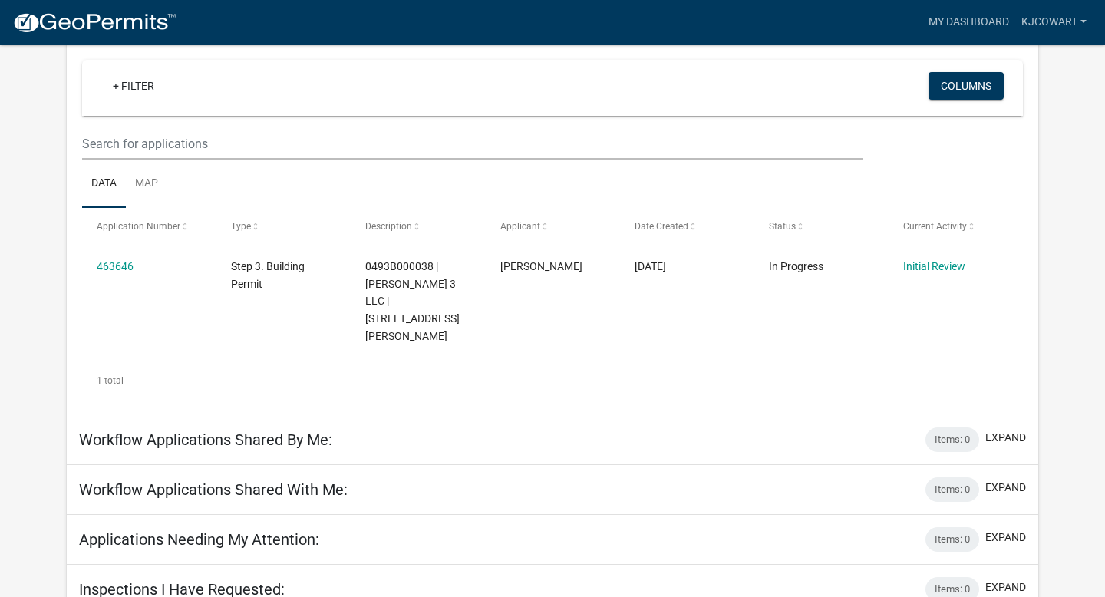
click at [404, 477] on div "Workflow Applications Shared With Me: Items: 0 expand" at bounding box center [553, 490] width 972 height 50
click at [267, 480] on h5 "Workflow Applications Shared With Me:" at bounding box center [213, 489] width 269 height 18
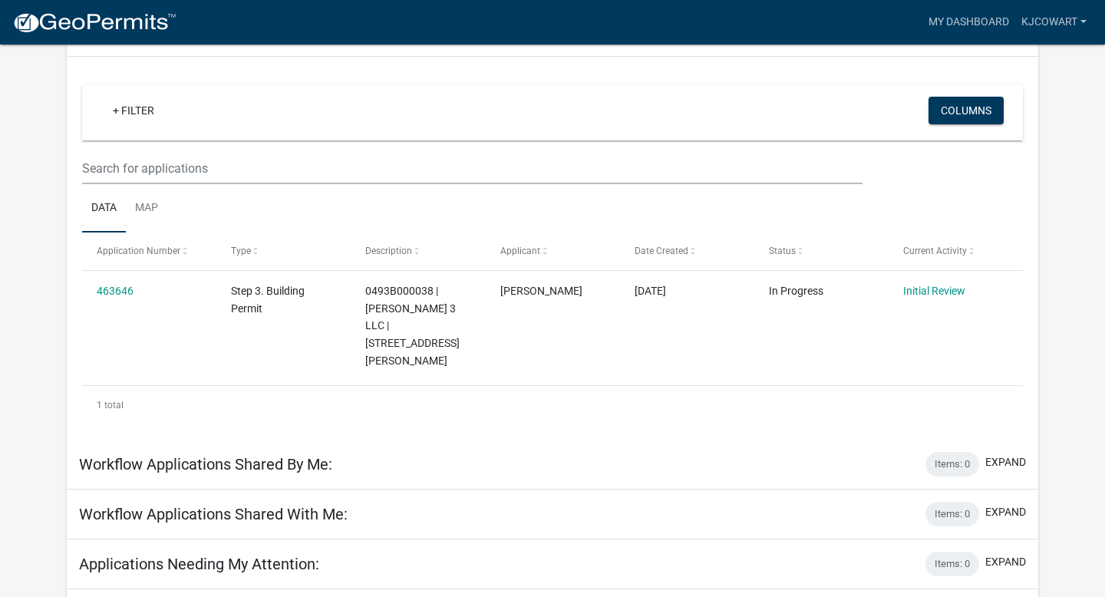
scroll to position [111, 0]
click at [262, 553] on h5 "Applications Needing My Attention:" at bounding box center [199, 562] width 240 height 18
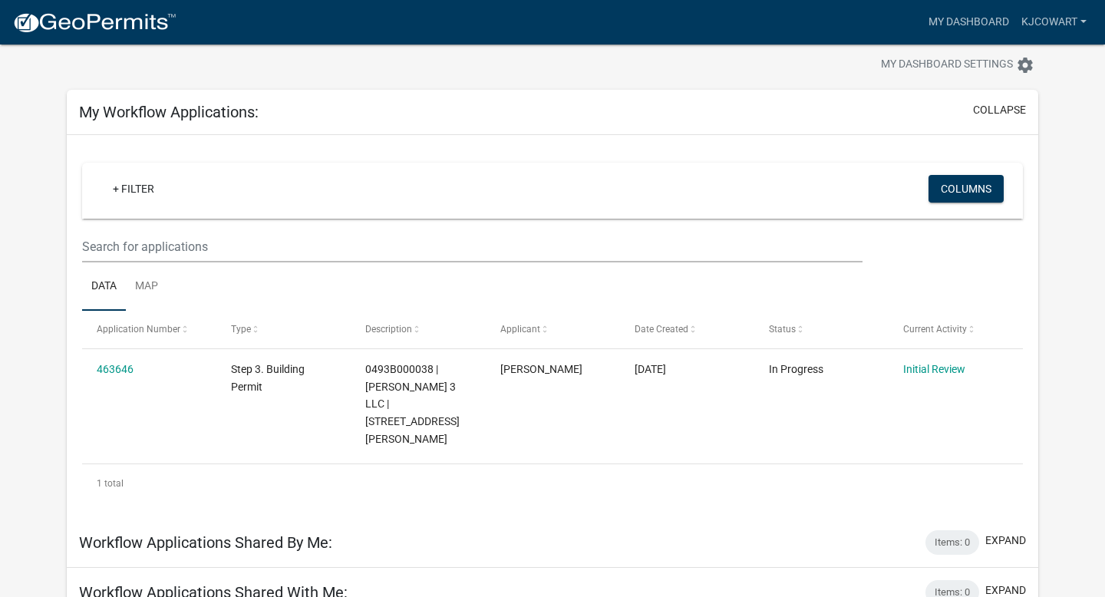
scroll to position [0, 0]
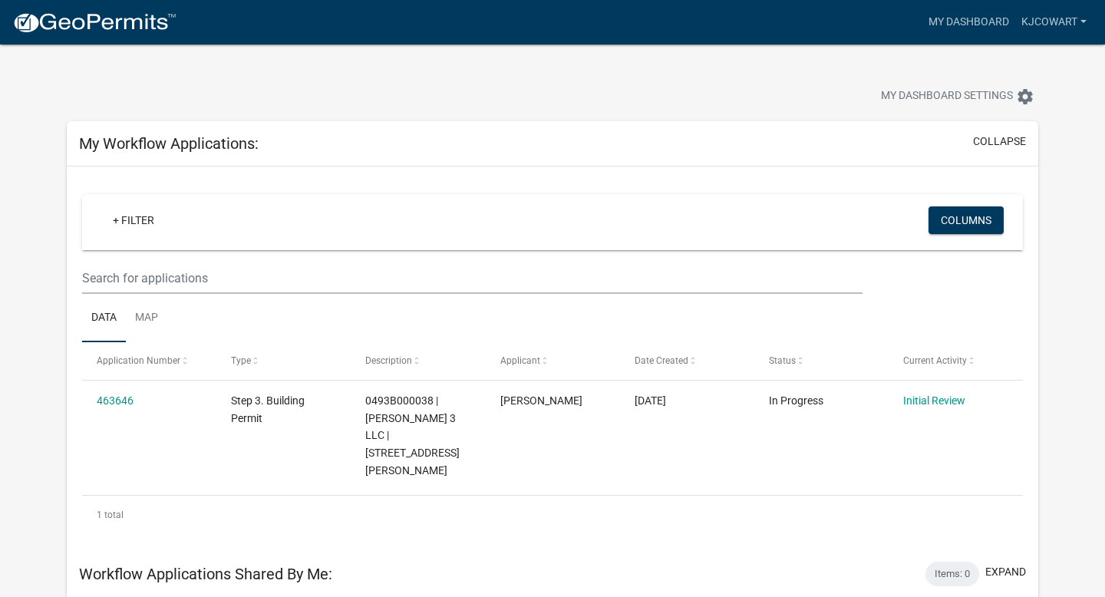
click at [127, 31] on img at bounding box center [94, 23] width 164 height 23
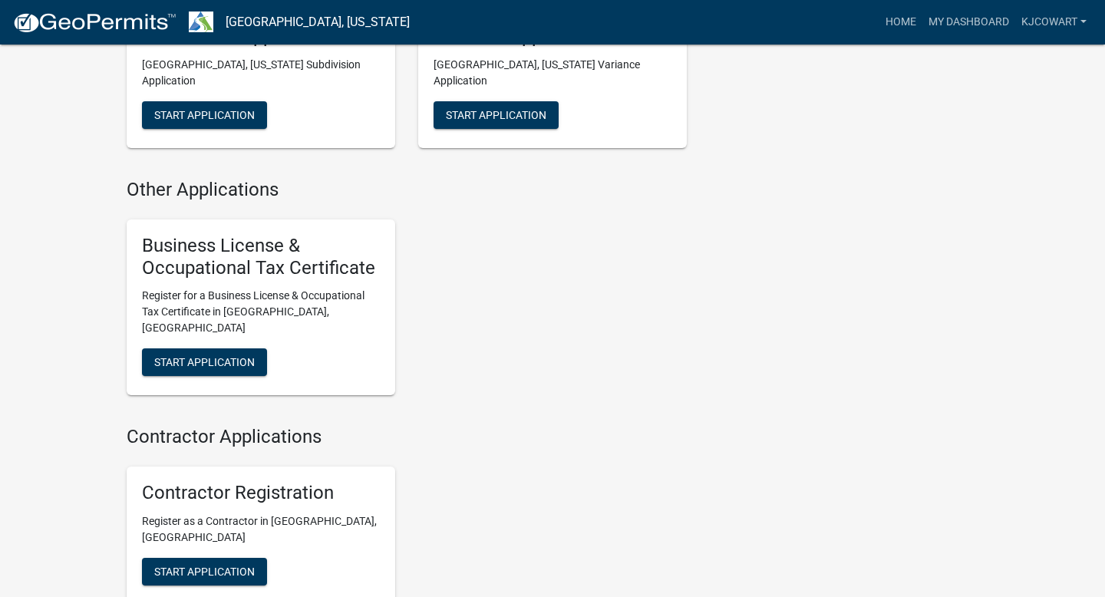
scroll to position [1420, 0]
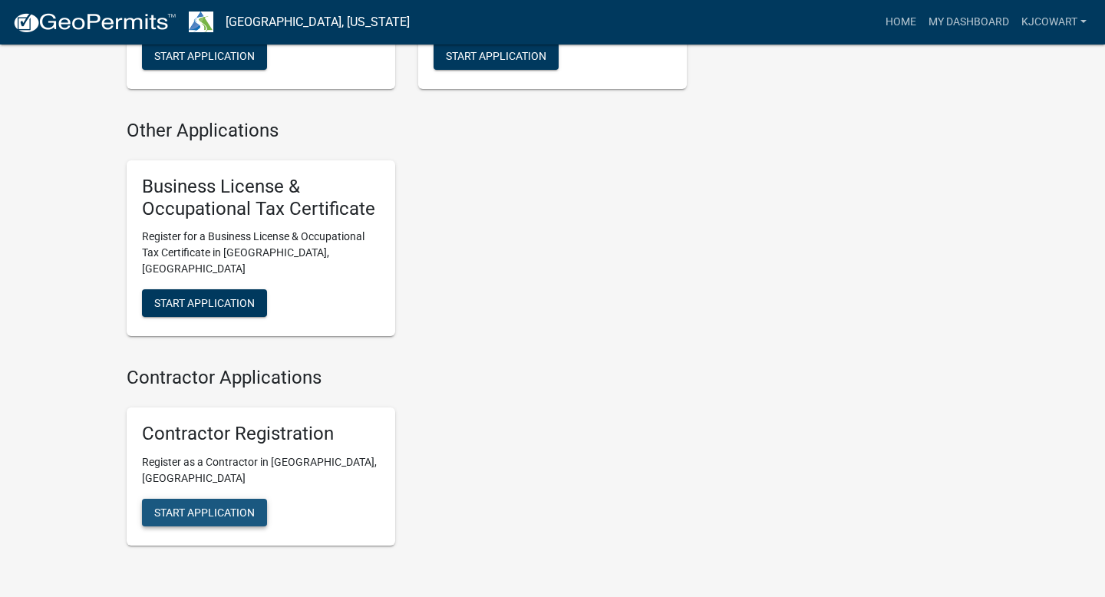
click at [205, 506] on span "Start Application" at bounding box center [204, 512] width 101 height 12
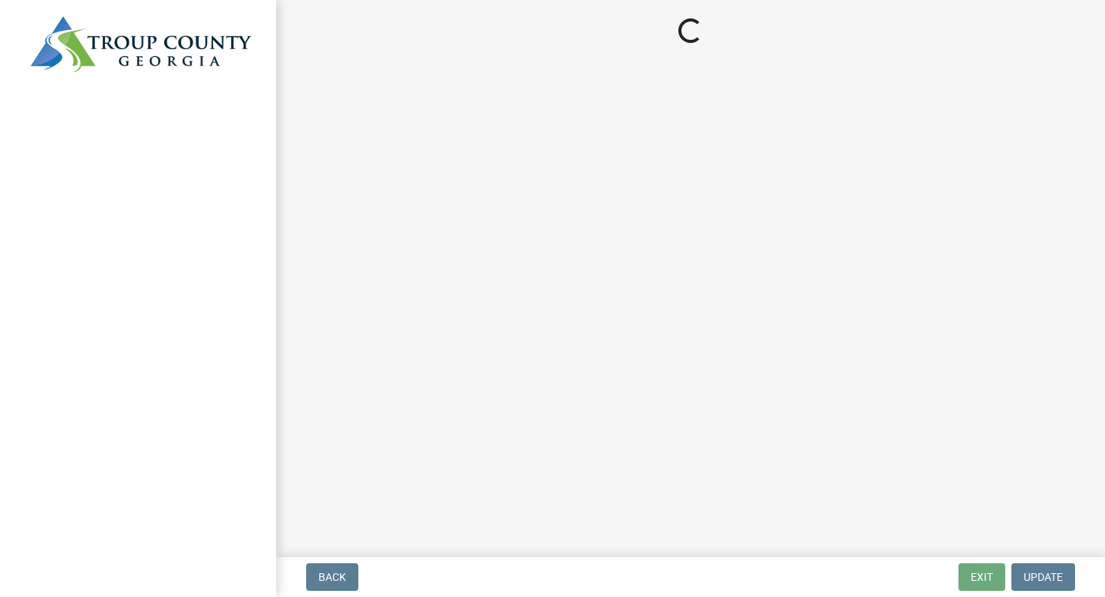
select select "GA"
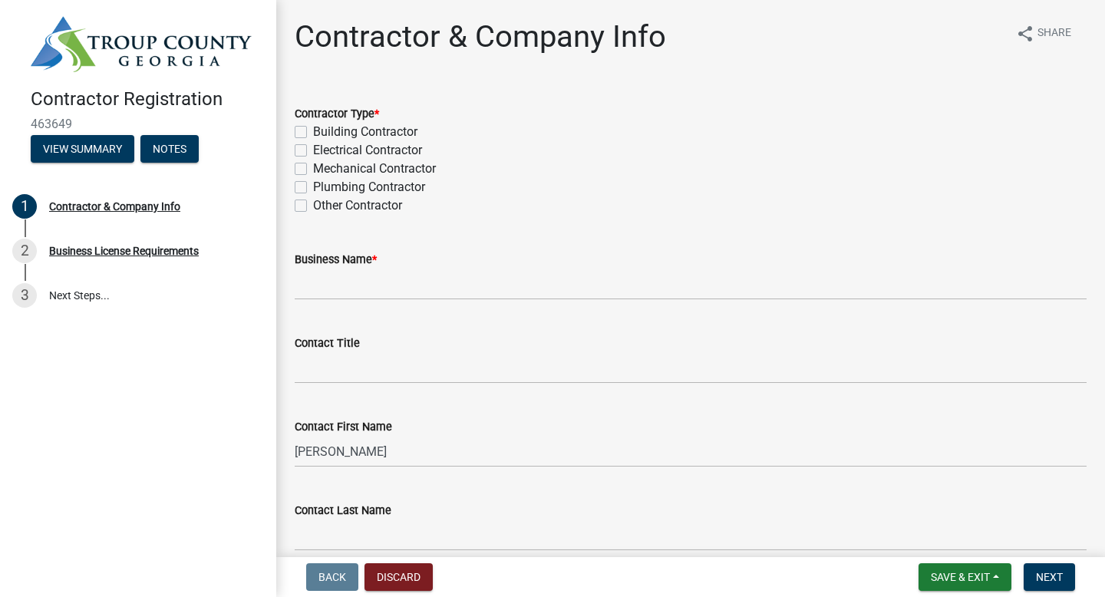
click at [313, 149] on label "Electrical Contractor" at bounding box center [367, 150] width 109 height 18
click at [313, 149] on input "Electrical Contractor" at bounding box center [318, 146] width 10 height 10
checkbox input "true"
checkbox input "false"
checkbox input "true"
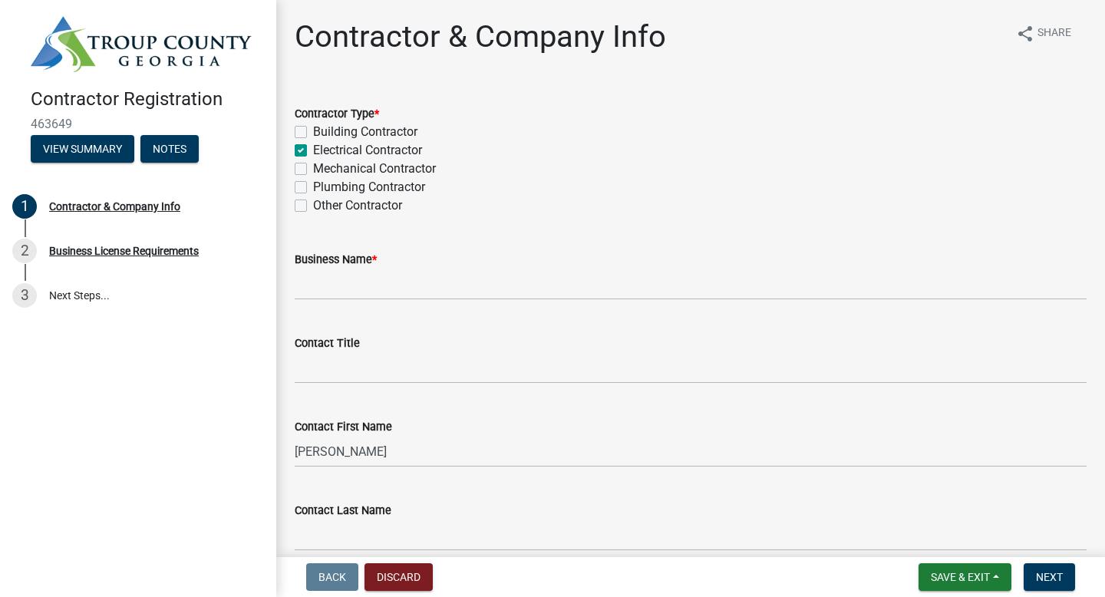
checkbox input "false"
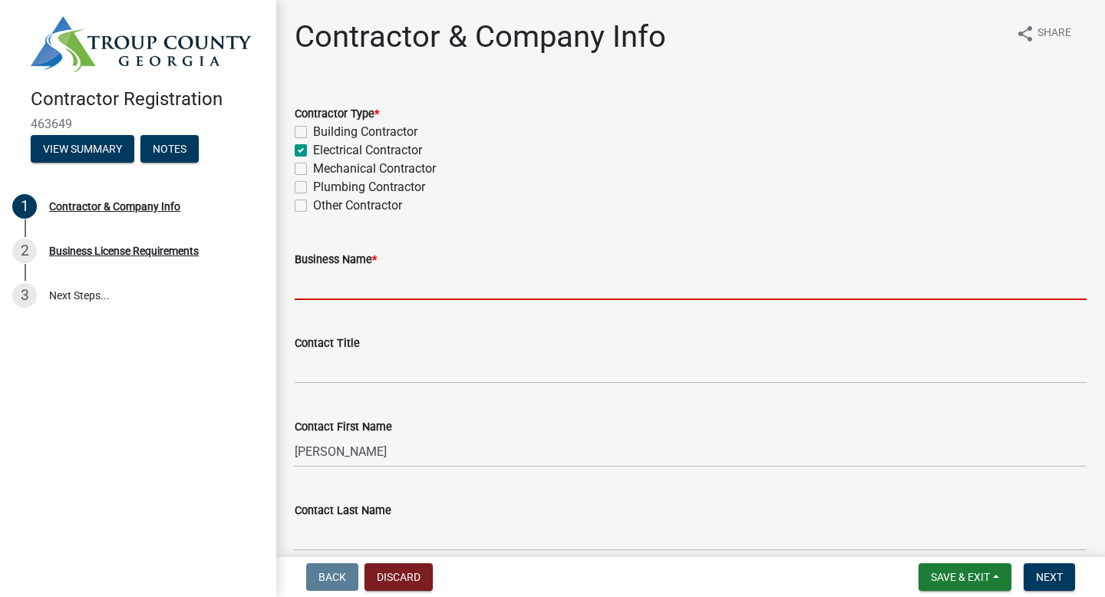
click at [348, 282] on input "Business Name *" at bounding box center [691, 284] width 792 height 31
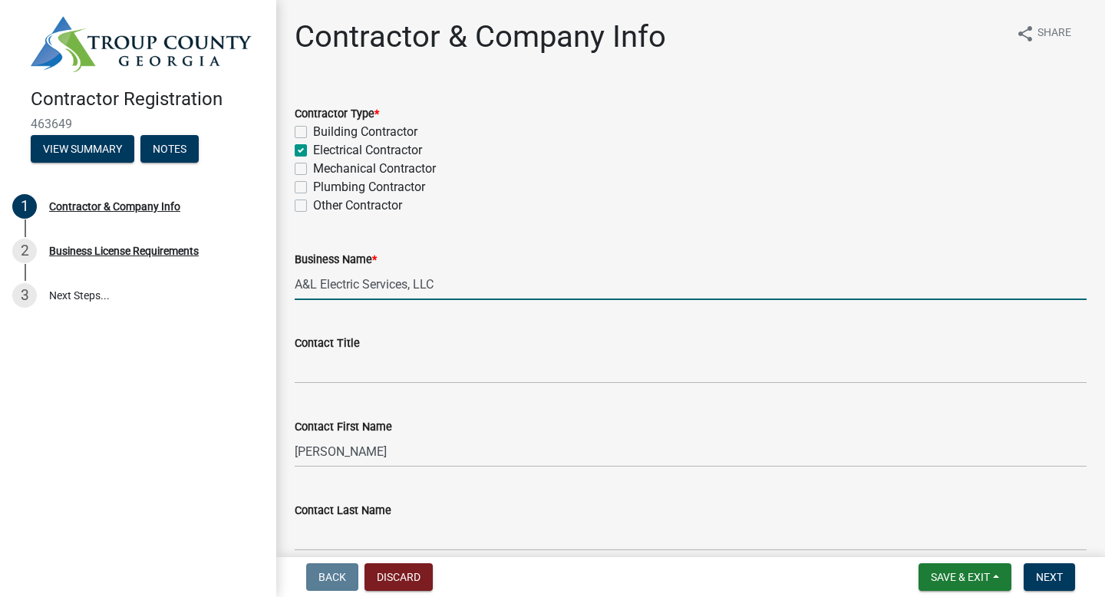
type input "A&L Electric Services, LLC"
click at [315, 375] on input "Contact Title" at bounding box center [691, 367] width 792 height 31
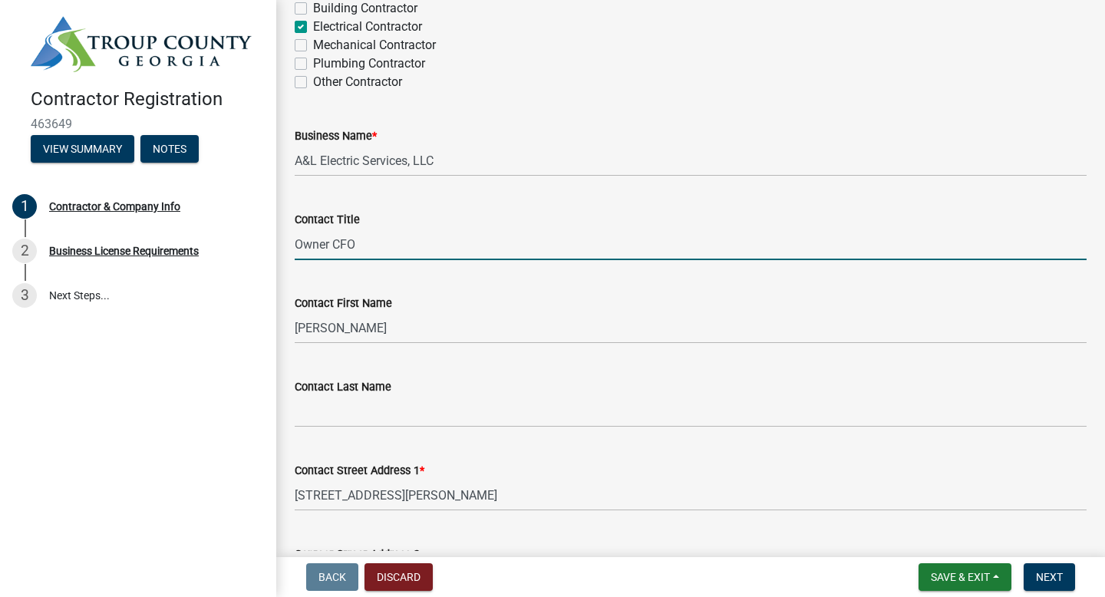
scroll to position [131, 0]
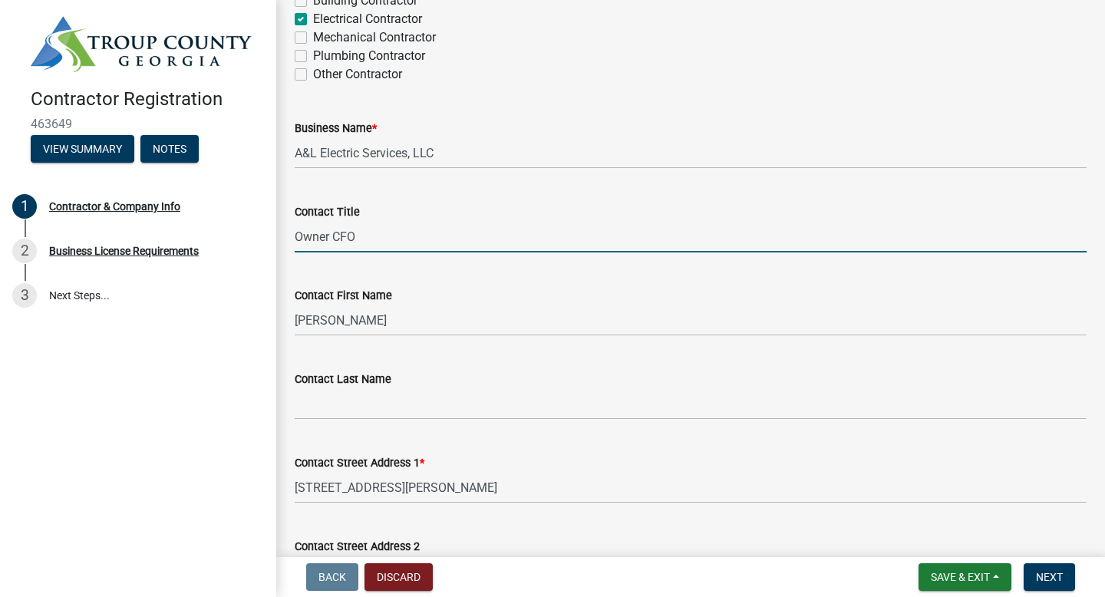
type input "Owner CFO"
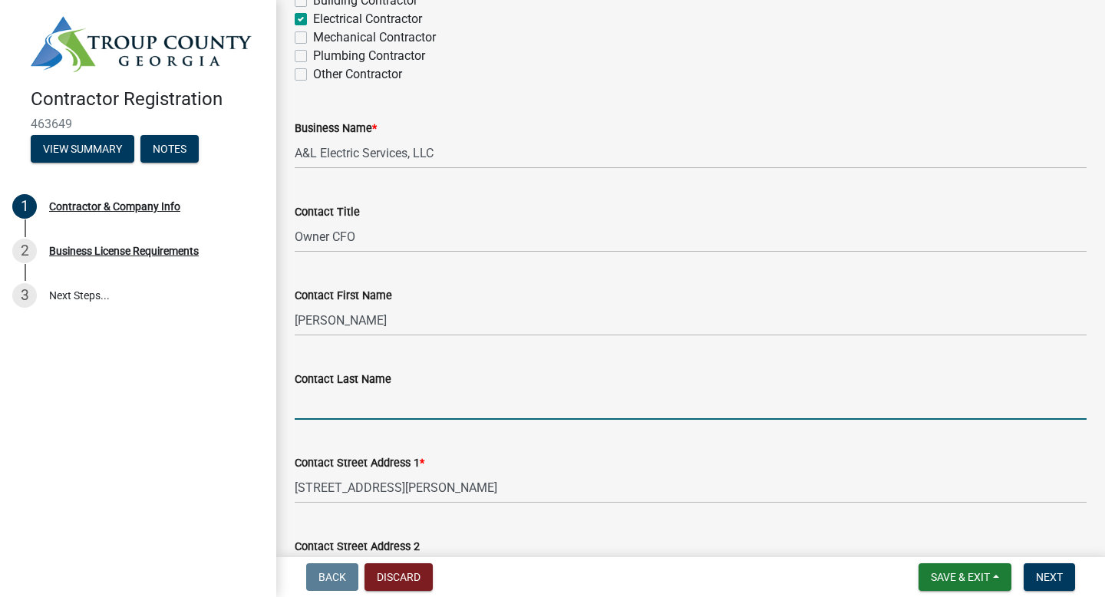
click at [342, 409] on input "Contact Last Name" at bounding box center [691, 403] width 792 height 31
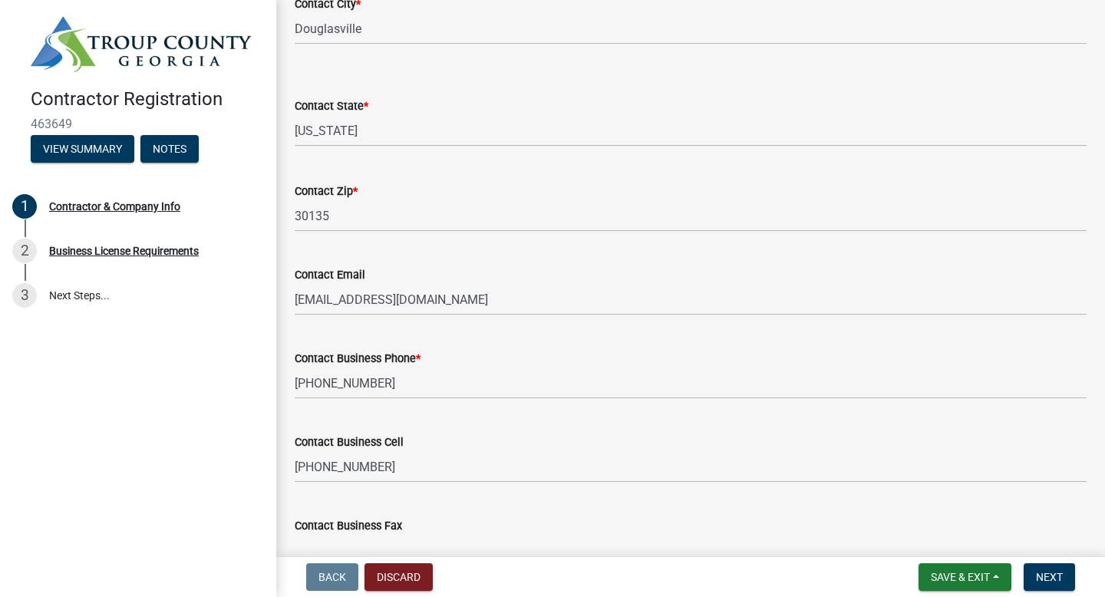
scroll to position [845, 0]
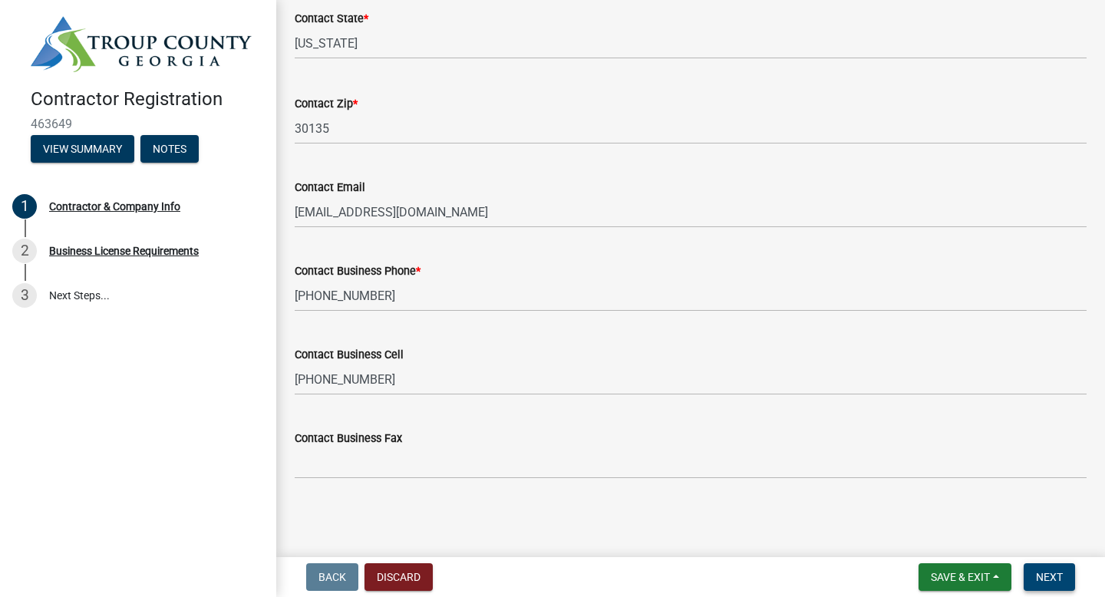
type input "[PERSON_NAME]"
click at [1042, 572] on span "Next" at bounding box center [1049, 577] width 27 height 12
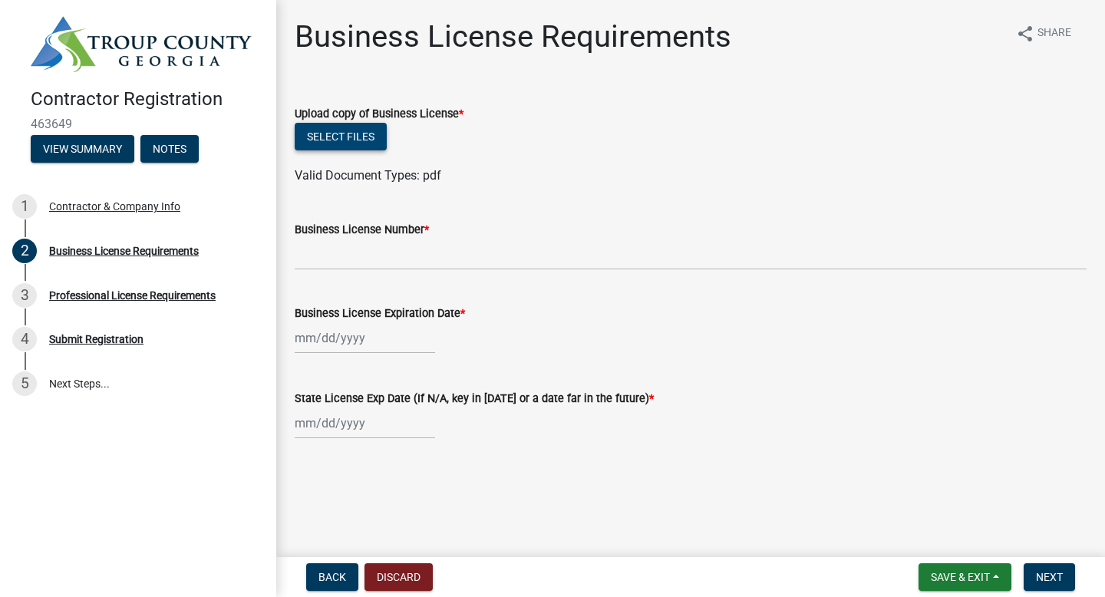
click at [350, 139] on button "Select files" at bounding box center [341, 137] width 92 height 28
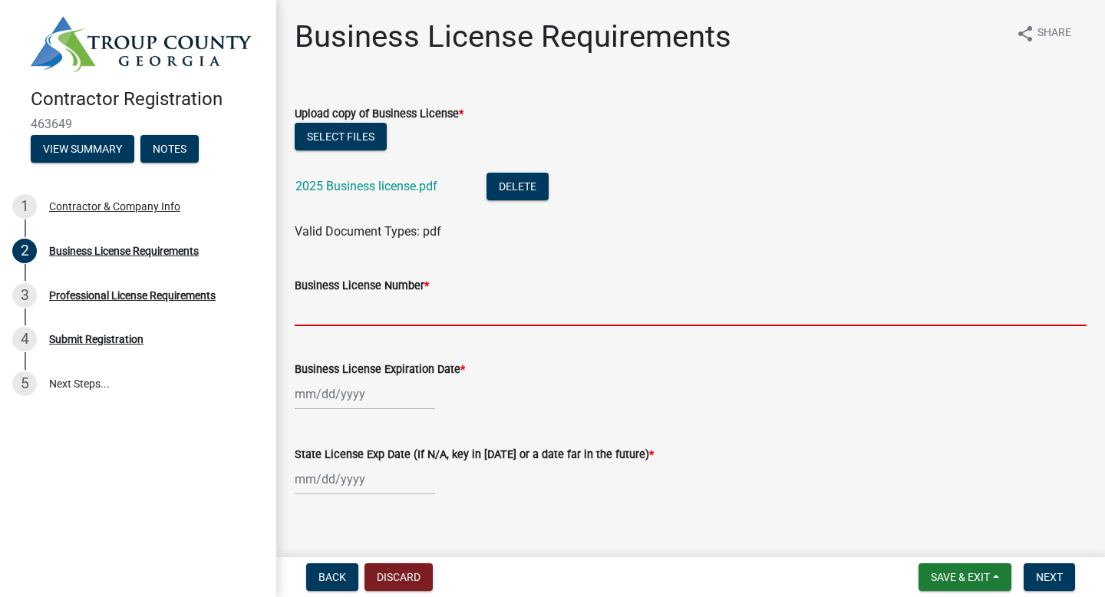
click at [365, 312] on input "Business License Number *" at bounding box center [691, 310] width 792 height 31
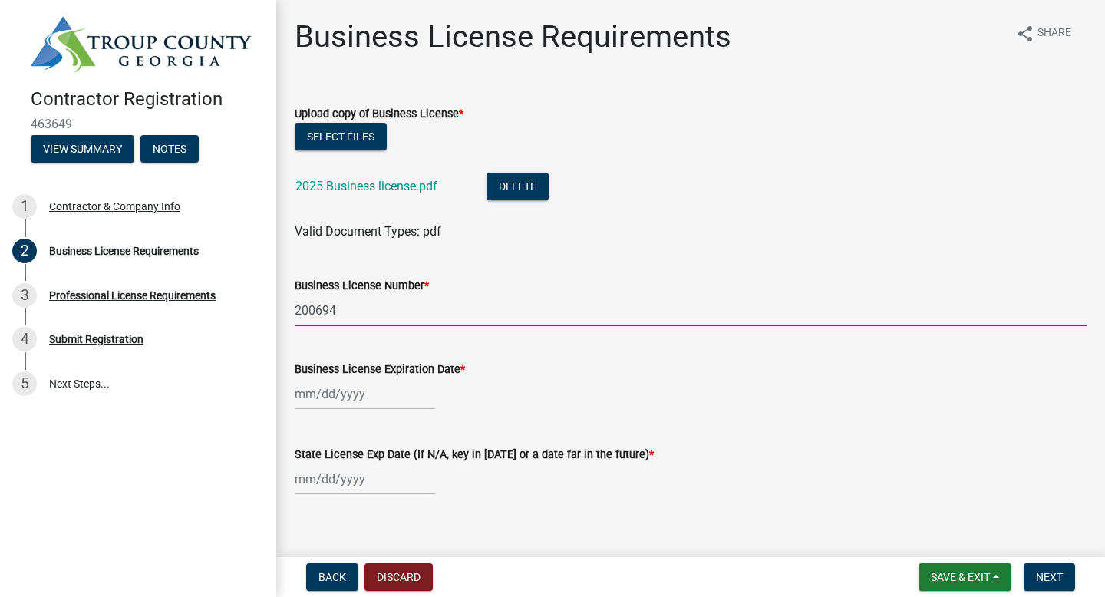
type input "200694"
click at [368, 398] on div at bounding box center [365, 393] width 140 height 31
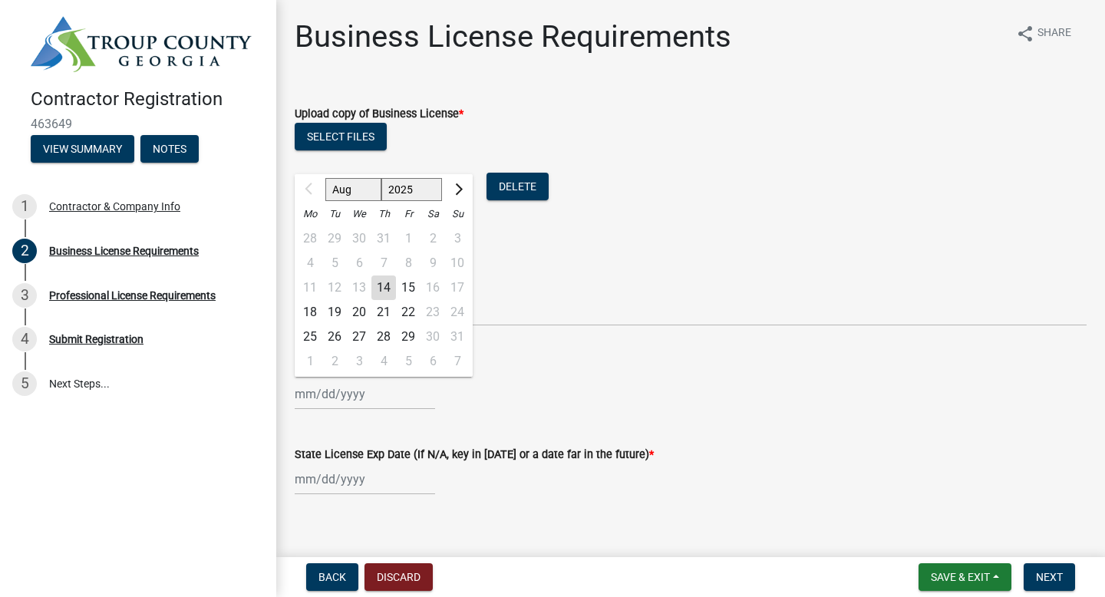
click at [355, 186] on select "Aug Sep Oct Nov Dec" at bounding box center [353, 189] width 56 height 23
select select "12"
click at [363, 335] on div "31" at bounding box center [359, 337] width 25 height 25
type input "[DATE]"
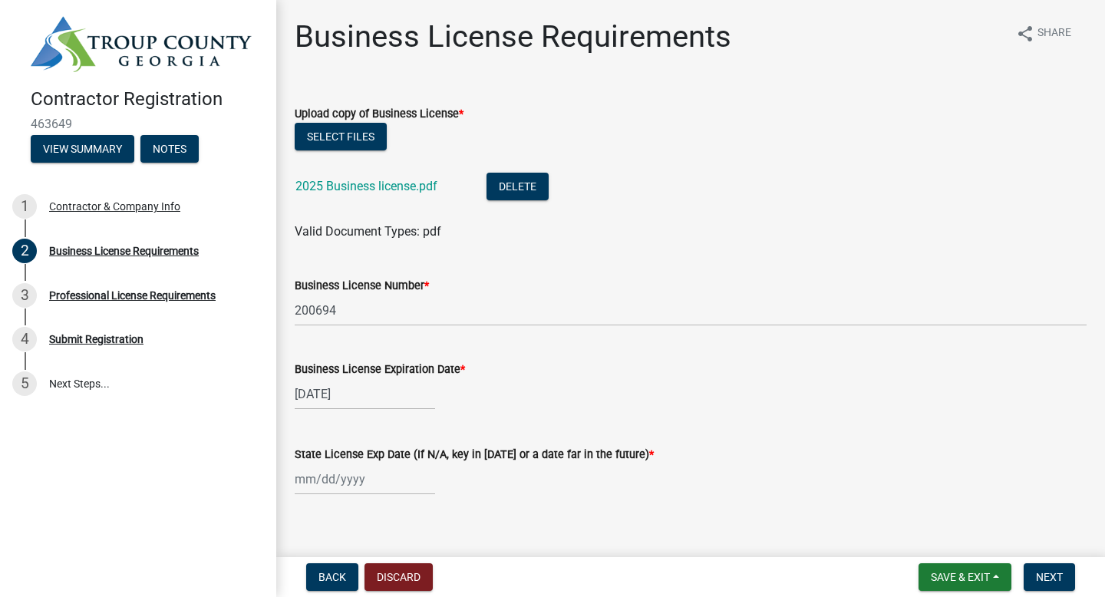
scroll to position [18, 0]
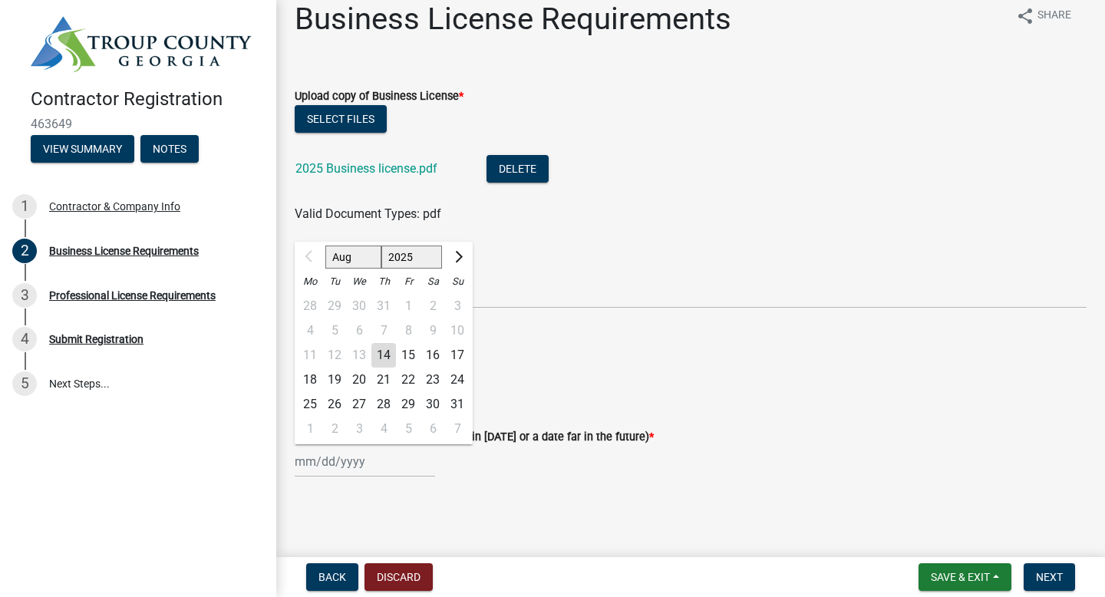
click at [371, 462] on input "State License Exp Date (If N/A, key in [DATE] or a date far in the future) *" at bounding box center [365, 461] width 140 height 31
click at [359, 454] on input "State License Exp Date (If N/A, key in [DATE] or a date far in the future) *" at bounding box center [365, 461] width 140 height 31
click at [497, 477] on wm-data-entity-input "State License Exp Date (If N/A, key in [DATE] or a date far in the future) * NA…" at bounding box center [691, 448] width 792 height 85
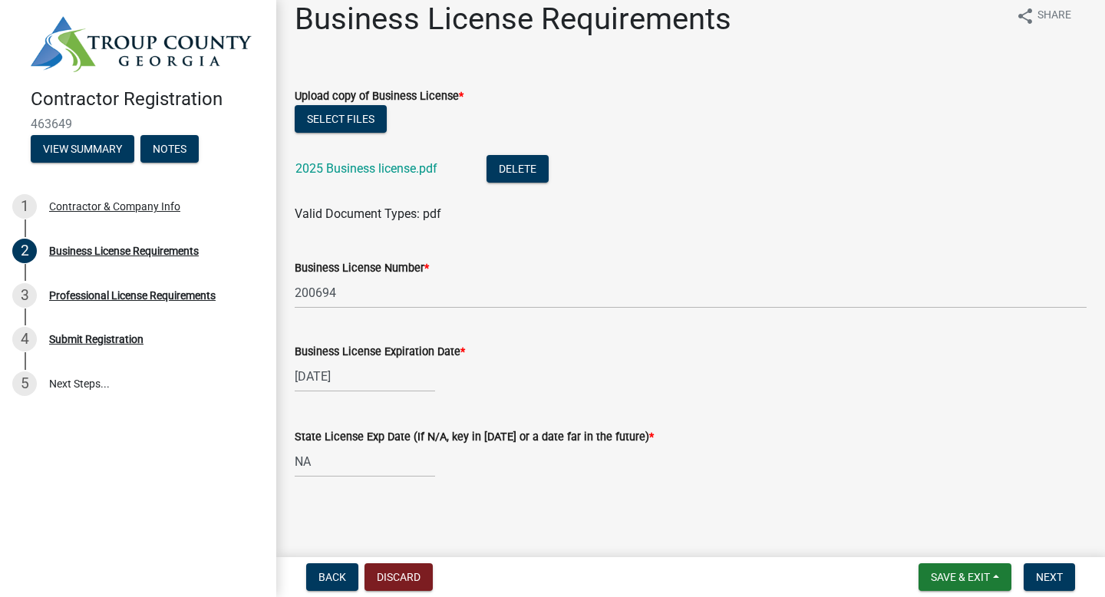
click at [305, 463] on div "NA" at bounding box center [365, 461] width 140 height 31
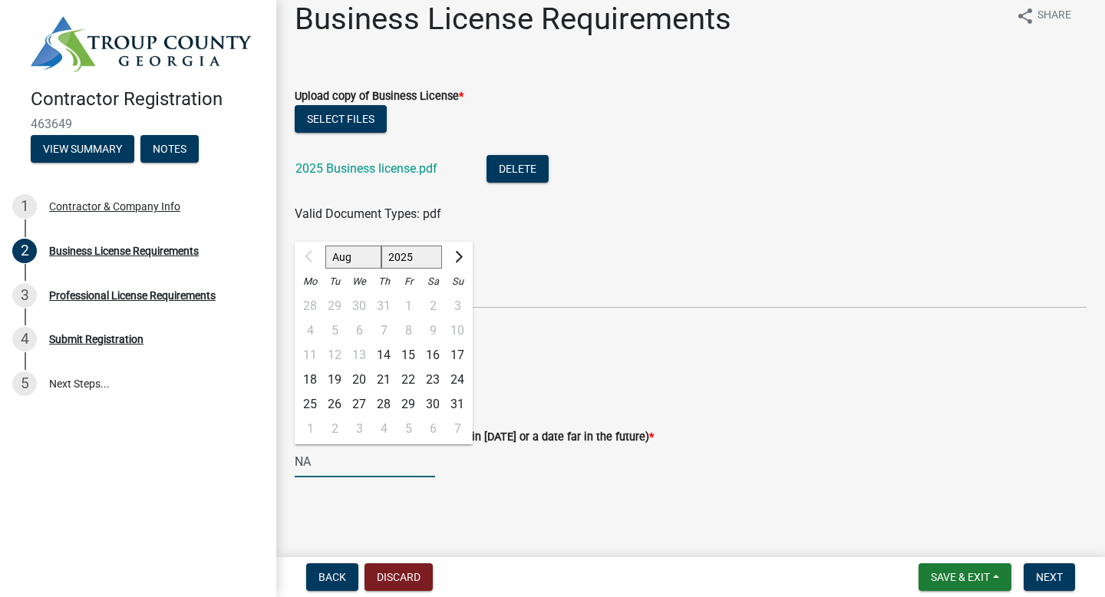
click at [302, 457] on input "NA" at bounding box center [365, 461] width 140 height 31
type input "N/A"
click at [496, 466] on div "N/A Aug Sep Oct Nov [DATE] 2026 2027 2028 2029 2030 2031 2032 2033 2034 2035 20…" at bounding box center [691, 461] width 792 height 31
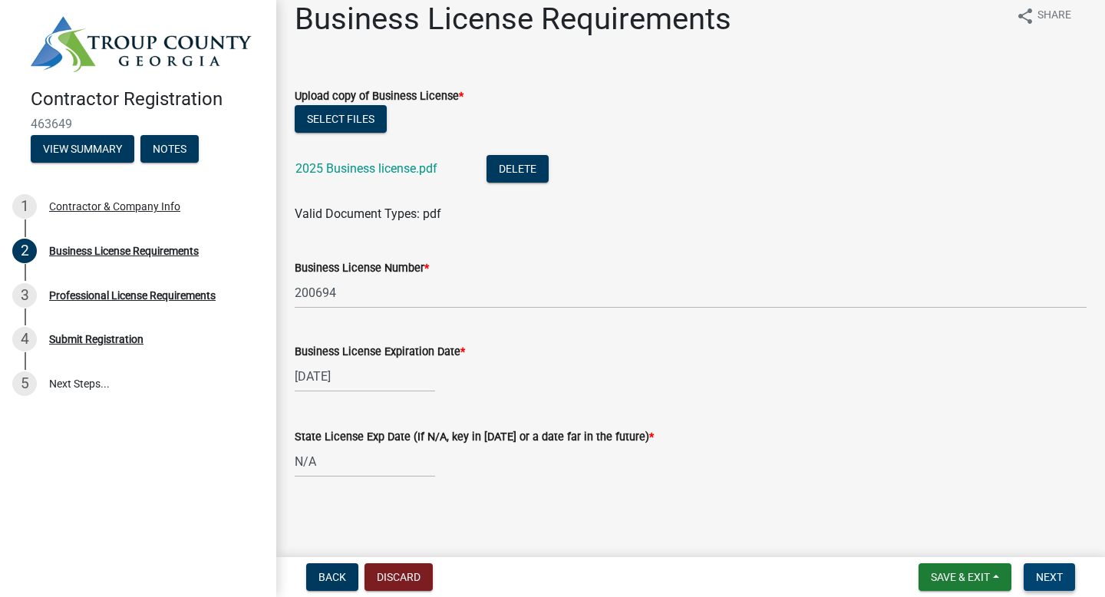
click at [1054, 579] on span "Next" at bounding box center [1049, 577] width 27 height 12
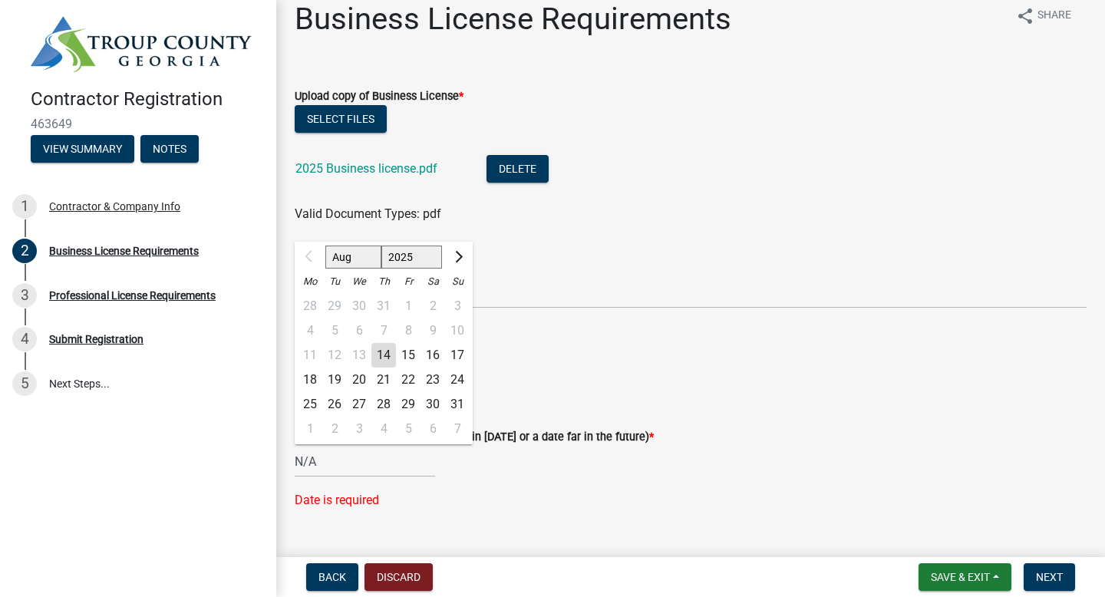
click at [378, 467] on input "N/A" at bounding box center [365, 461] width 140 height 31
click at [454, 256] on span "Next month" at bounding box center [457, 257] width 12 height 12
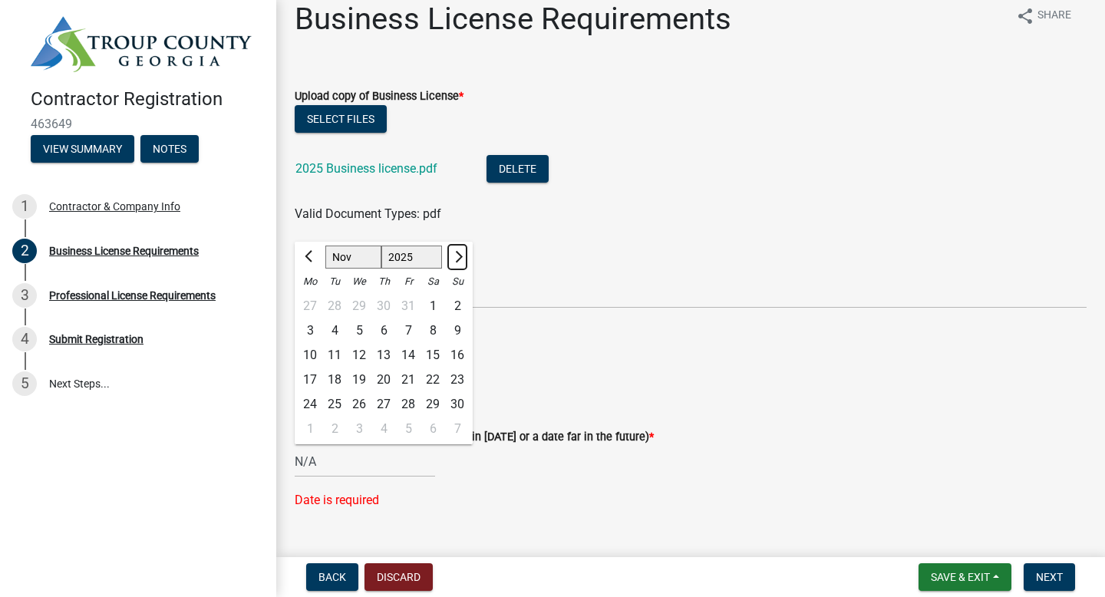
select select "12"
click at [352, 407] on div "31" at bounding box center [359, 404] width 25 height 25
type input "[DATE]"
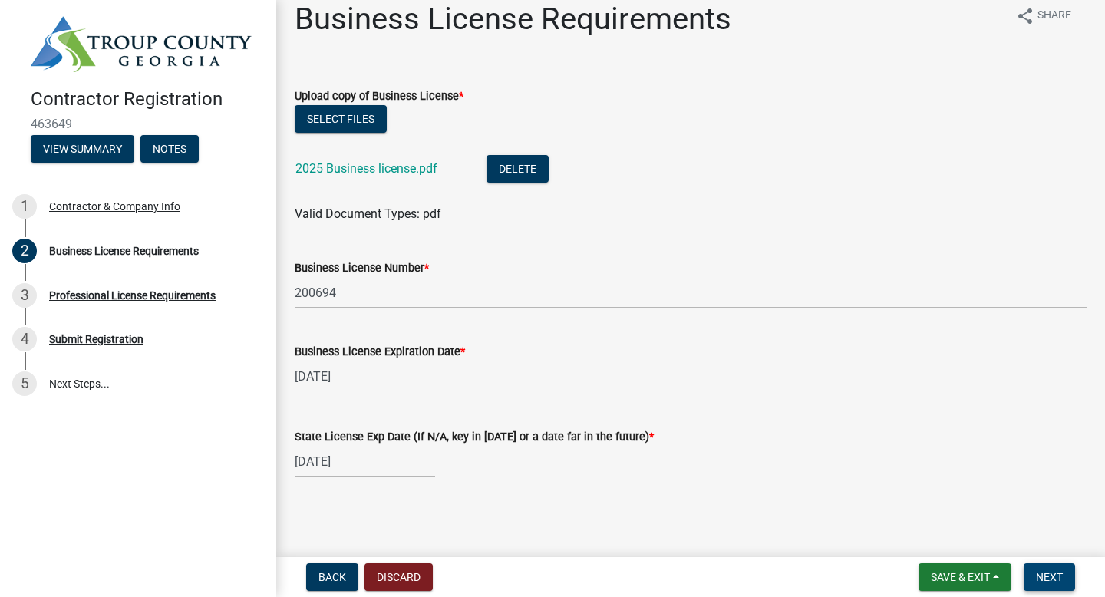
click at [1054, 572] on span "Next" at bounding box center [1049, 577] width 27 height 12
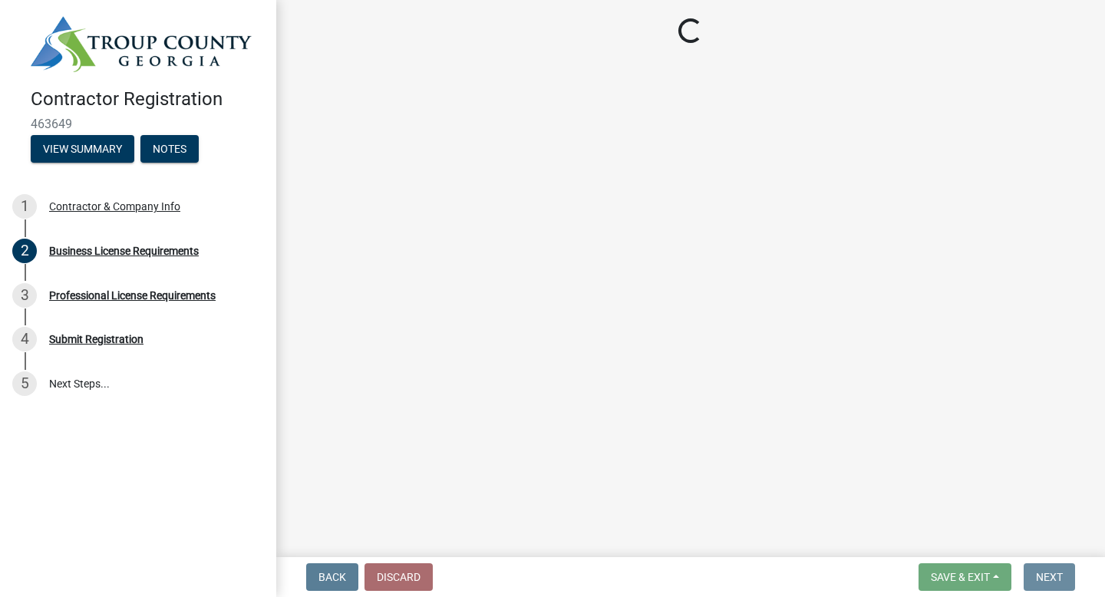
scroll to position [0, 0]
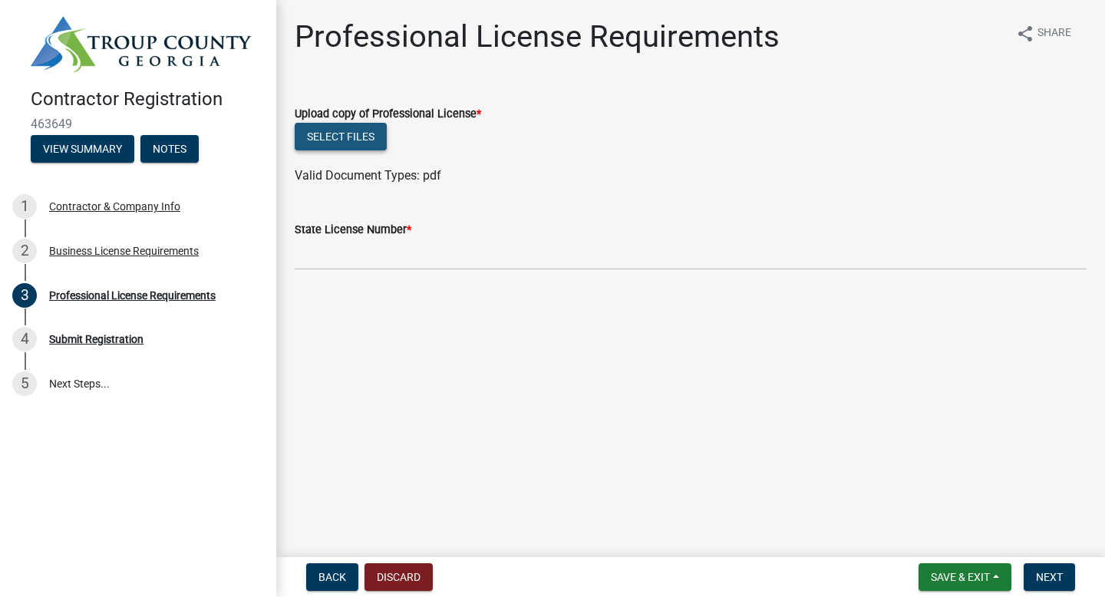
click at [361, 135] on button "Select files" at bounding box center [341, 137] width 92 height 28
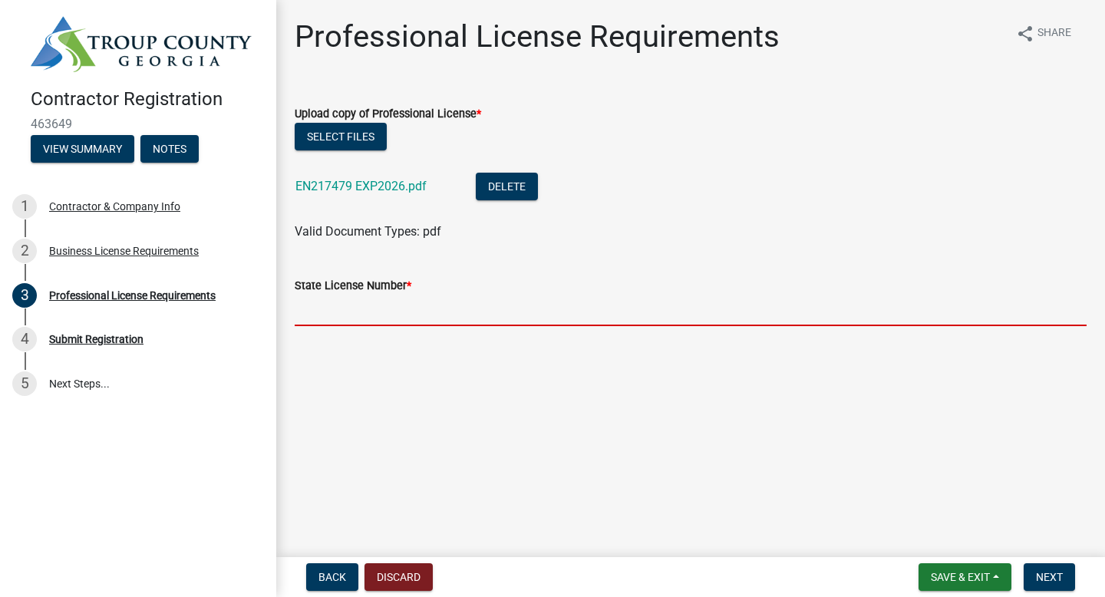
click at [355, 321] on input "State License Number *" at bounding box center [691, 310] width 792 height 31
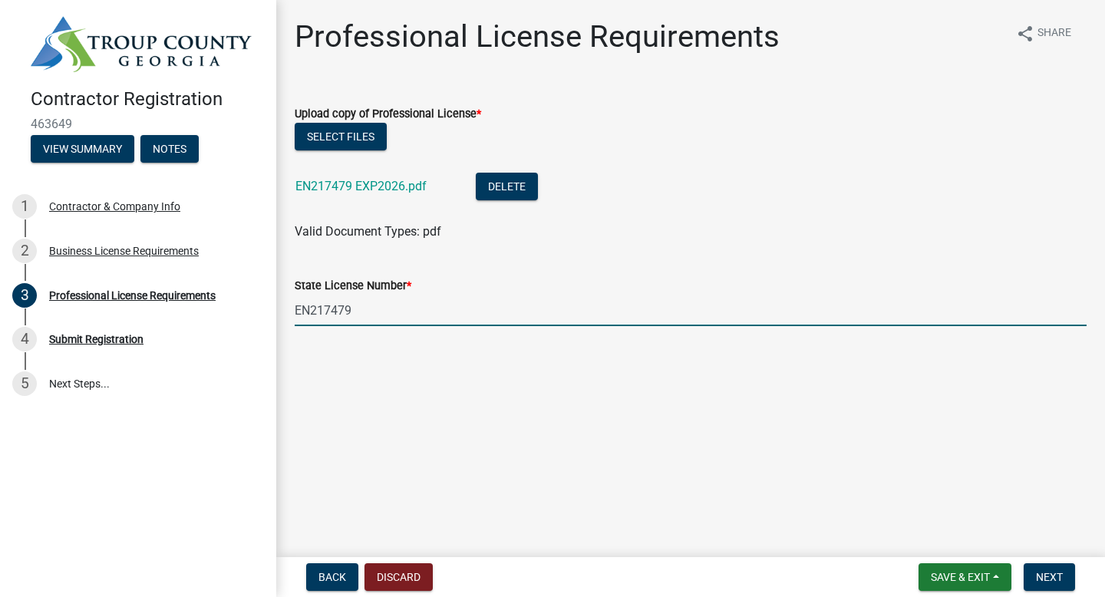
type input "EN217479"
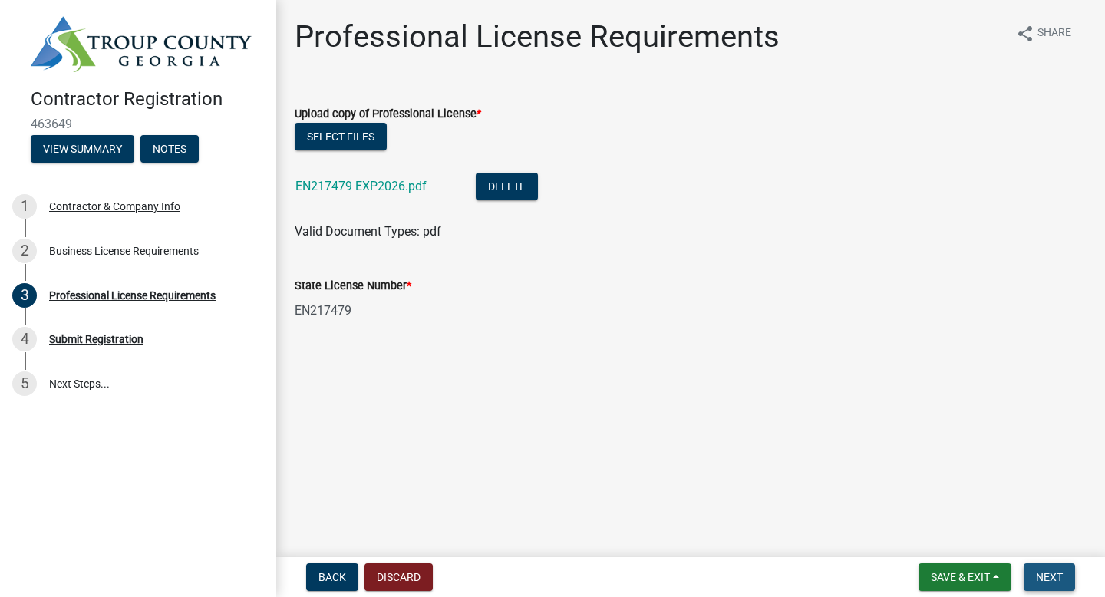
click at [1054, 580] on span "Next" at bounding box center [1049, 577] width 27 height 12
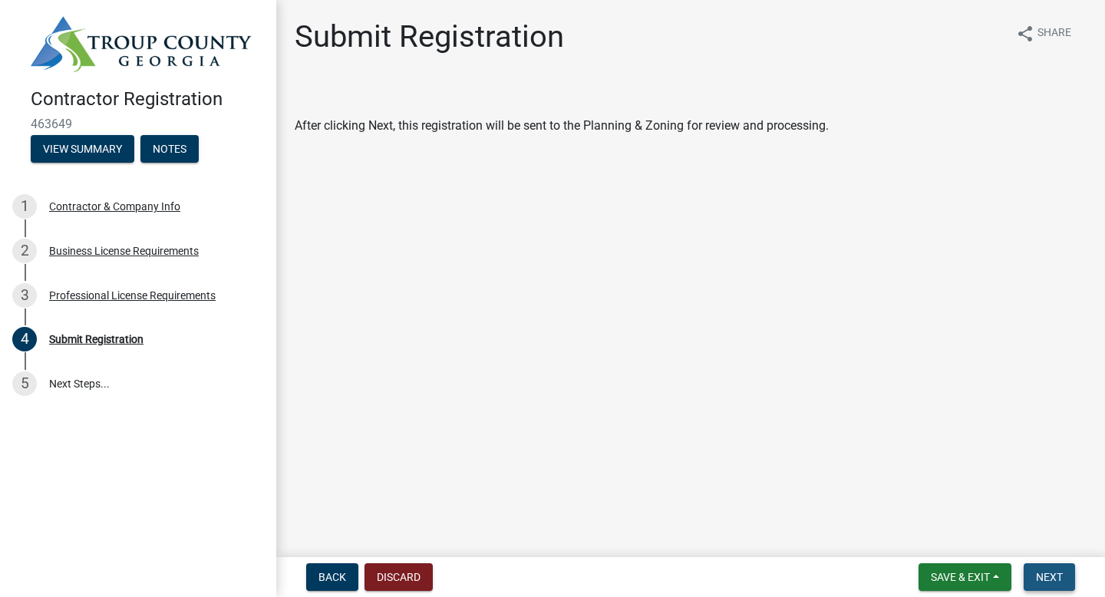
click at [1045, 565] on button "Next" at bounding box center [1049, 577] width 51 height 28
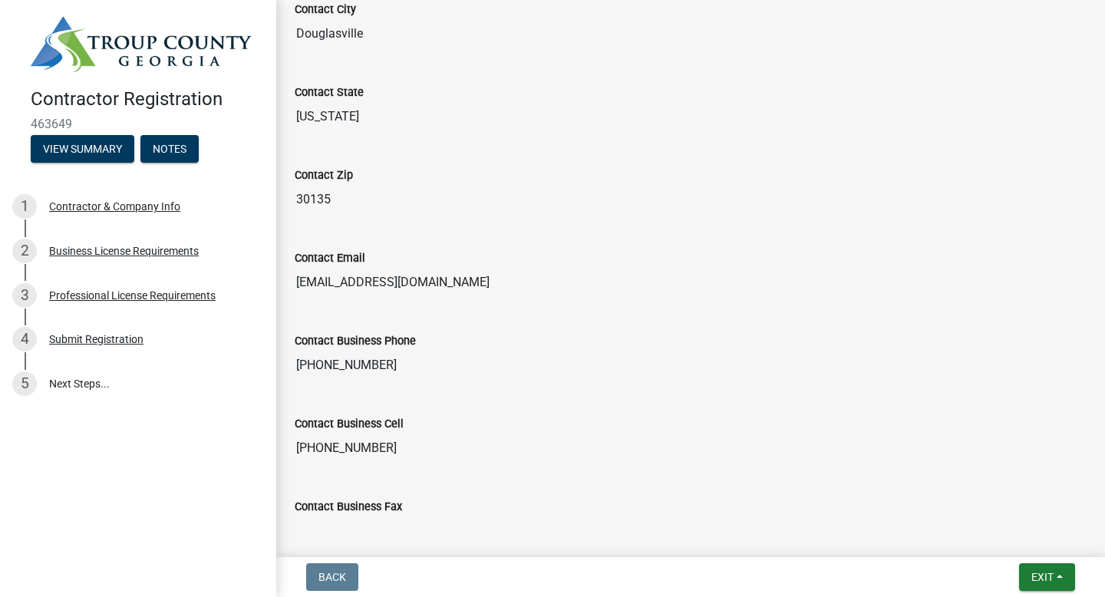
scroll to position [871, 0]
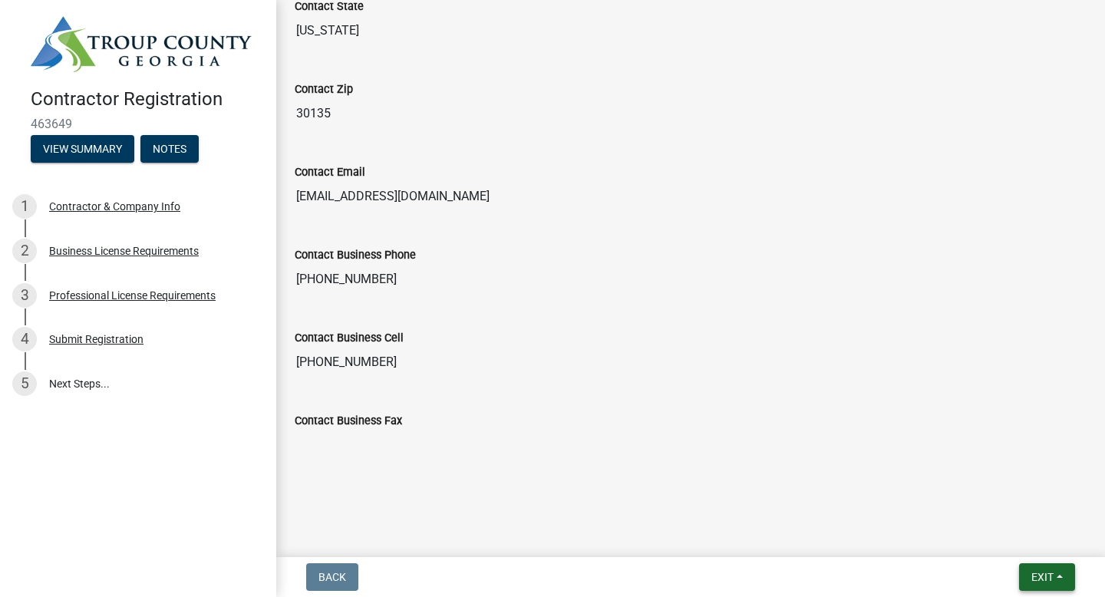
click at [1041, 580] on span "Exit" at bounding box center [1042, 577] width 22 height 12
click at [1002, 535] on button "Save & Exit" at bounding box center [1014, 537] width 123 height 37
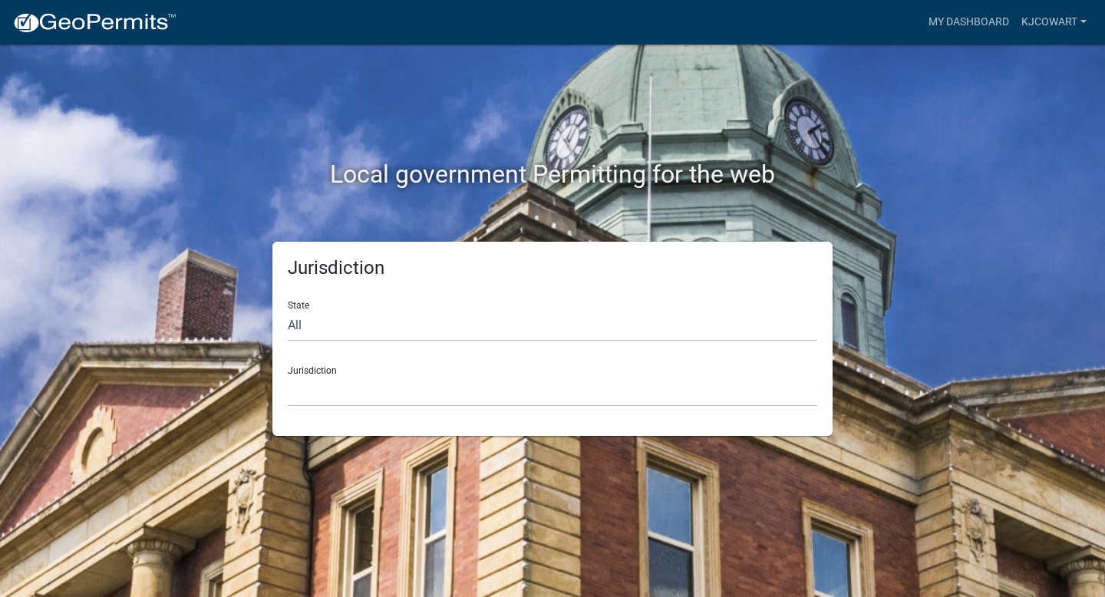
click at [440, 210] on div "Local government Permitting for the web" at bounding box center [552, 143] width 875 height 196
